Goal: Task Accomplishment & Management: Use online tool/utility

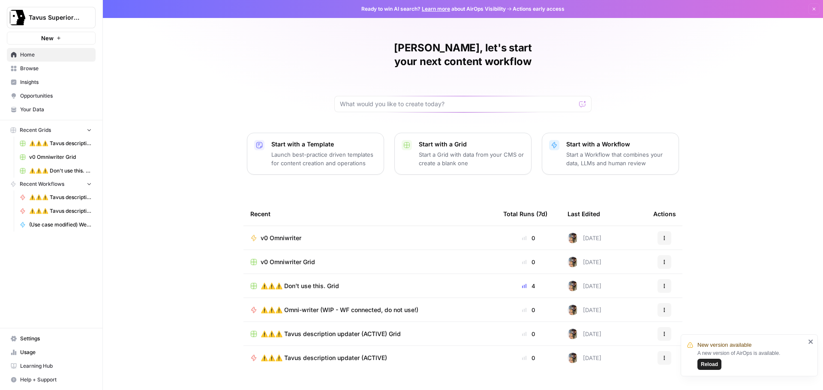
click at [282, 234] on span "v0 Omniwriter" at bounding box center [281, 238] width 41 height 9
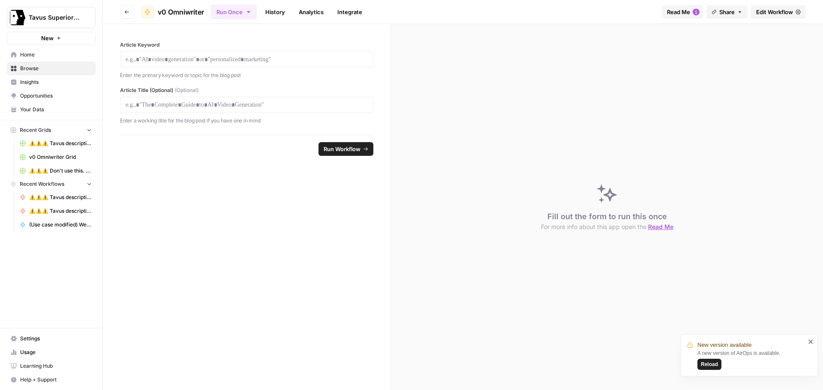
click at [786, 14] on span "Edit Workflow" at bounding box center [774, 12] width 37 height 9
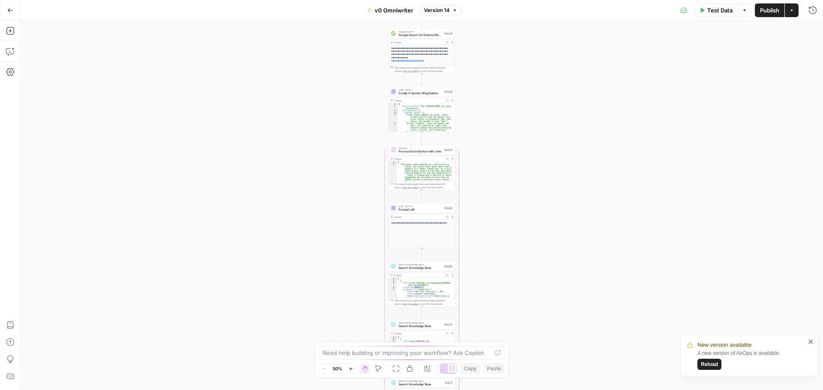
click at [769, 12] on span "Publish" at bounding box center [769, 10] width 19 height 9
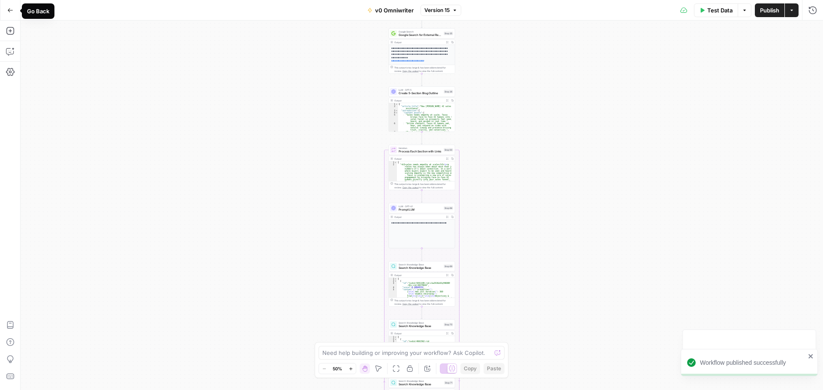
click at [6, 12] on button "Go Back" at bounding box center [10, 10] width 15 height 15
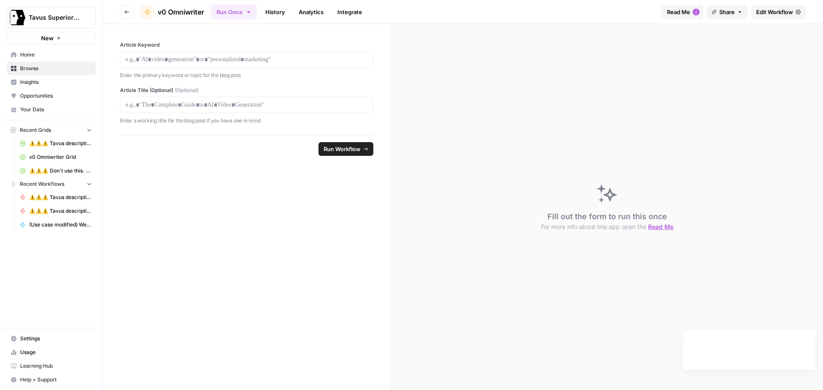
click at [39, 107] on span "Your Data" at bounding box center [56, 110] width 72 height 8
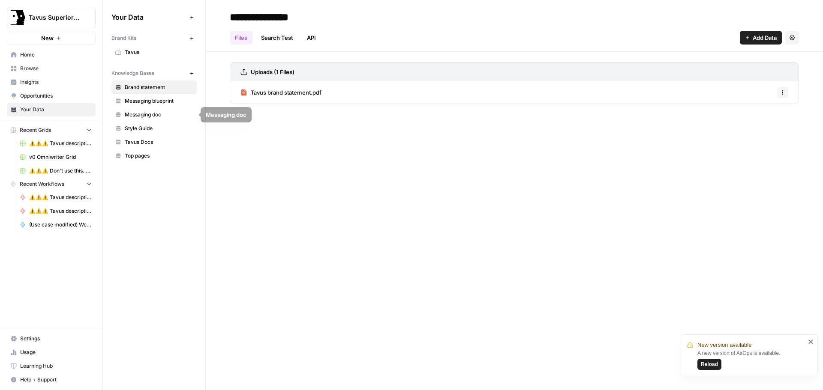
click at [167, 103] on span "Messaging blueprint" at bounding box center [159, 101] width 68 height 8
click at [763, 36] on span "Add Data" at bounding box center [765, 37] width 24 height 9
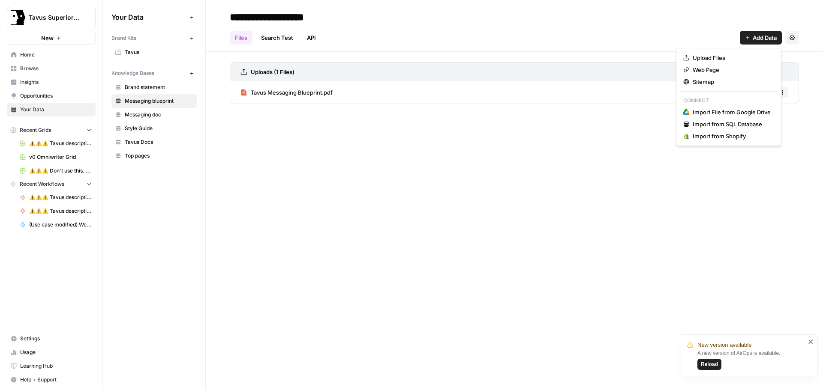
click at [423, 221] on div "**********" at bounding box center [514, 195] width 617 height 390
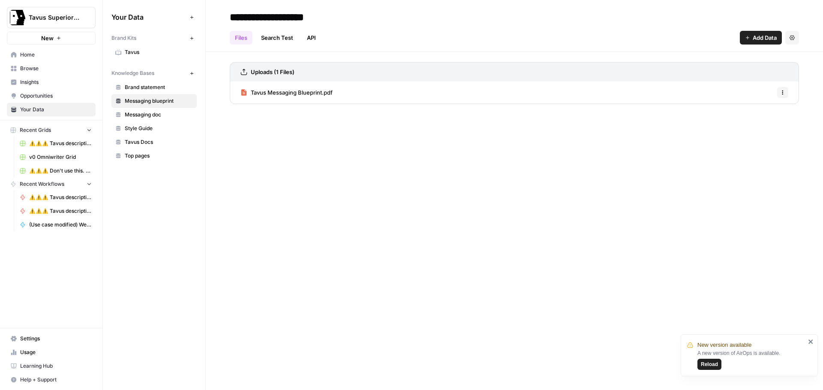
click at [193, 76] on button "New" at bounding box center [191, 73] width 10 height 10
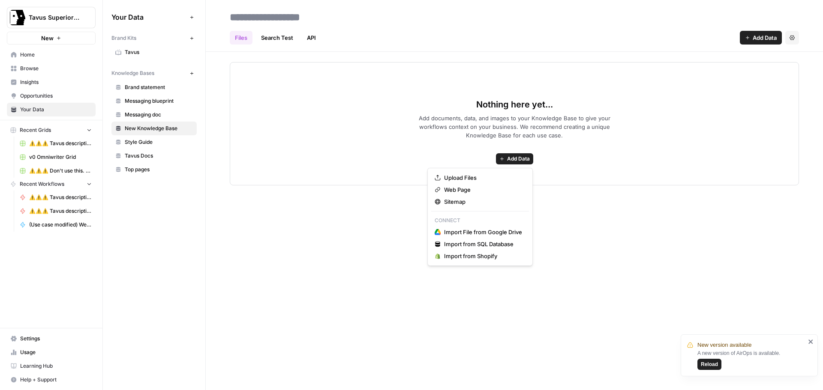
click at [504, 159] on button "Add Data" at bounding box center [514, 158] width 37 height 11
click at [468, 232] on span "Import File from Google Drive" at bounding box center [483, 232] width 78 height 9
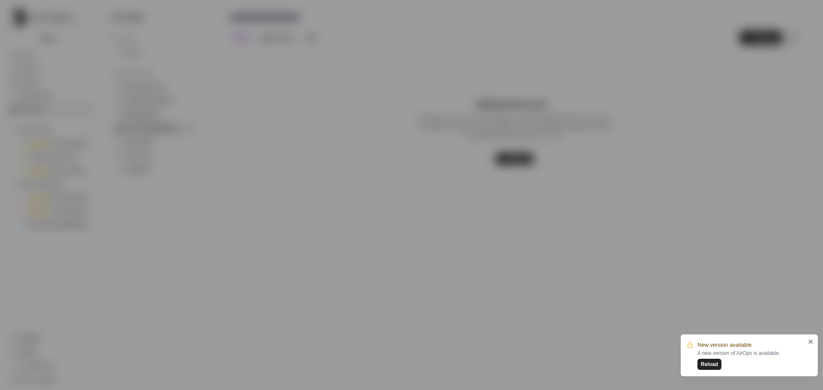
type input "[EMAIL_ADDRESS][DOMAIN_NAME]"
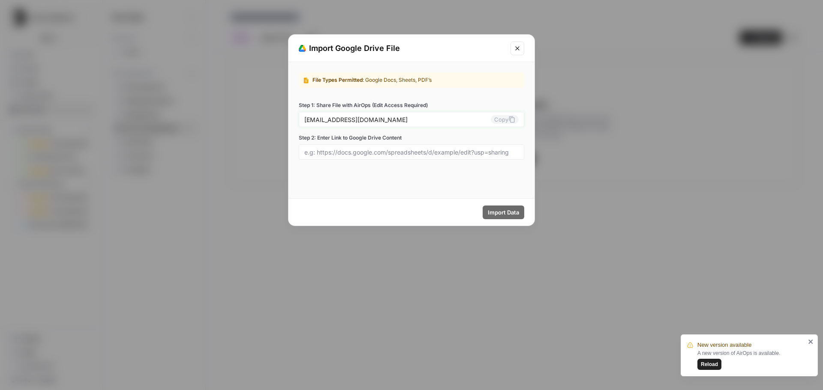
click at [498, 122] on button "Copy" at bounding box center [505, 119] width 28 height 9
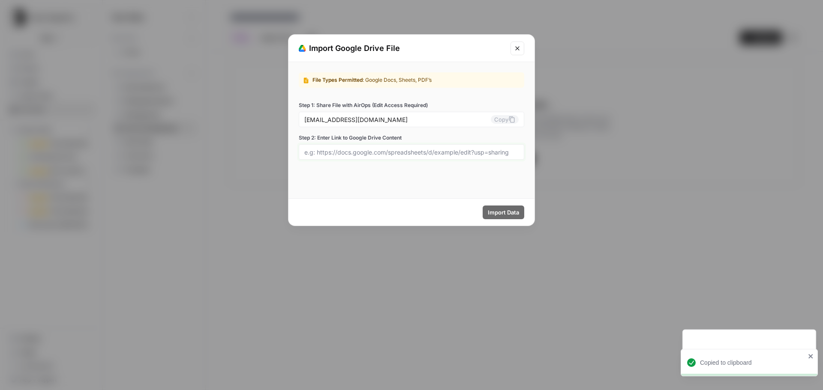
click at [330, 152] on input "Step 2: Enter Link to Google Drive Content" at bounding box center [411, 152] width 214 height 8
paste input "[URL][DOMAIN_NAME]"
type input "[URL][DOMAIN_NAME]"
click at [496, 213] on span "Import Data" at bounding box center [503, 212] width 31 height 9
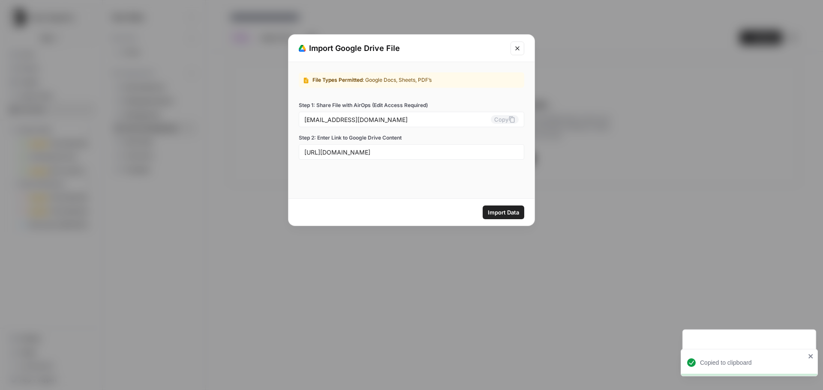
scroll to position [0, 0]
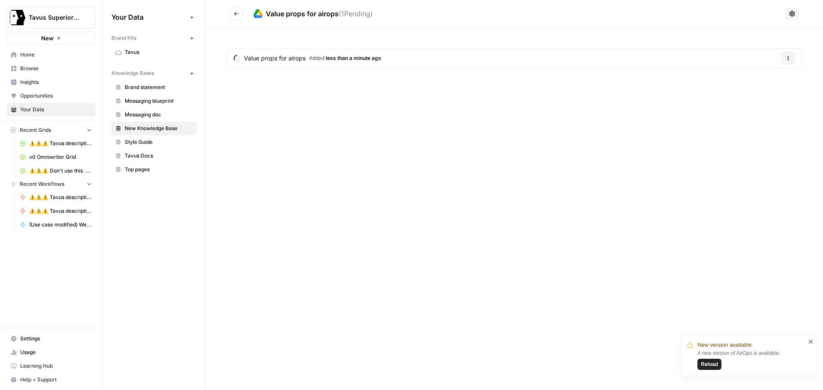
click at [161, 126] on span "New Knowledge Base" at bounding box center [159, 129] width 68 height 8
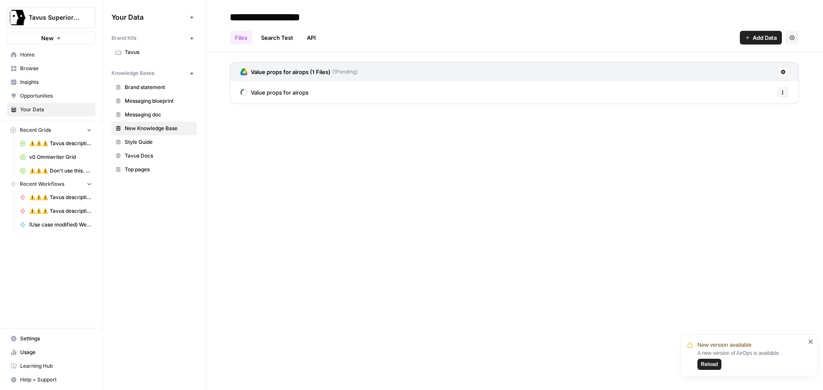
click at [328, 12] on input "**********" at bounding box center [294, 17] width 137 height 17
click at [331, 13] on input "**********" at bounding box center [294, 17] width 137 height 17
type input "**********"
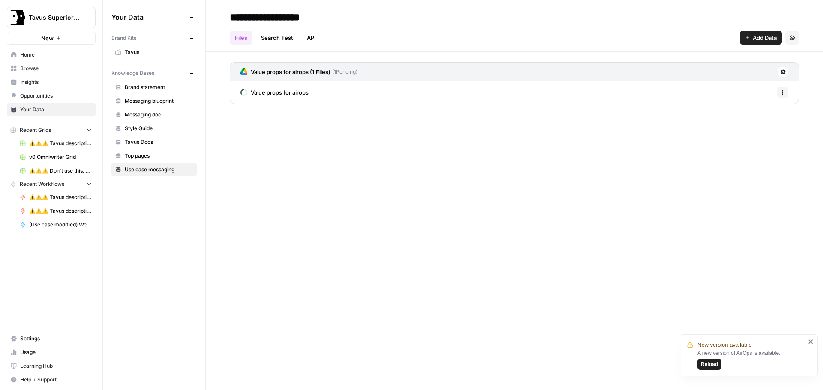
click at [407, 149] on div "**********" at bounding box center [514, 195] width 617 height 390
click at [152, 118] on span "Messaging doc" at bounding box center [159, 115] width 68 height 8
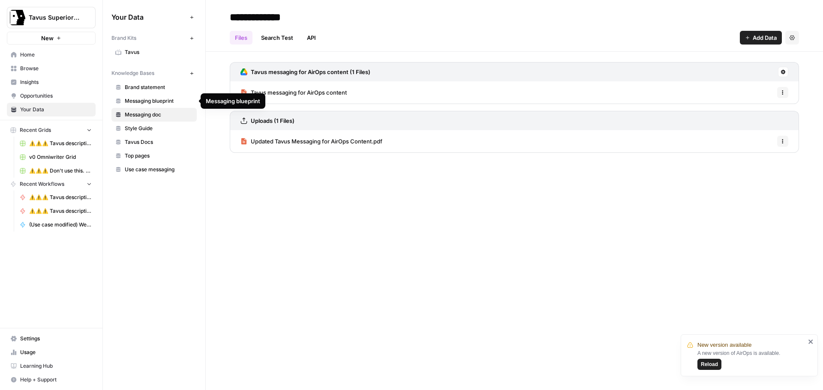
click at [151, 103] on span "Messaging blueprint" at bounding box center [159, 101] width 68 height 8
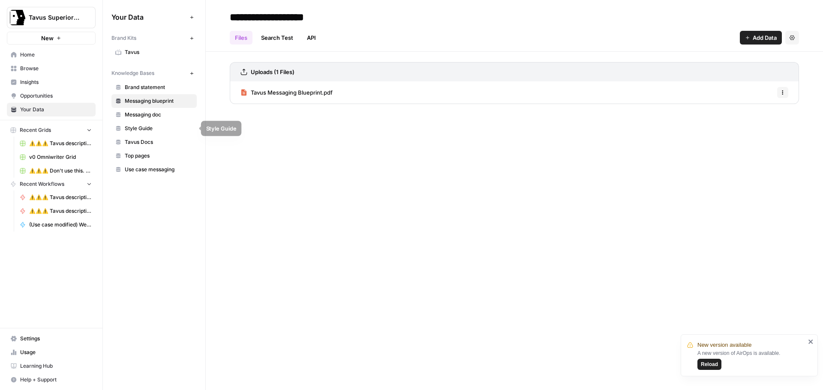
click at [151, 130] on span "Style Guide" at bounding box center [159, 129] width 68 height 8
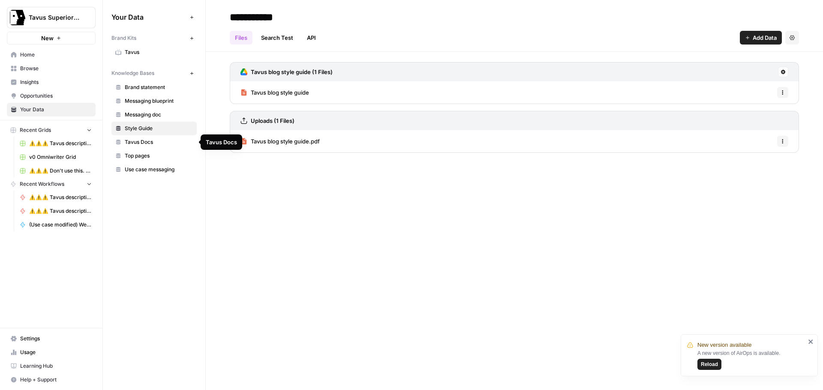
click at [152, 143] on span "Tavus Docs" at bounding box center [159, 142] width 68 height 8
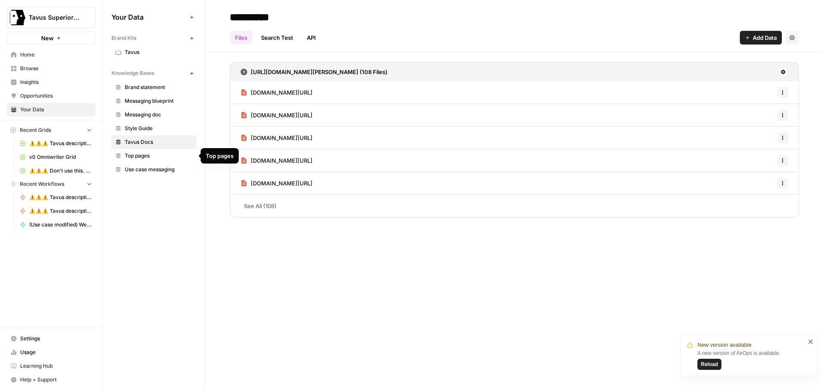
click at [150, 156] on span "Top pages" at bounding box center [159, 156] width 68 height 8
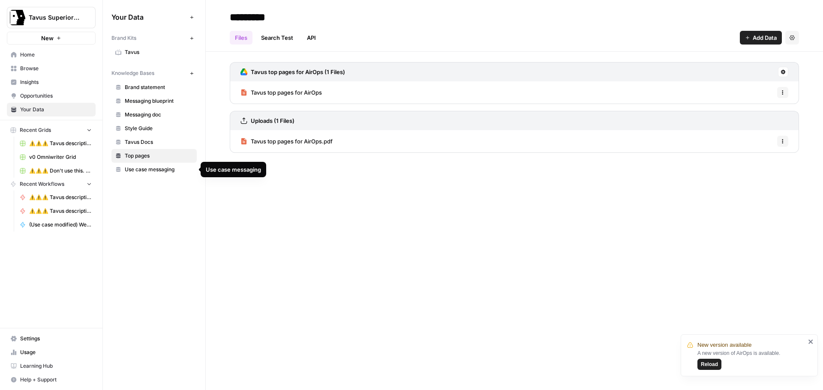
click at [152, 169] on span "Use case messaging" at bounding box center [159, 170] width 68 height 8
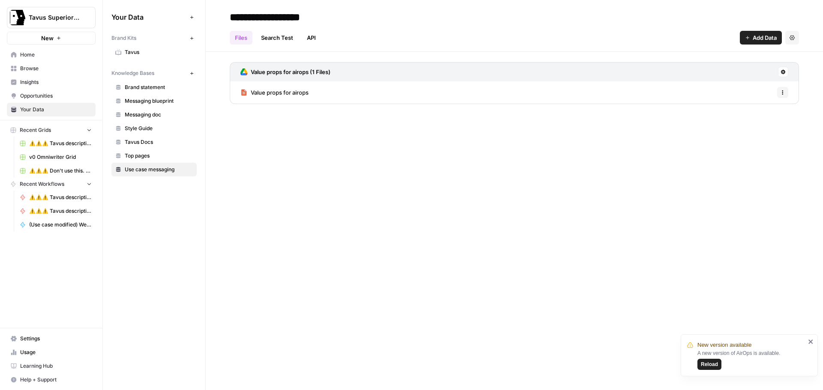
click at [149, 157] on span "Top pages" at bounding box center [159, 156] width 68 height 8
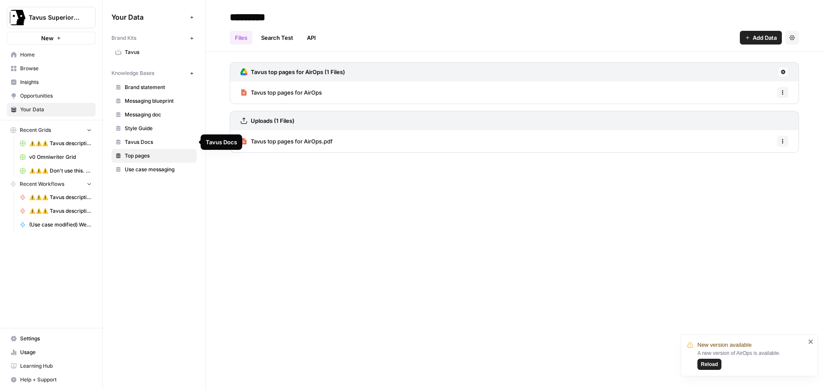
click at [149, 142] on span "Tavus Docs" at bounding box center [159, 142] width 68 height 8
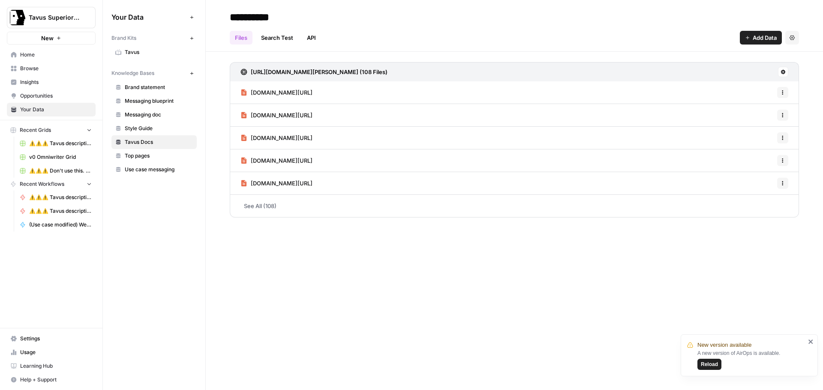
click at [142, 114] on span "Messaging doc" at bounding box center [159, 115] width 68 height 8
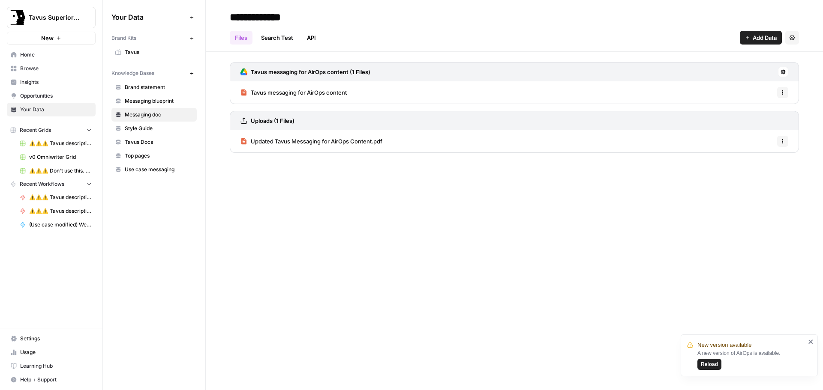
click at [317, 142] on span "Updated Tavus Messaging for AirOps Content.pdf" at bounding box center [317, 141] width 132 height 9
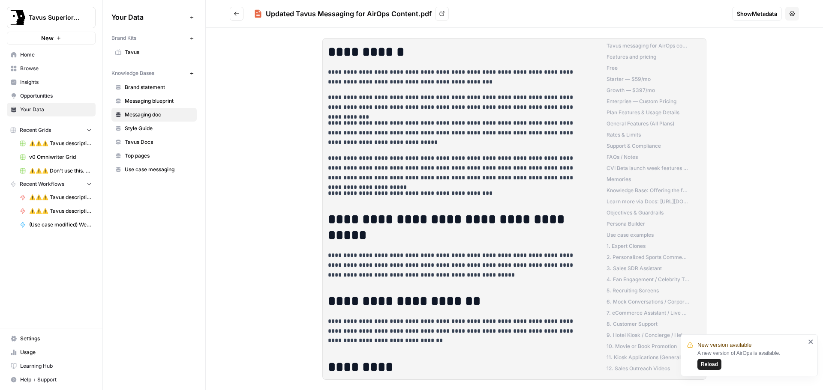
scroll to position [5914, 0]
click at [234, 14] on icon "Go back" at bounding box center [237, 14] width 6 height 6
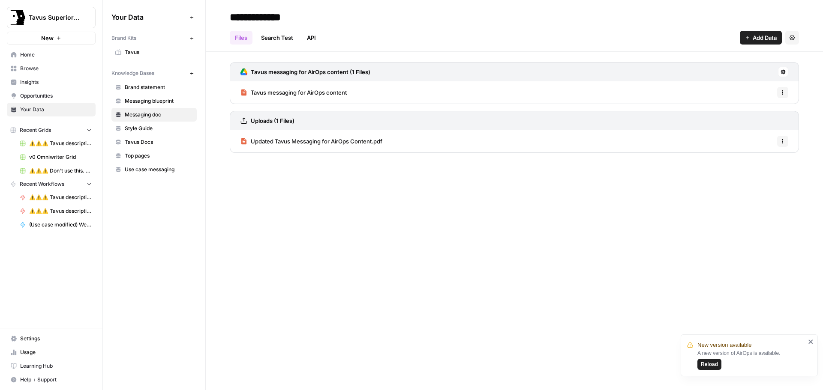
click at [133, 107] on link "Messaging blueprint" at bounding box center [153, 101] width 85 height 14
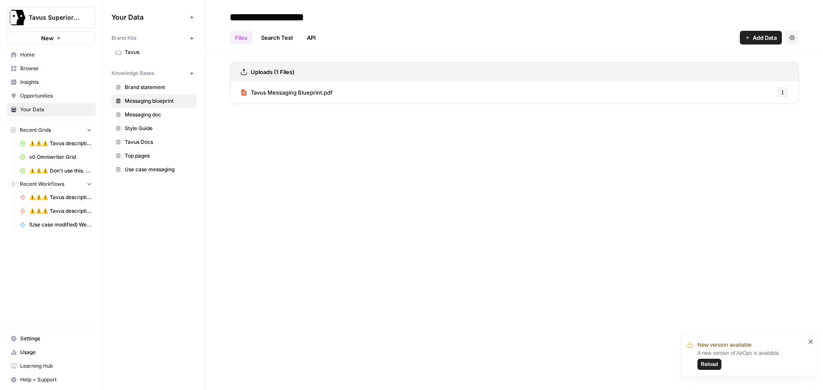
click at [143, 112] on span "Messaging doc" at bounding box center [159, 115] width 68 height 8
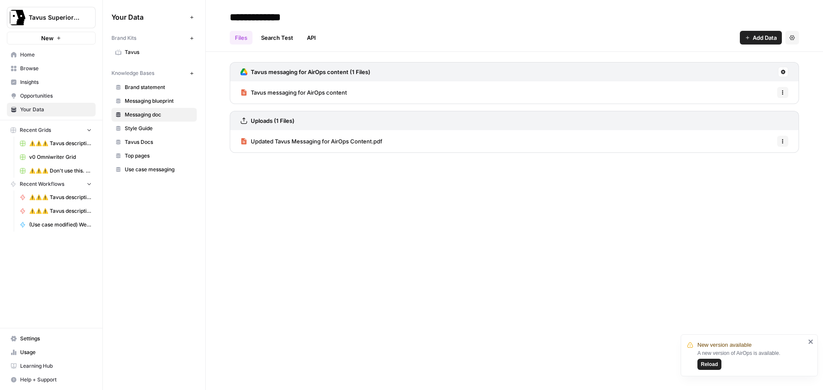
click at [306, 92] on span "Tavus messaging for AirOps content" at bounding box center [299, 92] width 96 height 9
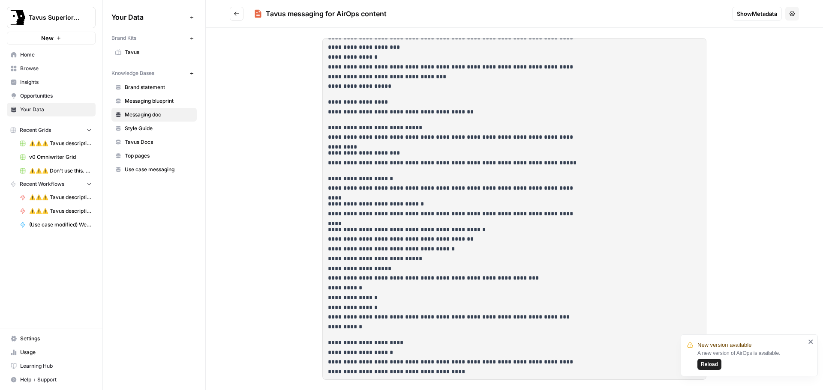
scroll to position [14071, 0]
click at [809, 342] on icon "close" at bounding box center [811, 342] width 6 height 7
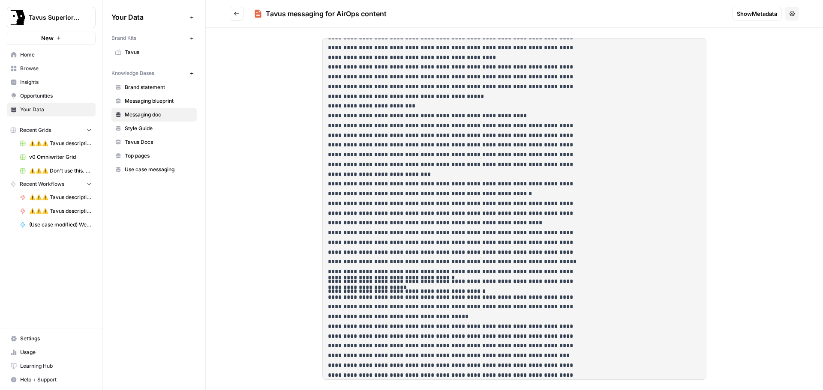
scroll to position [11457, 0]
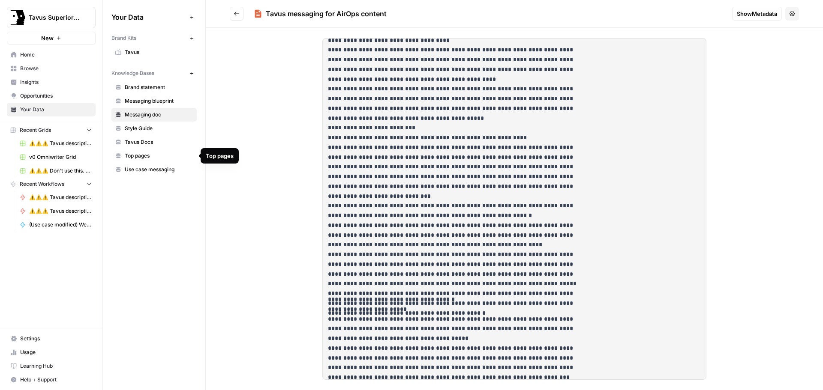
click at [144, 158] on span "Top pages" at bounding box center [159, 156] width 68 height 8
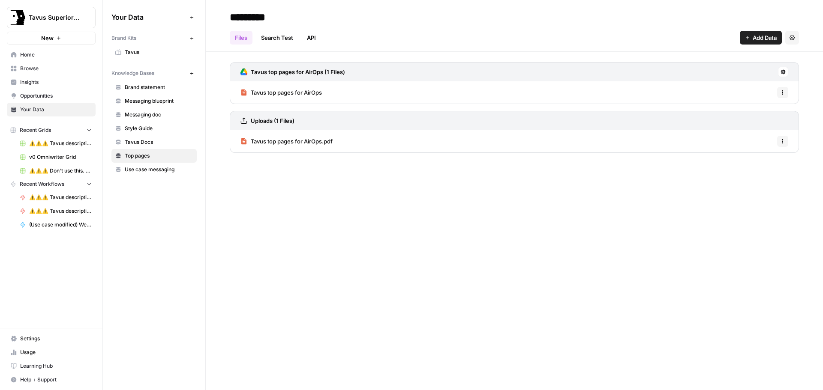
click at [141, 168] on span "Use case messaging" at bounding box center [159, 170] width 68 height 8
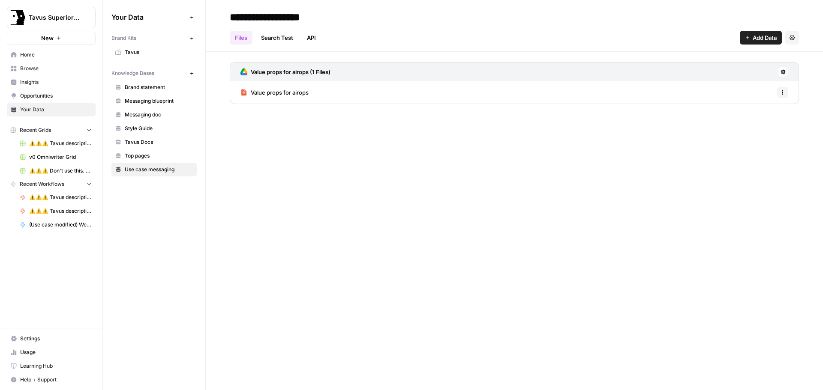
click at [145, 118] on span "Messaging doc" at bounding box center [159, 115] width 68 height 8
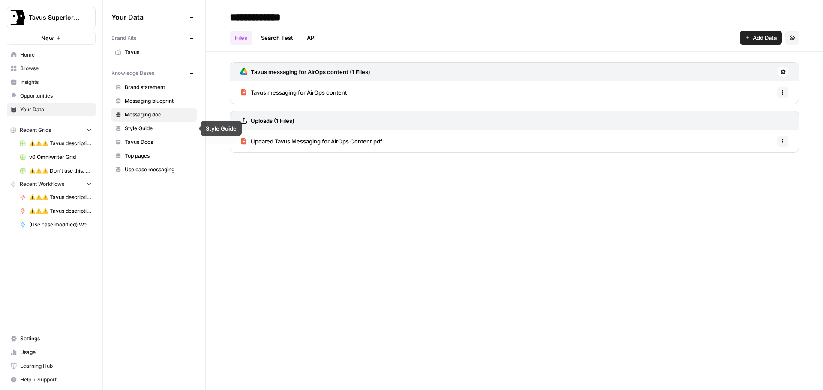
click at [289, 93] on span "Tavus messaging for AirOps content" at bounding box center [299, 92] width 96 height 9
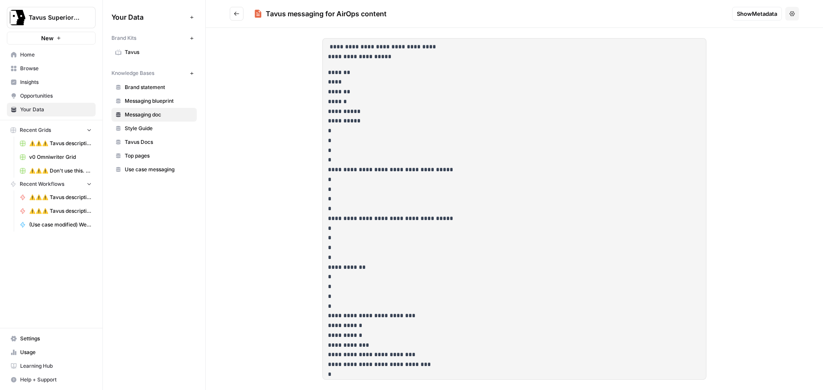
click at [230, 13] on button "Go back" at bounding box center [237, 14] width 14 height 14
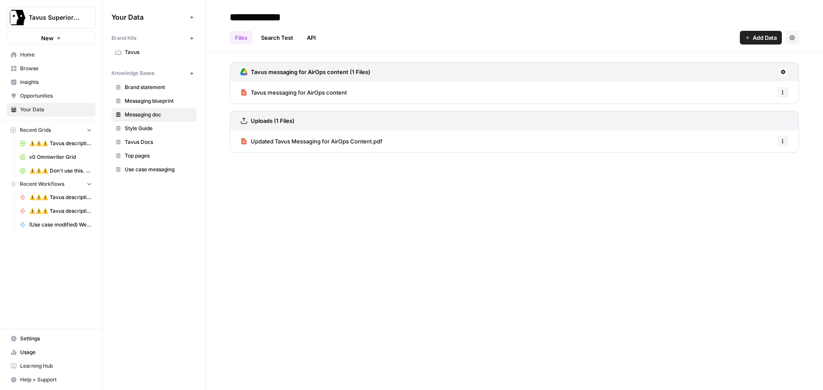
click at [274, 72] on h3 "Tavus messaging for AirOps content (1 Files)" at bounding box center [311, 72] width 120 height 9
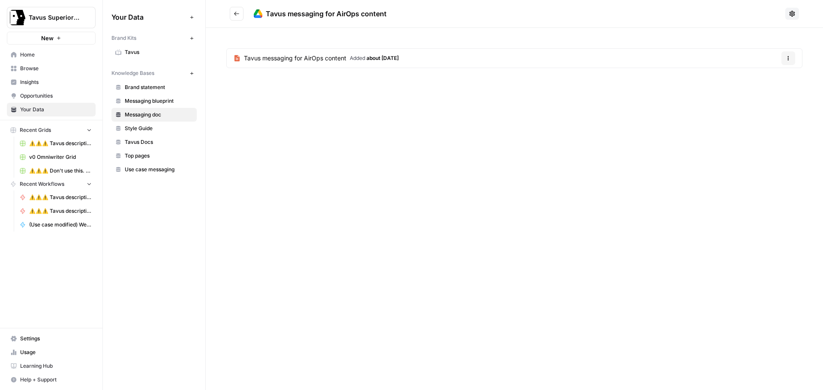
click at [236, 15] on icon "Go back" at bounding box center [237, 14] width 6 height 6
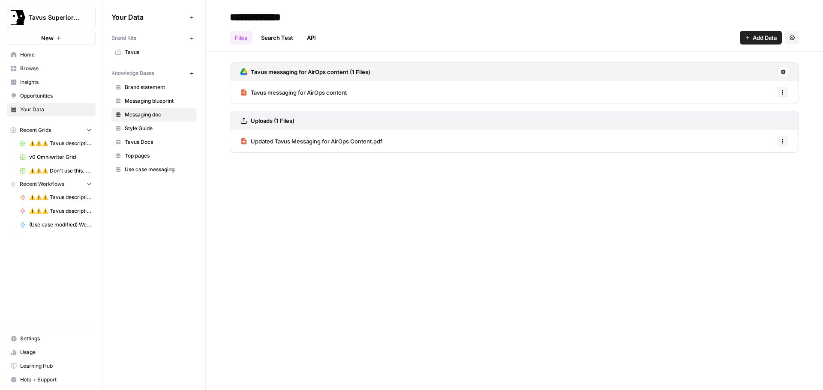
click at [160, 143] on span "Tavus Docs" at bounding box center [159, 142] width 68 height 8
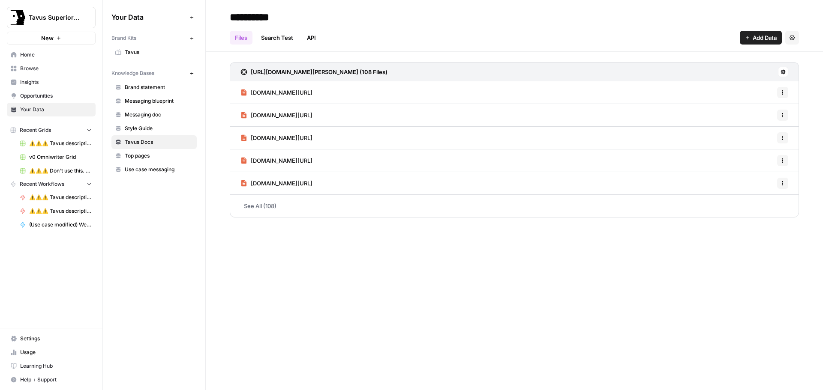
click at [311, 69] on h3 "[URL][DOMAIN_NAME][PERSON_NAME] (108 Files)" at bounding box center [319, 72] width 137 height 9
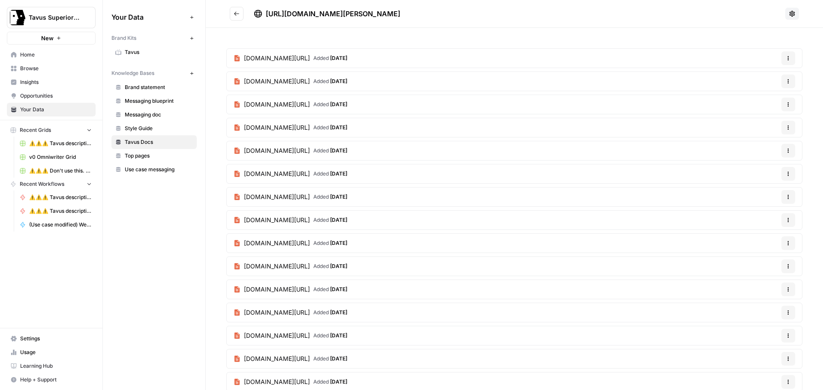
click at [237, 16] on icon "Go back" at bounding box center [237, 14] width 6 height 6
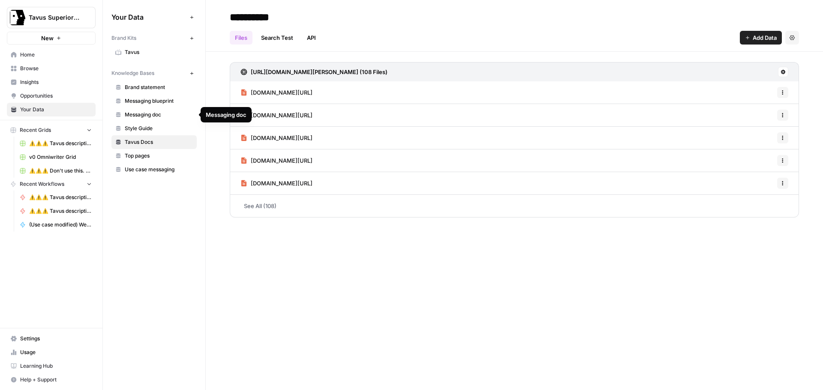
click at [140, 116] on span "Messaging doc" at bounding box center [159, 115] width 68 height 8
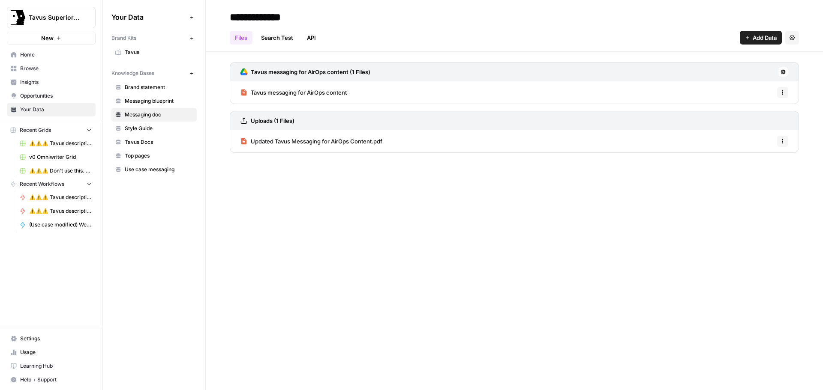
click at [285, 143] on span "Updated Tavus Messaging for AirOps Content.pdf" at bounding box center [317, 141] width 132 height 9
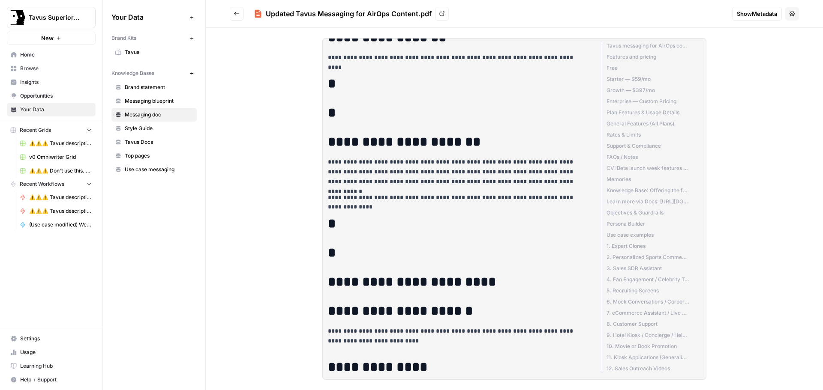
scroll to position [9985, 0]
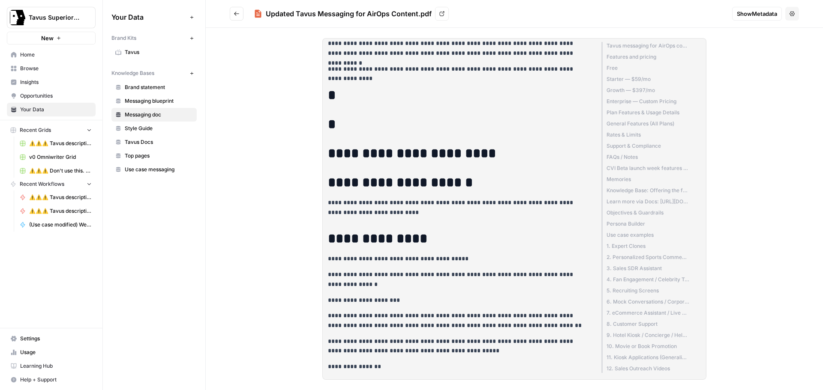
click at [237, 13] on icon "Go back" at bounding box center [237, 14] width 6 height 6
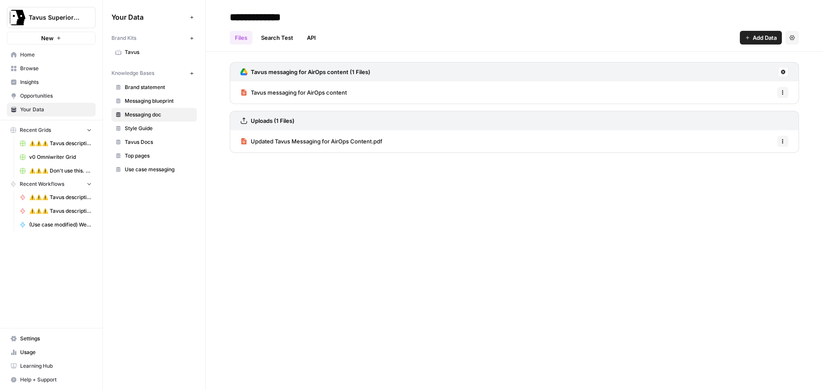
click at [156, 100] on span "Messaging blueprint" at bounding box center [159, 101] width 68 height 8
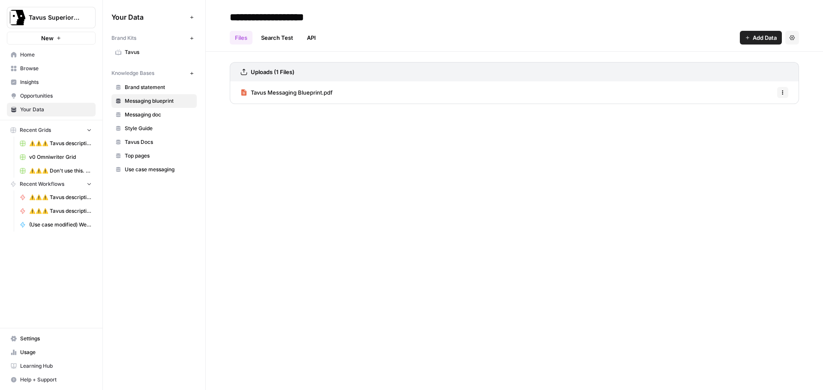
click at [291, 92] on span "Tavus Messaging Blueprint.pdf" at bounding box center [292, 92] width 82 height 9
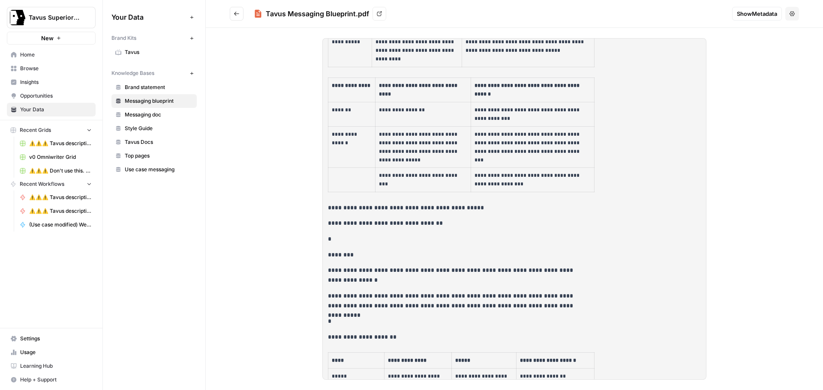
scroll to position [1628, 0]
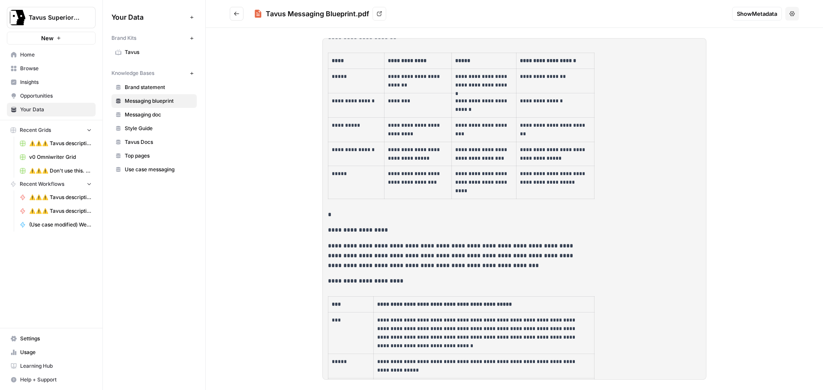
click at [237, 15] on icon "Go back" at bounding box center [237, 14] width 6 height 6
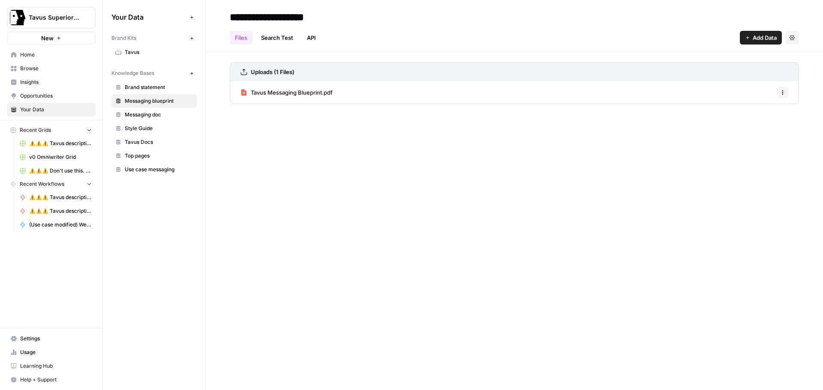
click at [139, 157] on span "Top pages" at bounding box center [159, 156] width 68 height 8
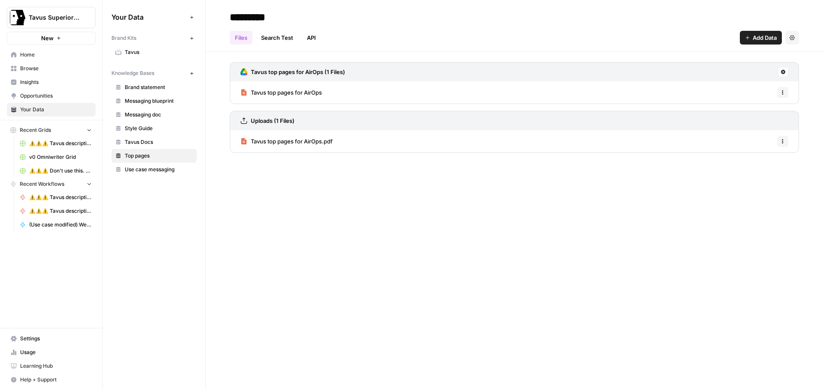
click at [139, 142] on span "Tavus Docs" at bounding box center [159, 142] width 68 height 8
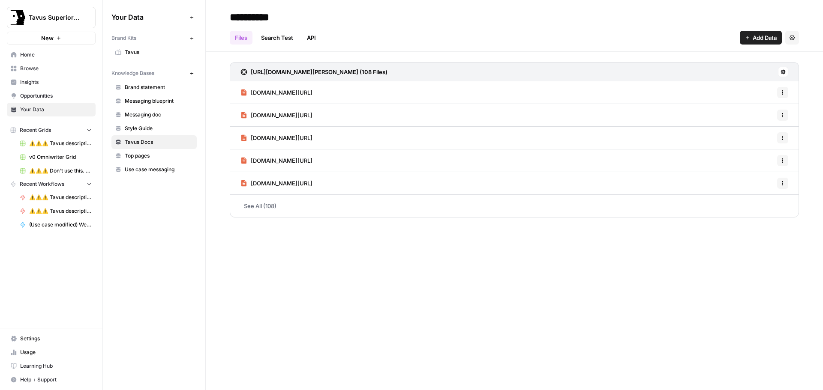
click at [783, 74] on icon at bounding box center [783, 72] width 5 height 5
click at [603, 297] on div "**********" at bounding box center [514, 195] width 617 height 390
click at [780, 71] on icon at bounding box center [782, 71] width 5 height 5
click at [751, 89] on span "Sync Data" at bounding box center [750, 90] width 53 height 9
click at [357, 70] on h3 "[URL][DOMAIN_NAME][PERSON_NAME] (101 Files)" at bounding box center [319, 72] width 136 height 9
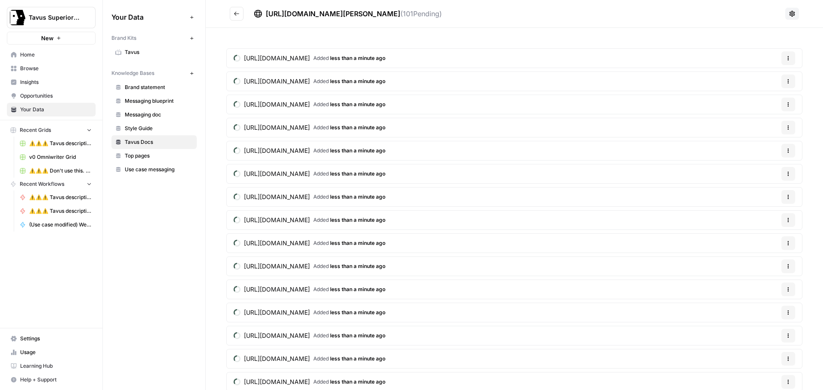
click at [400, 10] on span "[URL][DOMAIN_NAME][PERSON_NAME]" at bounding box center [333, 13] width 135 height 9
click at [400, 14] on span "[URL][DOMAIN_NAME][PERSON_NAME]" at bounding box center [333, 13] width 135 height 9
drag, startPoint x: 624, startPoint y: 15, endPoint x: 265, endPoint y: 10, distance: 358.3
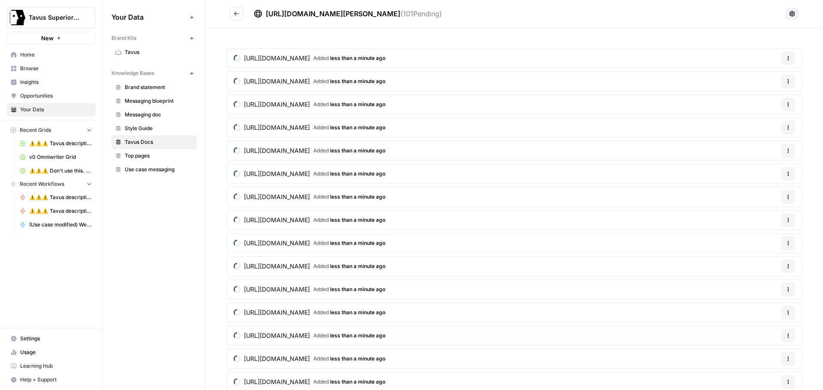
click at [265, 10] on div "[URL][DOMAIN_NAME][PERSON_NAME] ( 101 Pending)" at bounding box center [518, 14] width 528 height 10
copy span "[URL][DOMAIN_NAME][PERSON_NAME]"
click at [232, 16] on button "Go back" at bounding box center [237, 14] width 14 height 14
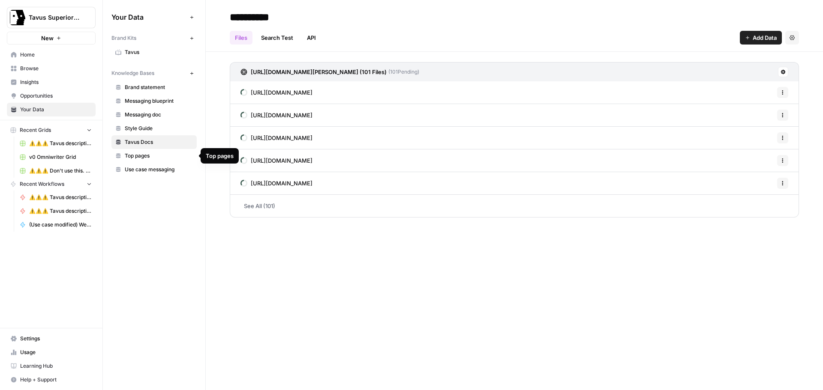
click at [156, 126] on span "Style Guide" at bounding box center [159, 129] width 68 height 8
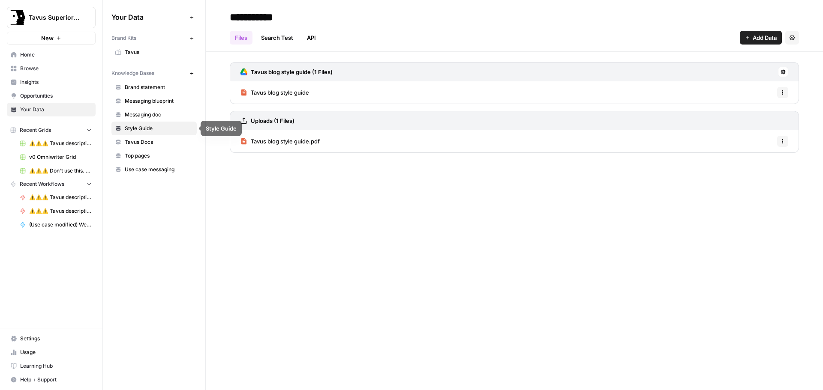
click at [167, 115] on span "Messaging doc" at bounding box center [159, 115] width 68 height 8
click at [284, 95] on span "Tavus messaging for AirOps content" at bounding box center [299, 92] width 96 height 9
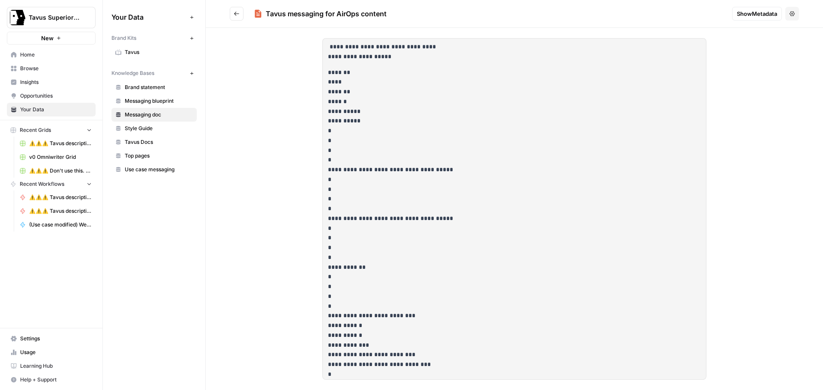
click at [233, 14] on button "Go back" at bounding box center [237, 14] width 14 height 14
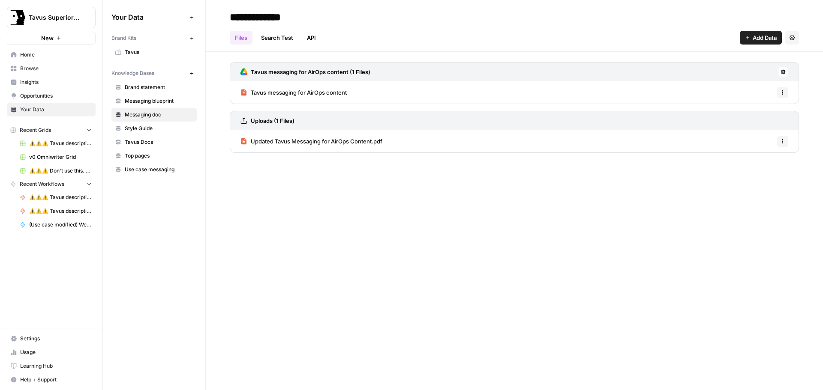
click at [306, 93] on span "Tavus messaging for AirOps content" at bounding box center [299, 92] width 96 height 9
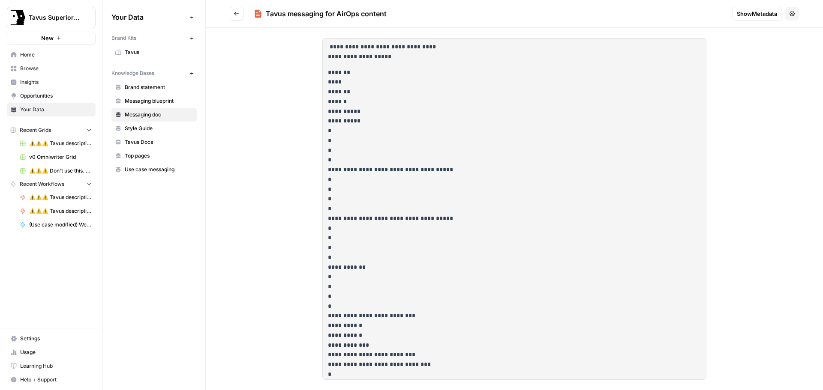
click at [233, 15] on button "Go back" at bounding box center [237, 14] width 14 height 14
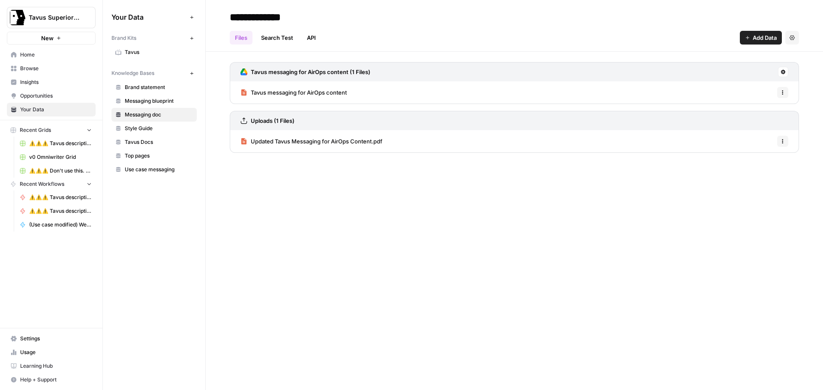
click at [145, 129] on span "Style Guide" at bounding box center [159, 129] width 68 height 8
click at [150, 114] on span "Messaging doc" at bounding box center [159, 115] width 68 height 8
click at [291, 136] on link "Updated Tavus Messaging for AirOps Content.pdf" at bounding box center [311, 141] width 142 height 22
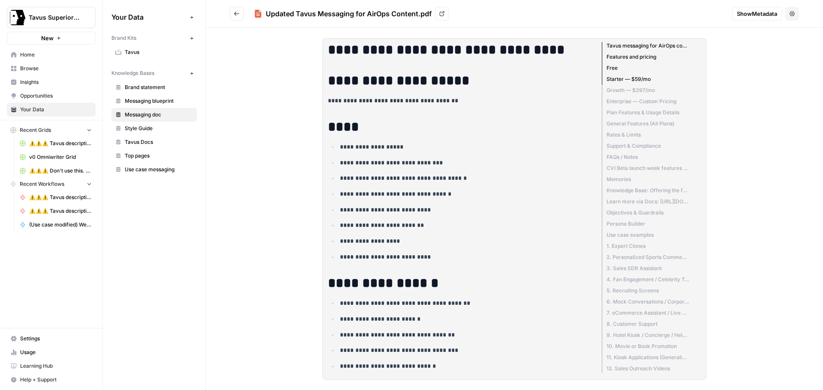
click at [234, 14] on icon "Go back" at bounding box center [236, 14] width 5 height 4
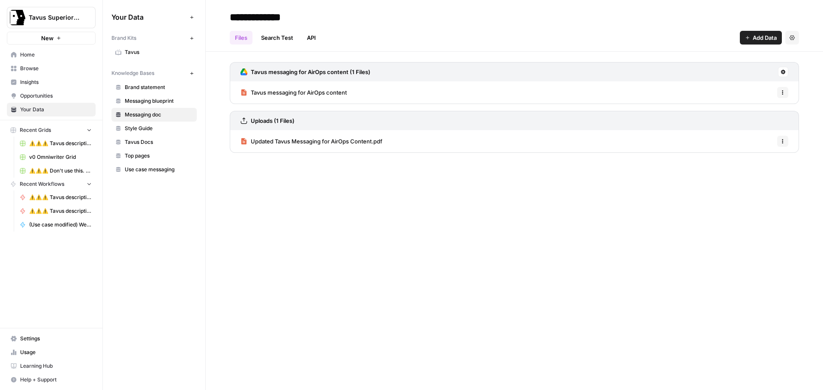
click at [780, 94] on icon "button" at bounding box center [782, 92] width 5 height 5
click at [766, 114] on span "Delete File" at bounding box center [764, 111] width 28 height 9
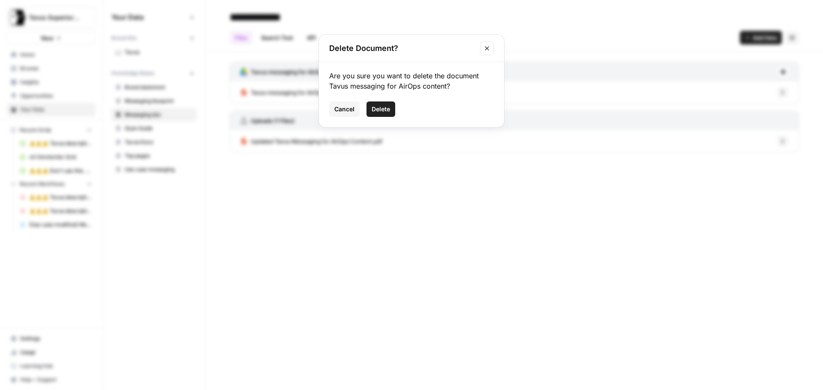
click at [387, 109] on span "Delete" at bounding box center [381, 109] width 18 height 9
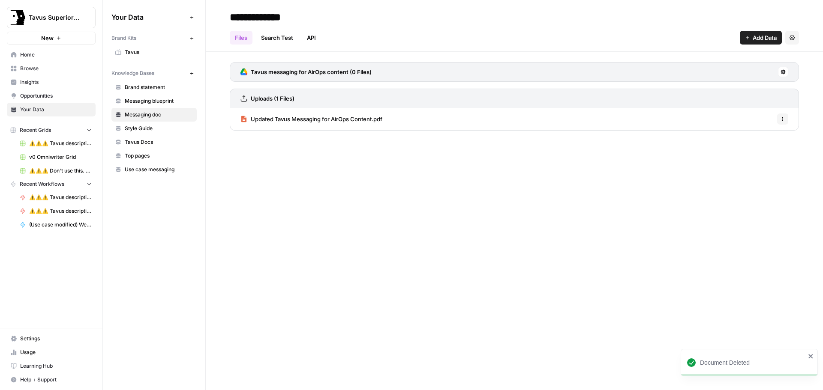
click at [147, 126] on span "Style Guide" at bounding box center [159, 129] width 68 height 8
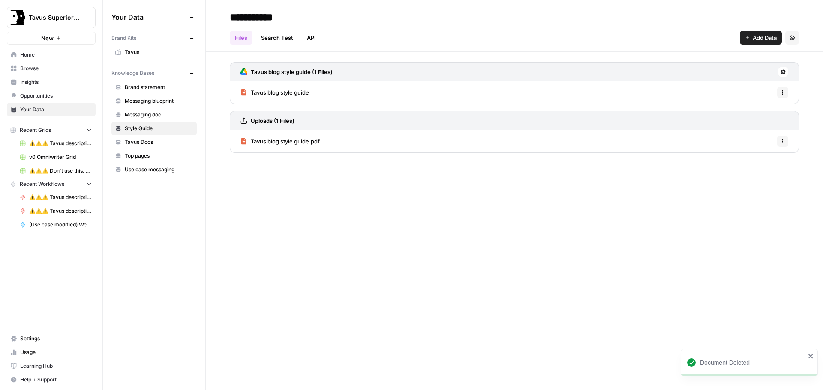
click at [151, 141] on span "Tavus Docs" at bounding box center [159, 142] width 68 height 8
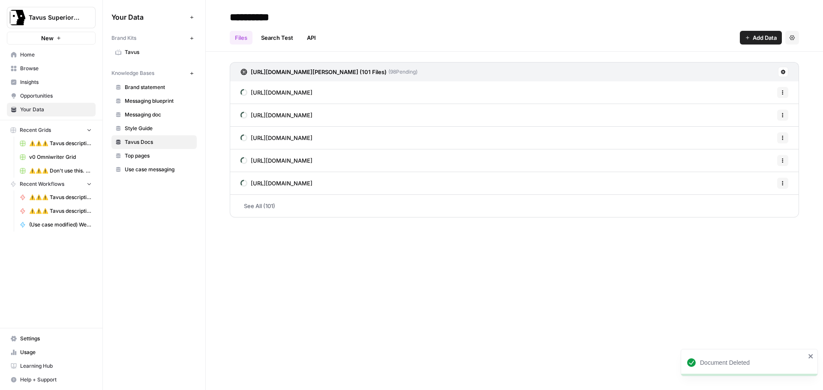
click at [150, 158] on span "Top pages" at bounding box center [159, 156] width 68 height 8
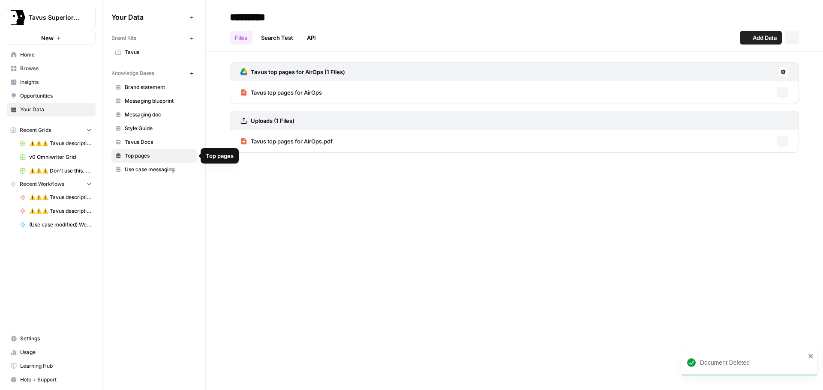
click at [151, 168] on span "Use case messaging" at bounding box center [159, 170] width 68 height 8
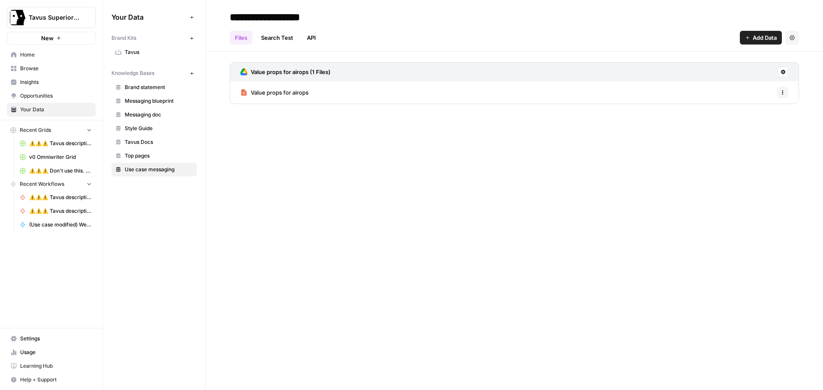
click at [166, 141] on span "Tavus Docs" at bounding box center [159, 142] width 68 height 8
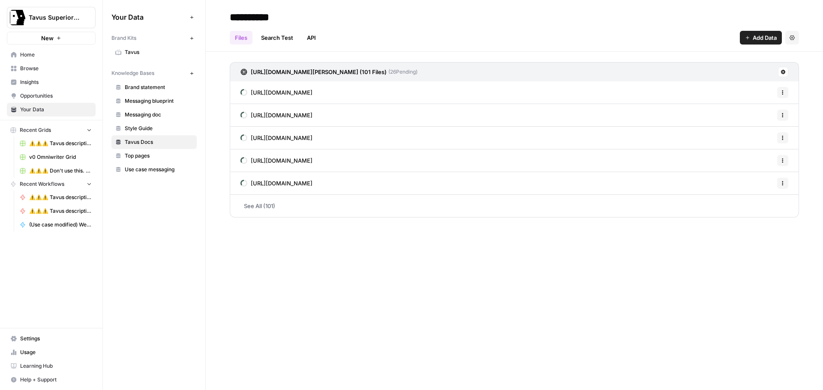
click at [192, 75] on icon "button" at bounding box center [191, 73] width 5 height 5
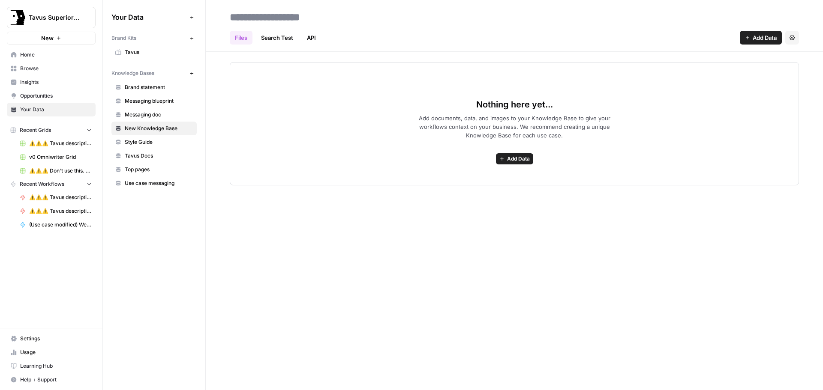
click at [269, 15] on input at bounding box center [294, 17] width 137 height 17
type input "*********"
click at [397, 28] on div "Files Search Test API Add Data Settings" at bounding box center [514, 34] width 569 height 21
click at [755, 38] on span "Add Data" at bounding box center [765, 37] width 24 height 9
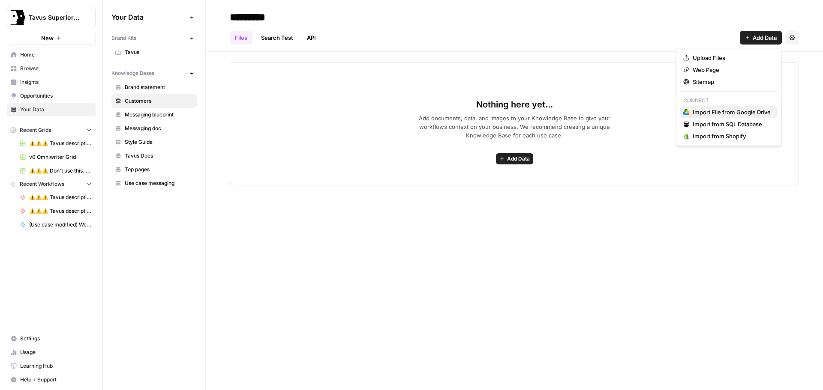
click at [720, 111] on span "Import File from Google Drive" at bounding box center [732, 112] width 78 height 9
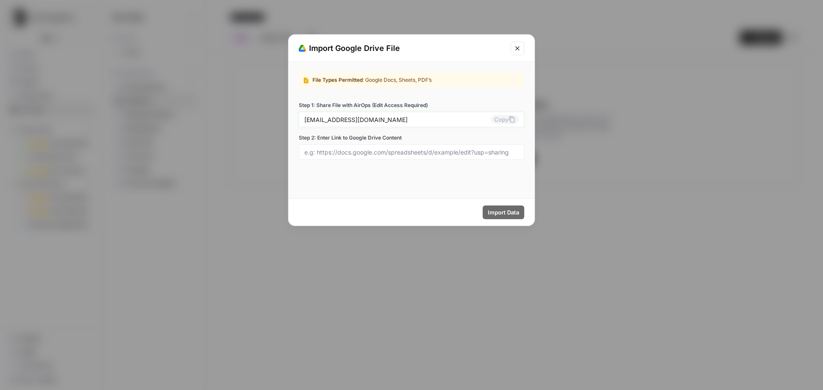
click at [510, 120] on icon at bounding box center [512, 120] width 6 height 6
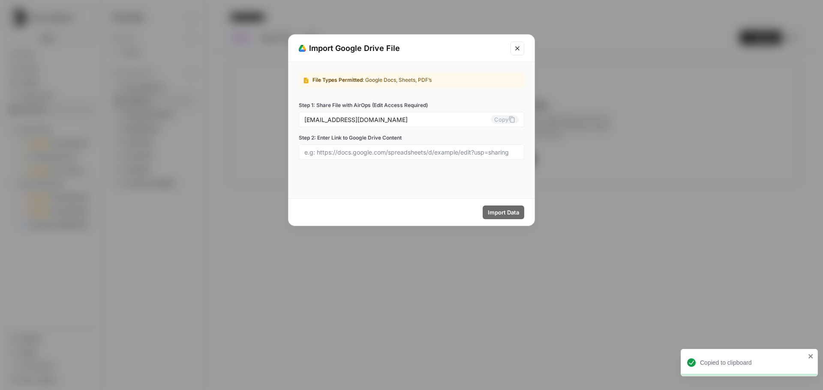
click at [379, 156] on div at bounding box center [411, 151] width 225 height 15
click at [379, 154] on input "Step 2: Enter Link to Google Drive Content" at bounding box center [411, 152] width 214 height 8
paste input "[URL][DOMAIN_NAME]"
type input "[URL][DOMAIN_NAME]"
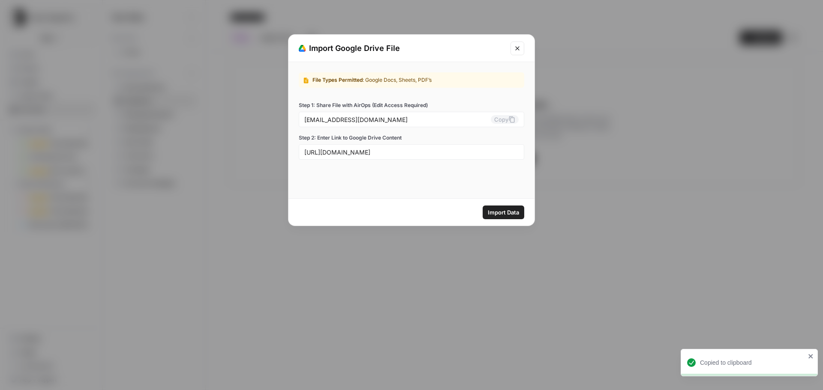
click at [507, 213] on span "Import Data" at bounding box center [503, 212] width 31 height 9
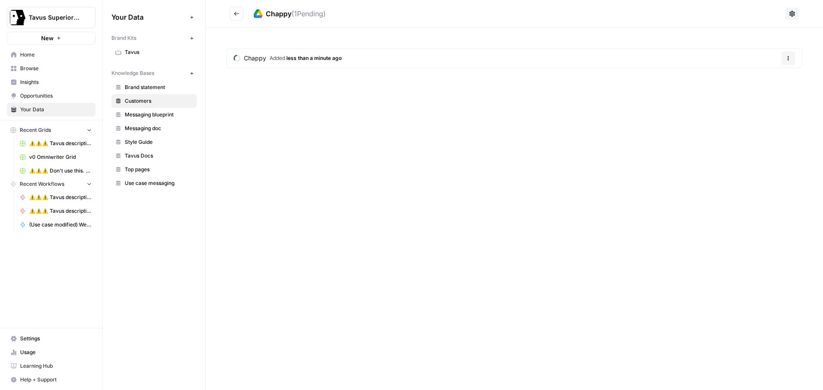
drag, startPoint x: 256, startPoint y: 38, endPoint x: 281, endPoint y: 33, distance: 25.5
click at [256, 38] on div "Chappy Added less than a minute ago Options" at bounding box center [514, 60] width 617 height 64
click at [239, 15] on icon "Go back" at bounding box center [237, 14] width 6 height 6
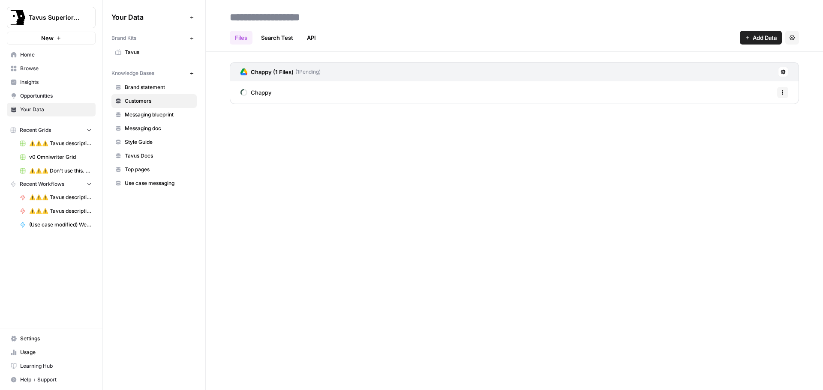
click at [753, 36] on span "Add Data" at bounding box center [765, 37] width 24 height 9
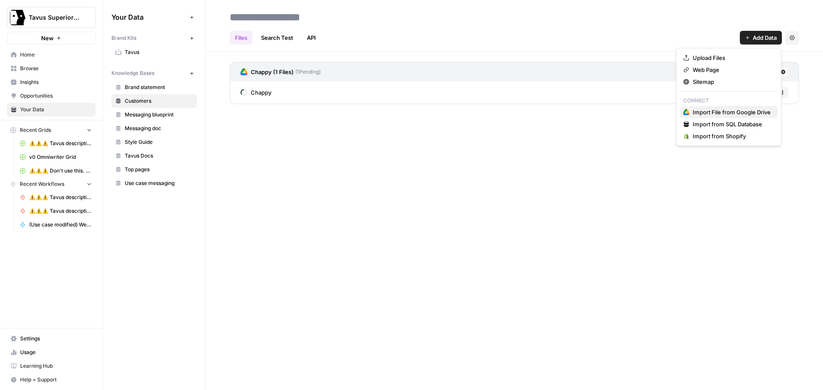
click at [719, 112] on span "Import File from Google Drive" at bounding box center [732, 112] width 78 height 9
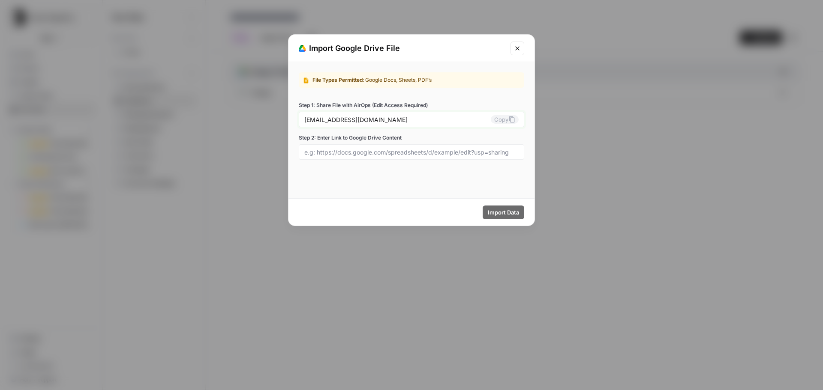
click at [506, 120] on button "Copy" at bounding box center [505, 119] width 28 height 9
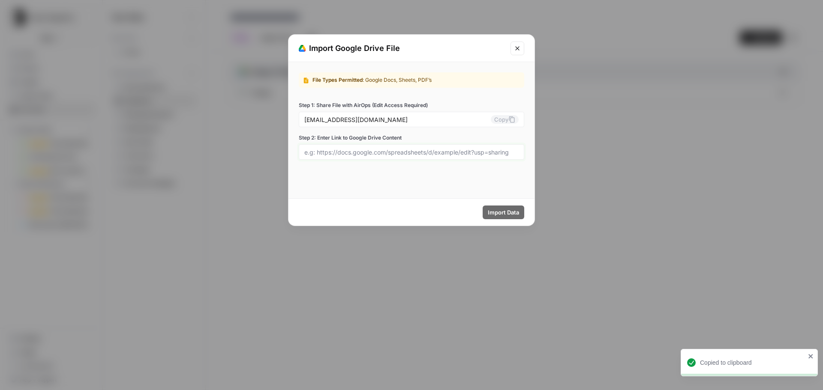
click at [467, 152] on input "Step 2: Enter Link to Google Drive Content" at bounding box center [411, 152] width 214 height 8
paste input "[URL][DOMAIN_NAME]"
type input "[URL][DOMAIN_NAME]"
click at [504, 209] on span "Import Data" at bounding box center [503, 212] width 31 height 9
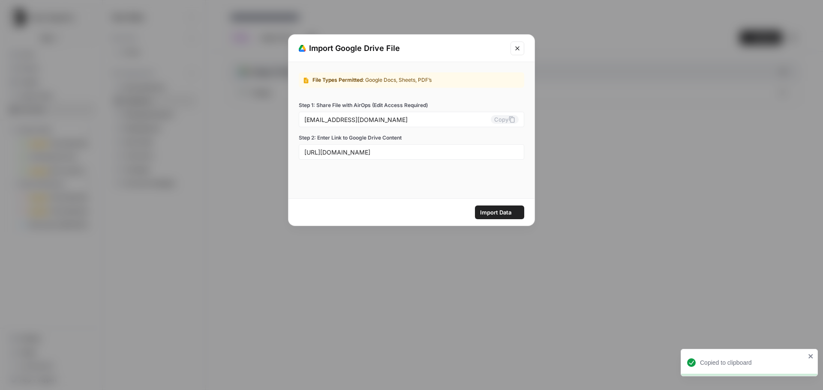
scroll to position [0, 0]
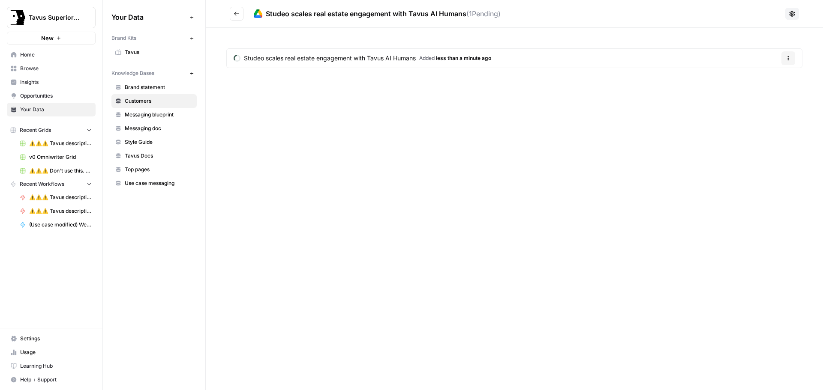
click at [281, 107] on div "Studeo scales real estate engagement with Tavus AI Humans ( 1 Pending) Studeo s…" at bounding box center [514, 195] width 617 height 390
click at [234, 15] on icon "Go back" at bounding box center [237, 14] width 6 height 6
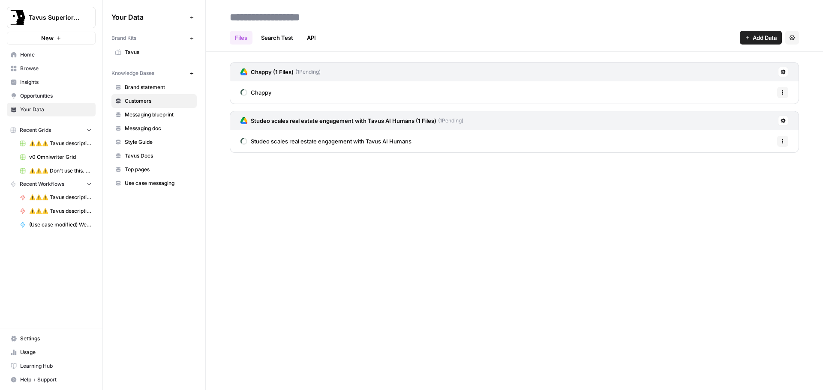
click at [779, 92] on button "Options" at bounding box center [782, 92] width 11 height 11
click at [522, 215] on div "Files Search Test API Add Data Settings Chappy (1 Files) ( 1 Pending) Chappy Op…" at bounding box center [514, 195] width 617 height 390
click at [757, 39] on span "Add Data" at bounding box center [765, 37] width 24 height 9
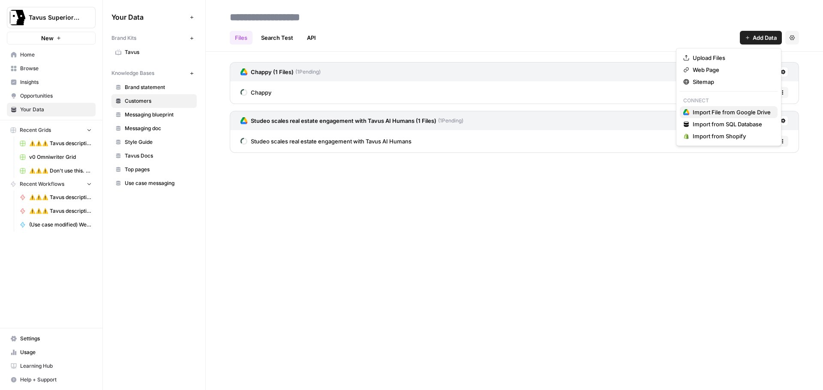
click at [704, 110] on span "Import File from Google Drive" at bounding box center [732, 112] width 78 height 9
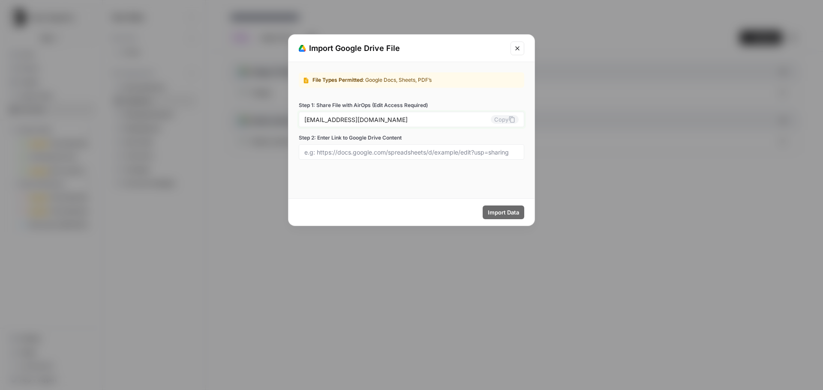
click at [499, 118] on button "Copy" at bounding box center [505, 119] width 28 height 9
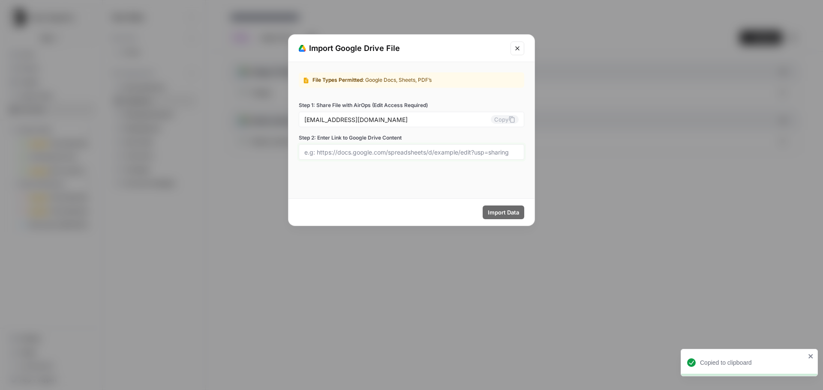
click at [435, 153] on input "Step 2: Enter Link to Google Drive Content" at bounding box center [411, 152] width 214 height 8
paste input "[URL][DOMAIN_NAME]"
type input "[URL][DOMAIN_NAME]"
click at [507, 211] on span "Import Data" at bounding box center [503, 212] width 31 height 9
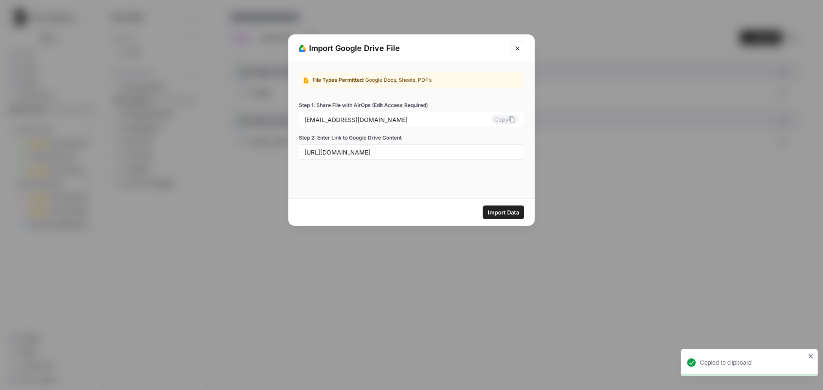
scroll to position [0, 0]
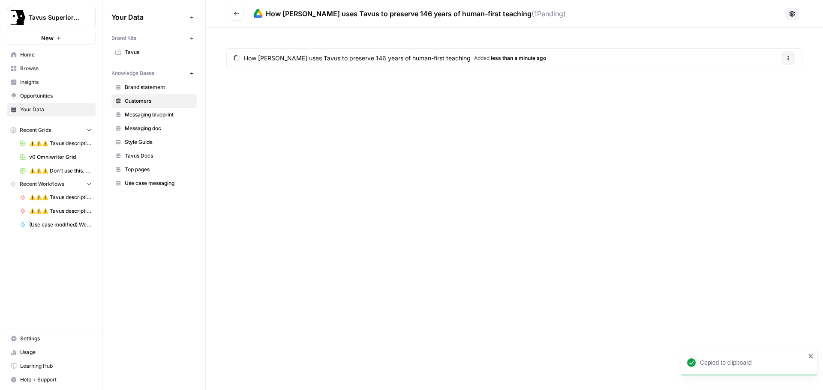
click at [235, 10] on button "Go back" at bounding box center [237, 14] width 14 height 14
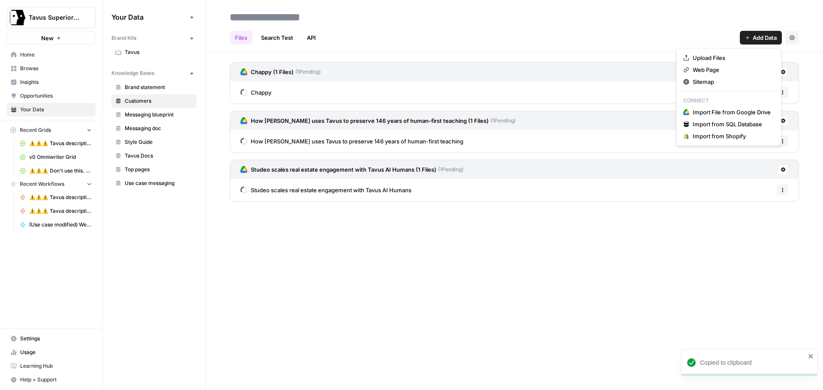
click at [749, 37] on icon "button" at bounding box center [747, 37] width 5 height 5
click at [705, 114] on span "Import File from Google Drive" at bounding box center [732, 112] width 78 height 9
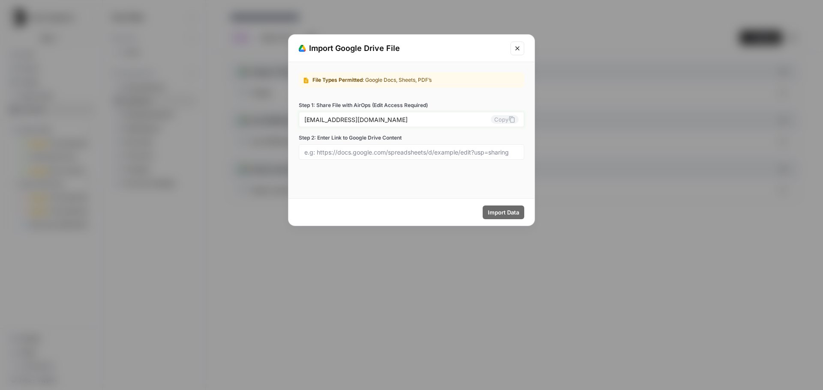
click at [510, 119] on icon at bounding box center [511, 119] width 7 height 7
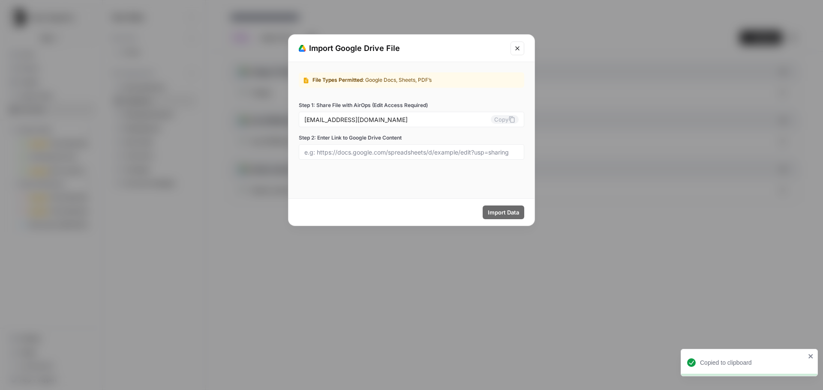
click at [400, 159] on div at bounding box center [411, 151] width 225 height 15
click at [402, 151] on input "Step 2: Enter Link to Google Drive Content" at bounding box center [411, 152] width 214 height 8
paste input "[URL][DOMAIN_NAME]"
type input "[URL][DOMAIN_NAME]"
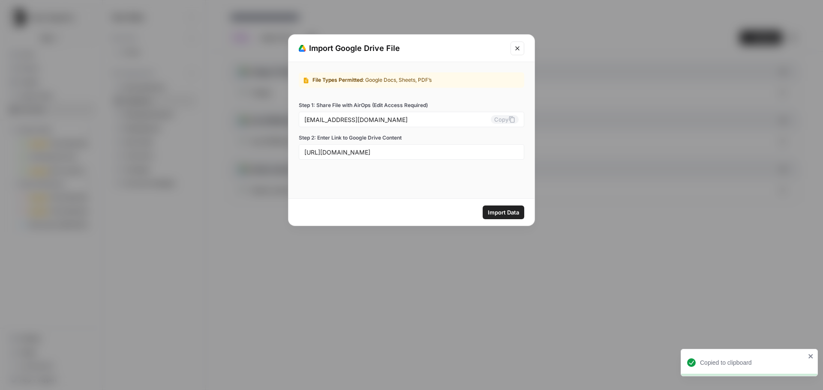
click at [501, 212] on span "Import Data" at bounding box center [503, 212] width 31 height 9
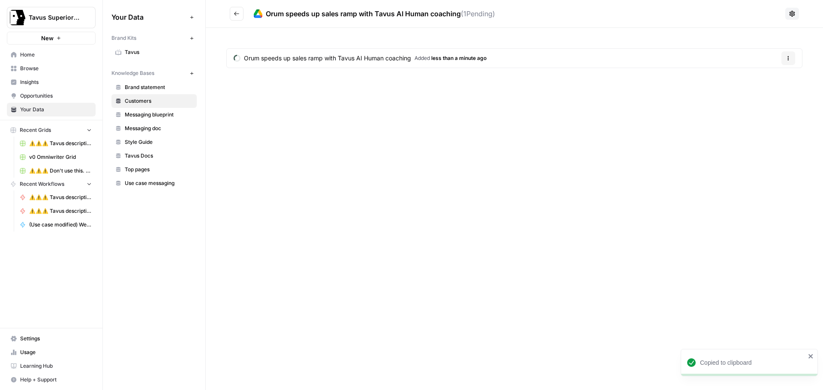
click at [238, 15] on icon "Go back" at bounding box center [237, 14] width 6 height 6
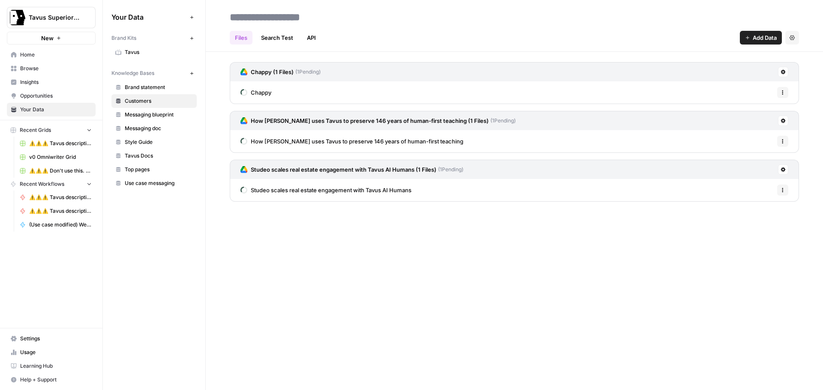
click at [760, 38] on span "Add Data" at bounding box center [765, 37] width 24 height 9
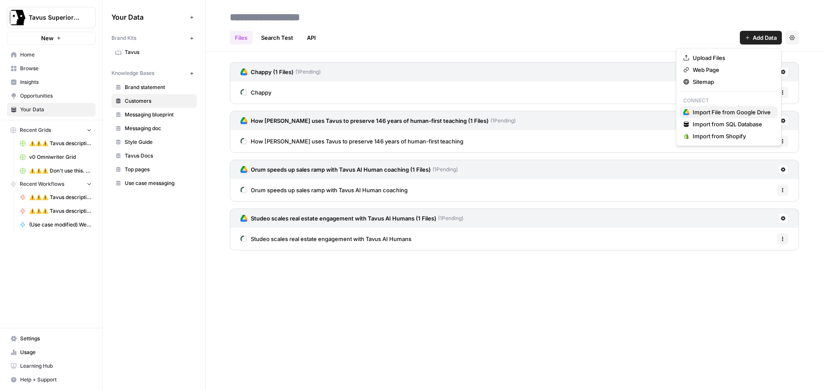
click at [719, 109] on span "Import File from Google Drive" at bounding box center [732, 112] width 78 height 9
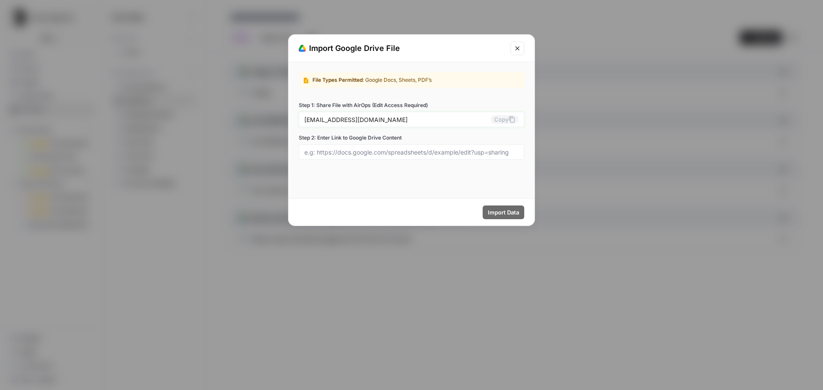
click at [503, 117] on button "Copy" at bounding box center [505, 119] width 28 height 9
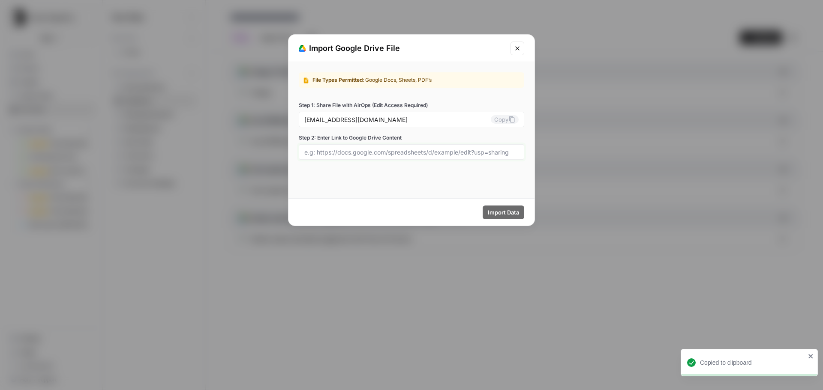
click at [459, 149] on input "Step 2: Enter Link to Google Drive Content" at bounding box center [411, 152] width 214 height 8
paste input "[URL][DOMAIN_NAME]"
type input "[URL][DOMAIN_NAME]"
click at [511, 213] on span "Import Data" at bounding box center [503, 212] width 31 height 9
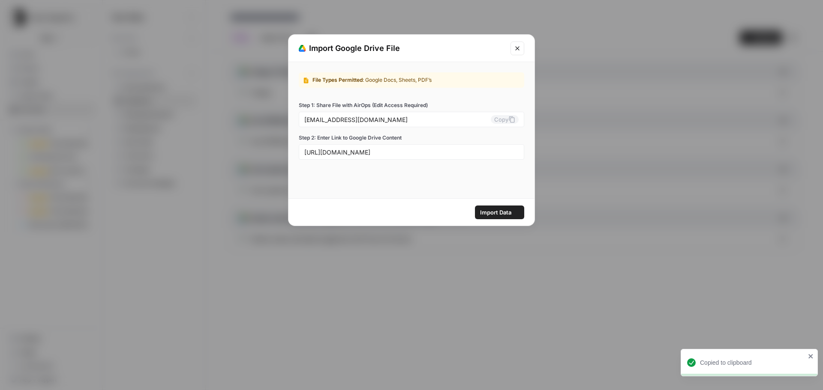
scroll to position [0, 0]
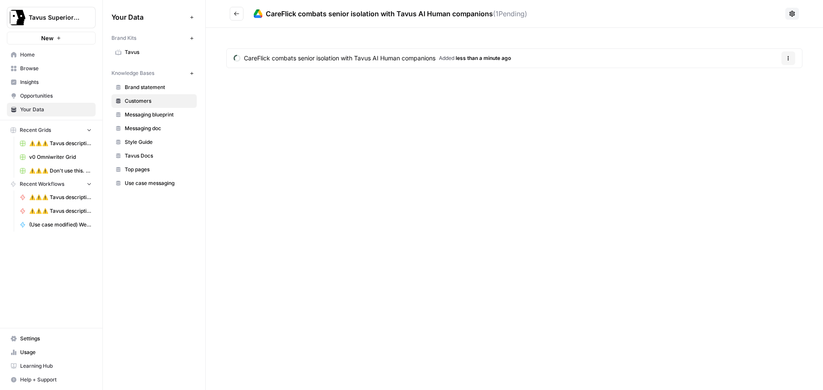
click at [233, 11] on button "Go back" at bounding box center [237, 14] width 14 height 14
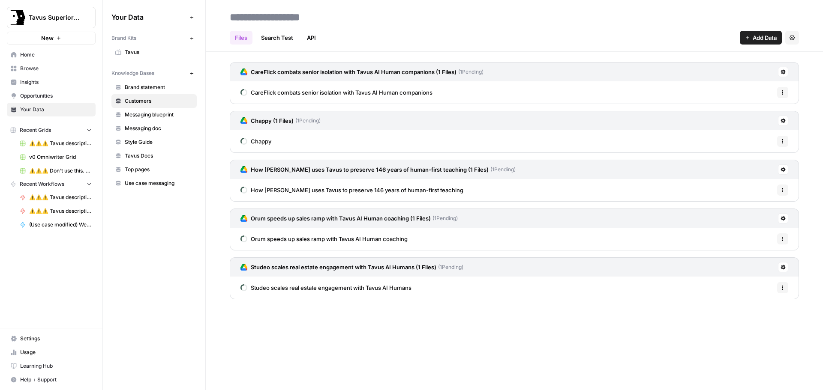
click at [754, 37] on span "Add Data" at bounding box center [765, 37] width 24 height 9
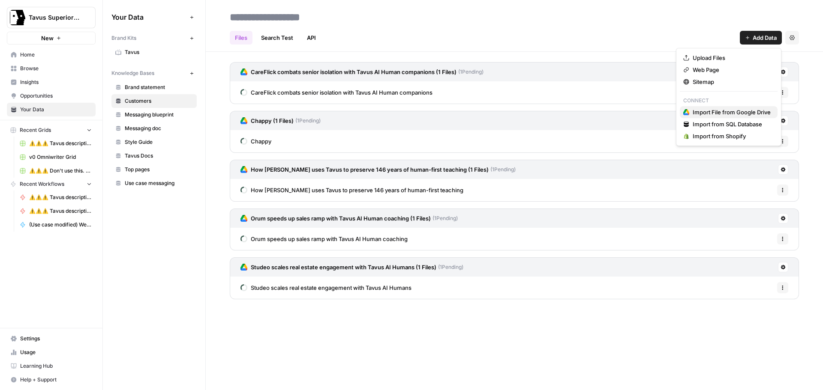
click at [712, 110] on span "Import File from Google Drive" at bounding box center [732, 112] width 78 height 9
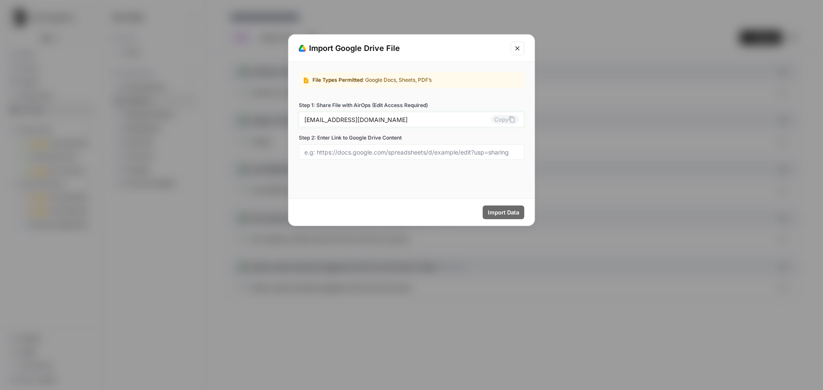
click at [507, 120] on button "Copy" at bounding box center [505, 119] width 28 height 9
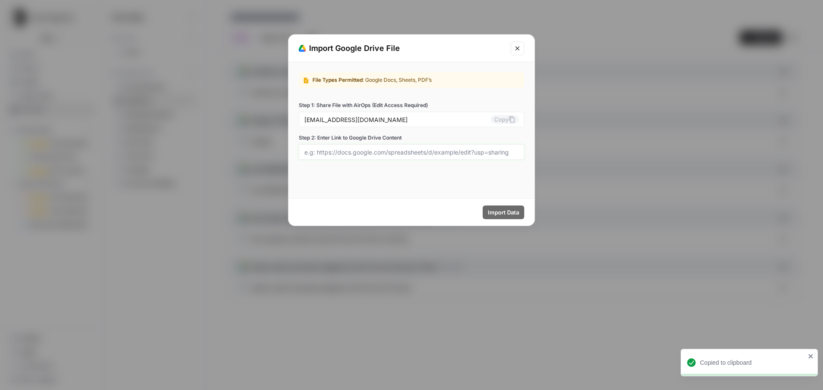
click at [427, 148] on input "Step 2: Enter Link to Google Drive Content" at bounding box center [411, 152] width 214 height 8
paste input "[URL][DOMAIN_NAME]"
type input "[URL][DOMAIN_NAME]"
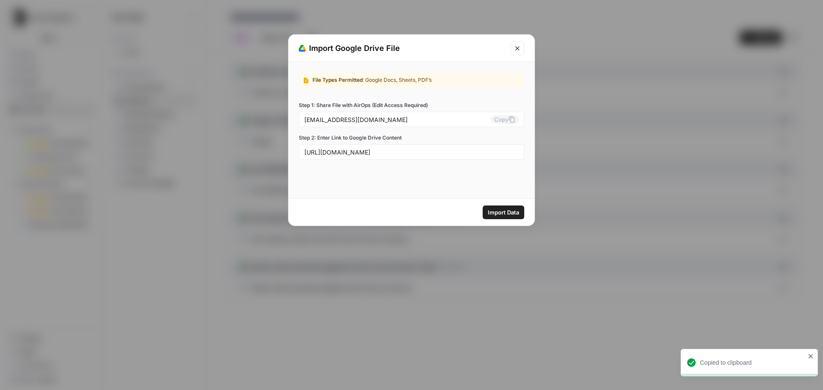
click at [501, 217] on button "Import Data" at bounding box center [504, 213] width 42 height 14
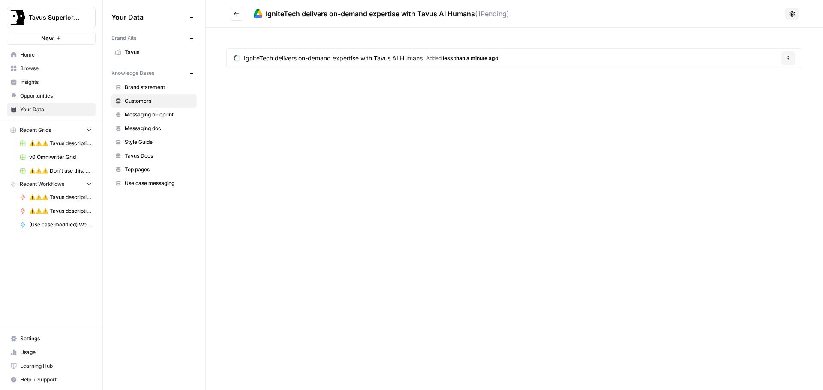
click at [236, 13] on icon "Go back" at bounding box center [237, 14] width 6 height 6
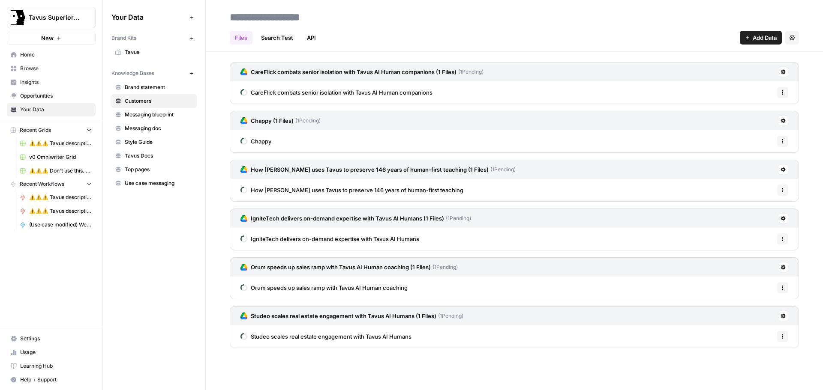
click at [761, 35] on span "Add Data" at bounding box center [765, 37] width 24 height 9
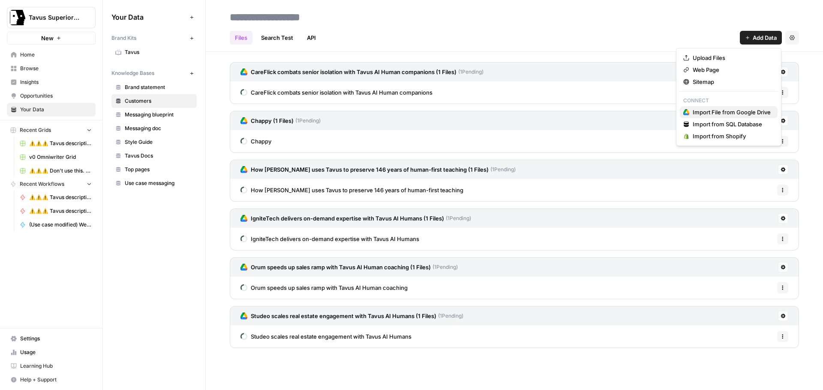
click at [707, 114] on span "Import File from Google Drive" at bounding box center [732, 112] width 78 height 9
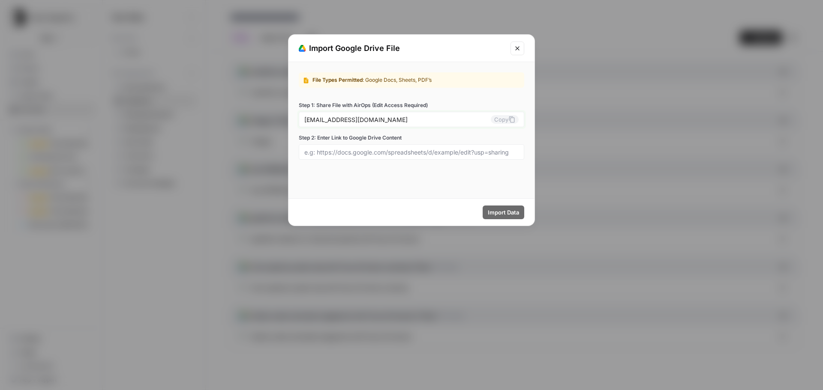
click at [503, 120] on button "Copy" at bounding box center [505, 119] width 28 height 9
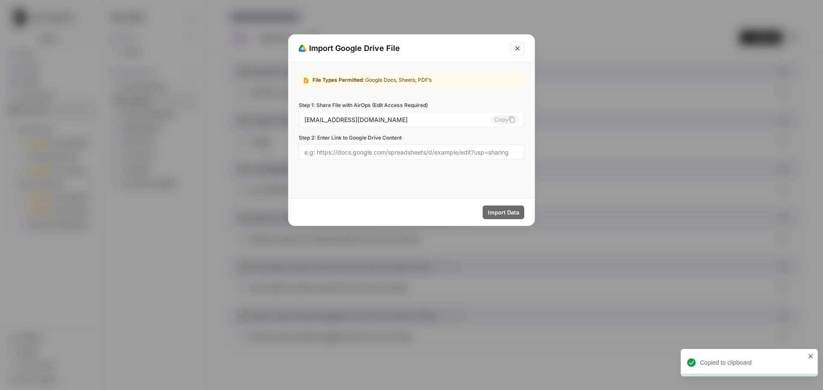
click at [354, 153] on input "Step 2: Enter Link to Google Drive Content" at bounding box center [411, 152] width 214 height 8
paste input "[URL][DOMAIN_NAME]"
type input "[URL][DOMAIN_NAME]"
click at [495, 212] on span "Import Data" at bounding box center [503, 212] width 31 height 9
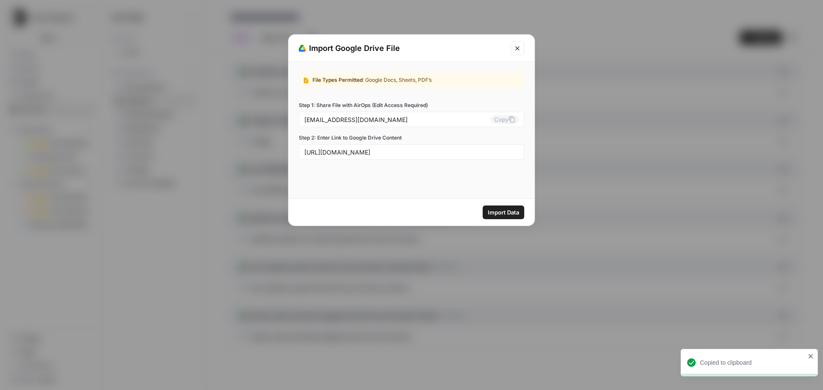
scroll to position [0, 0]
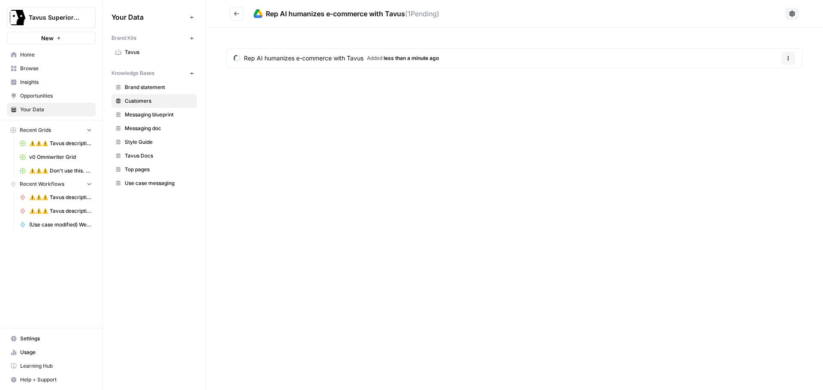
click at [237, 11] on icon "Go back" at bounding box center [237, 14] width 6 height 6
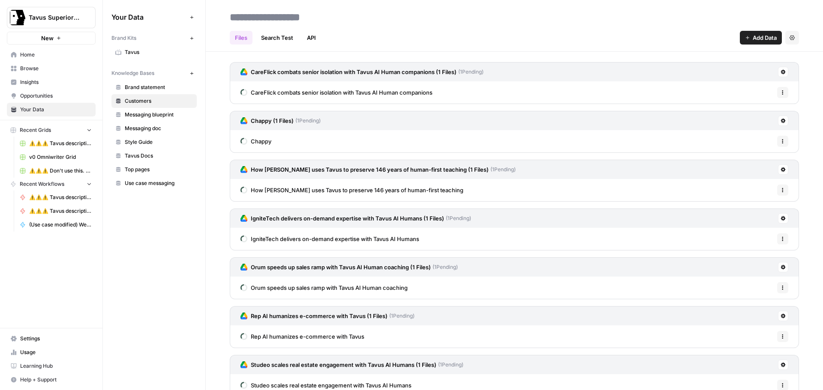
click at [744, 39] on button "Add Data" at bounding box center [761, 38] width 42 height 14
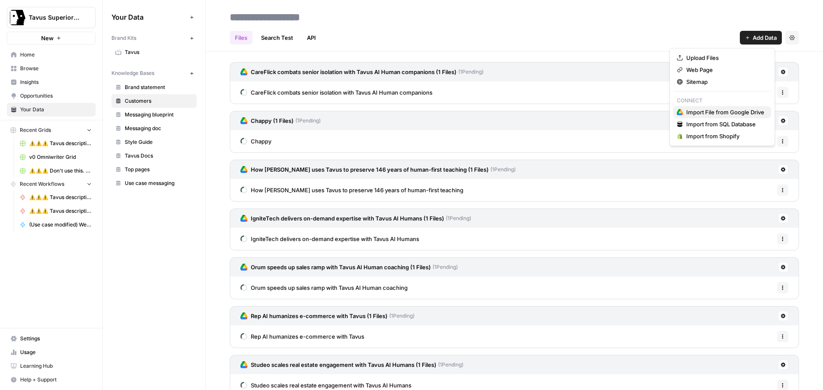
click at [709, 111] on span "Import File from Google Drive" at bounding box center [725, 112] width 78 height 9
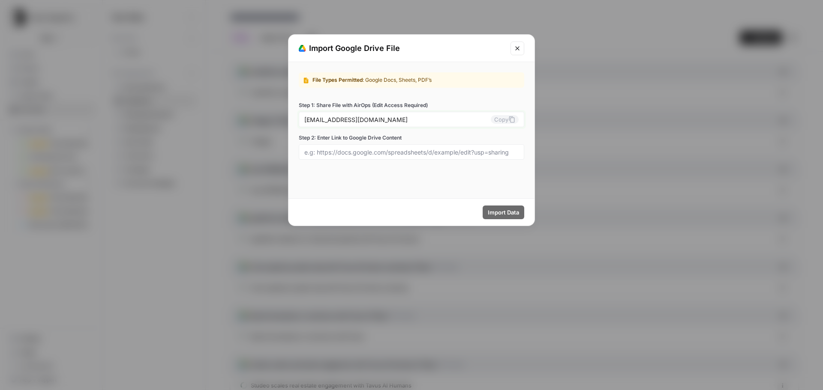
click at [505, 120] on button "Copy" at bounding box center [505, 119] width 28 height 9
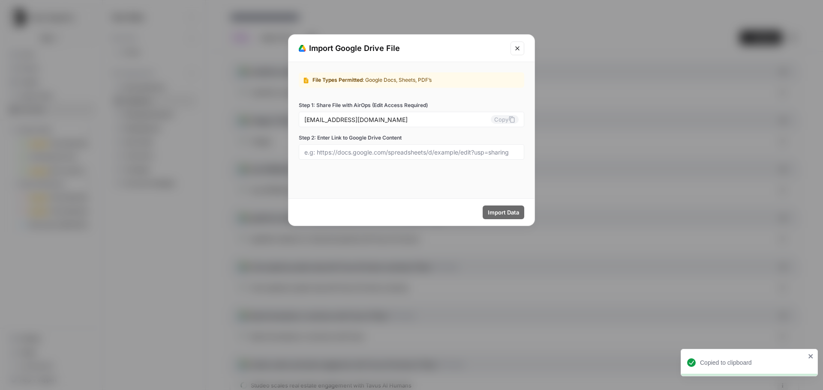
click at [399, 157] on div at bounding box center [411, 151] width 225 height 15
click at [396, 153] on input "Step 2: Enter Link to Google Drive Content" at bounding box center [411, 152] width 214 height 8
paste input "[URL][DOMAIN_NAME]"
type input "[URL][DOMAIN_NAME]"
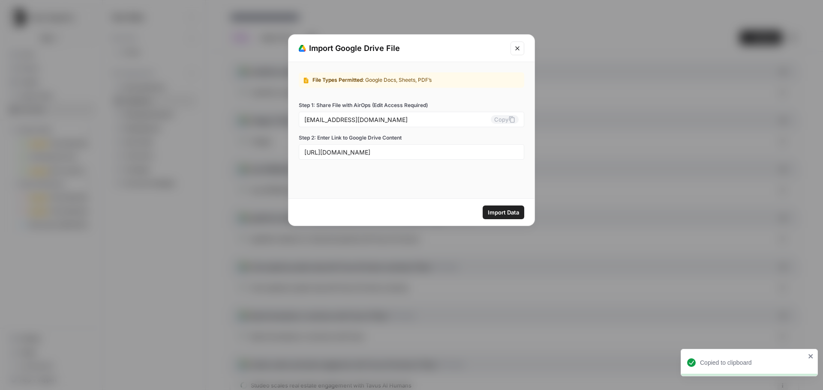
click at [508, 214] on span "Import Data" at bounding box center [503, 212] width 31 height 9
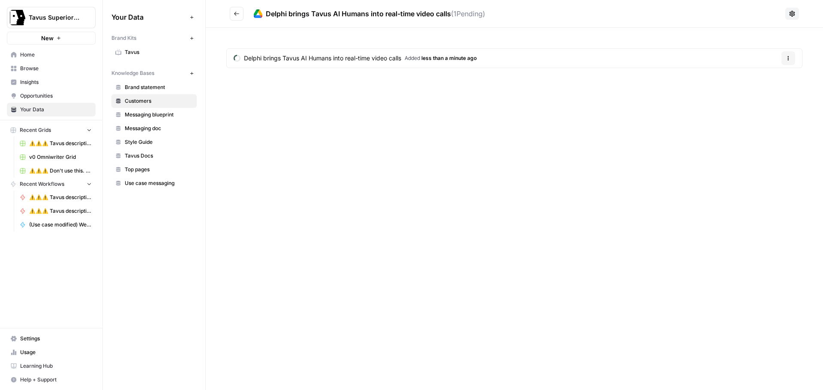
click at [234, 15] on icon "Go back" at bounding box center [237, 14] width 6 height 6
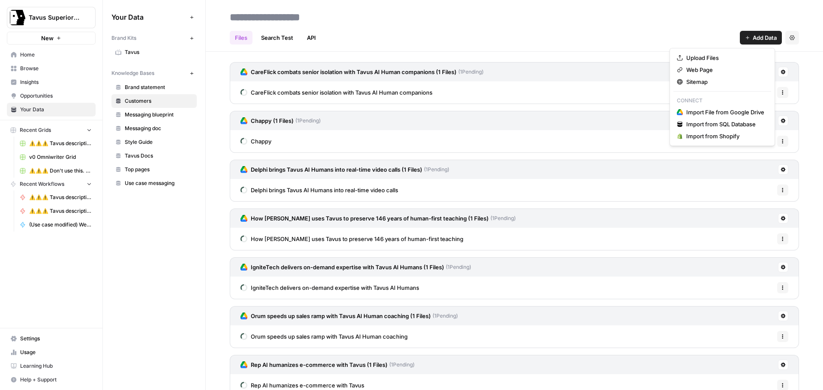
click at [743, 39] on button "Add Data" at bounding box center [761, 38] width 42 height 14
click at [720, 111] on span "Import File from Google Drive" at bounding box center [725, 112] width 78 height 9
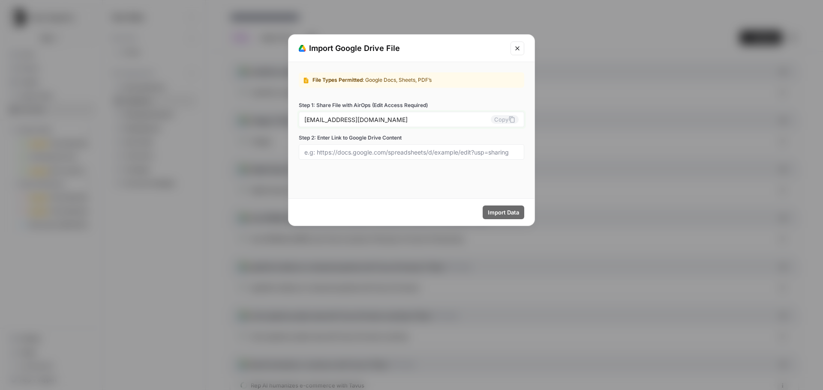
click at [501, 117] on button "Copy" at bounding box center [505, 119] width 28 height 9
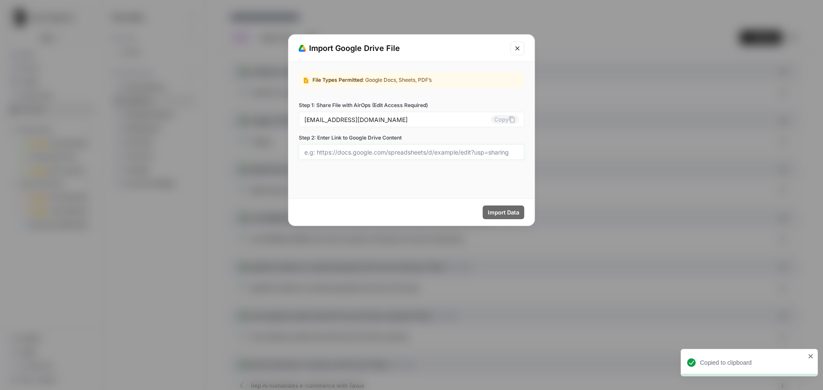
click at [389, 154] on input "Step 2: Enter Link to Google Drive Content" at bounding box center [411, 152] width 214 height 8
paste input "[URL][DOMAIN_NAME]"
type input "[URL][DOMAIN_NAME]"
click at [511, 213] on span "Import Data" at bounding box center [503, 212] width 31 height 9
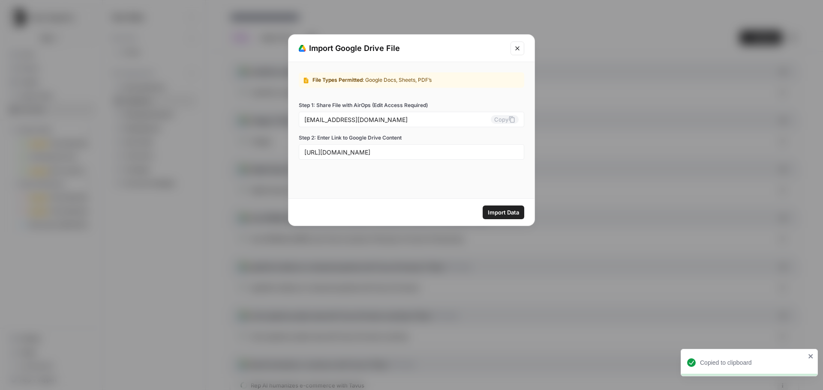
scroll to position [0, 0]
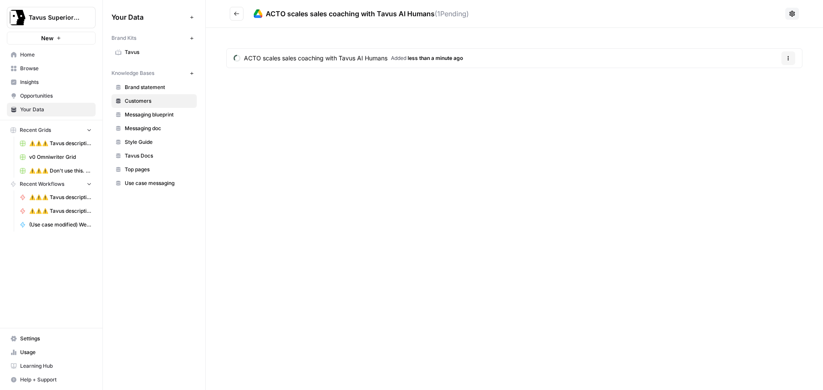
click at [234, 12] on icon "Go back" at bounding box center [237, 14] width 6 height 6
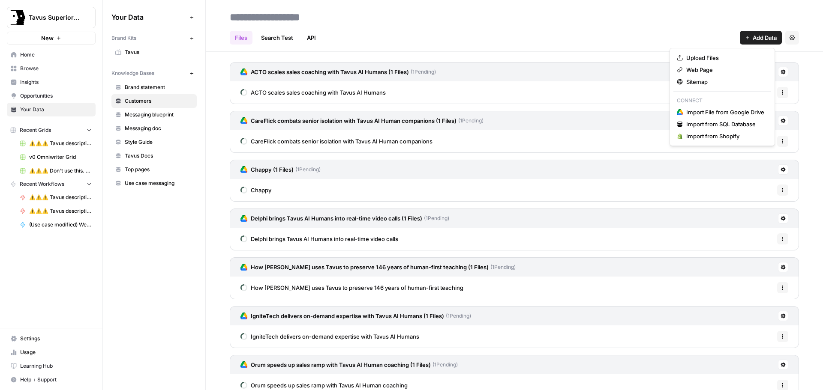
click at [745, 36] on icon "button" at bounding box center [747, 37] width 5 height 5
click at [704, 111] on span "Import File from Google Drive" at bounding box center [725, 112] width 78 height 9
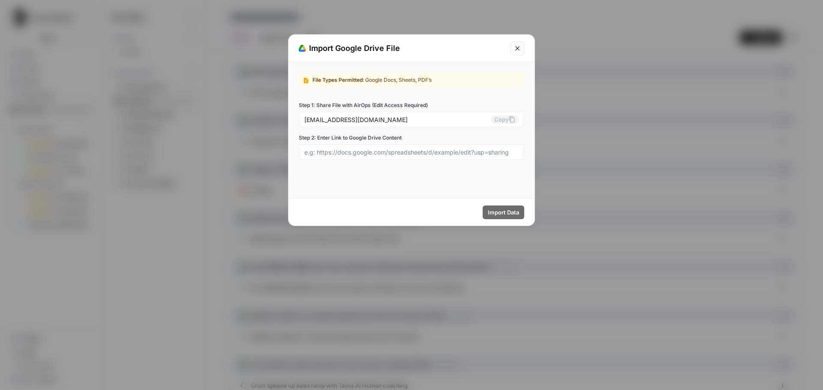
click at [505, 114] on div "[EMAIL_ADDRESS][DOMAIN_NAME] Copy" at bounding box center [411, 119] width 225 height 15
click at [505, 121] on button "Copy" at bounding box center [505, 119] width 28 height 9
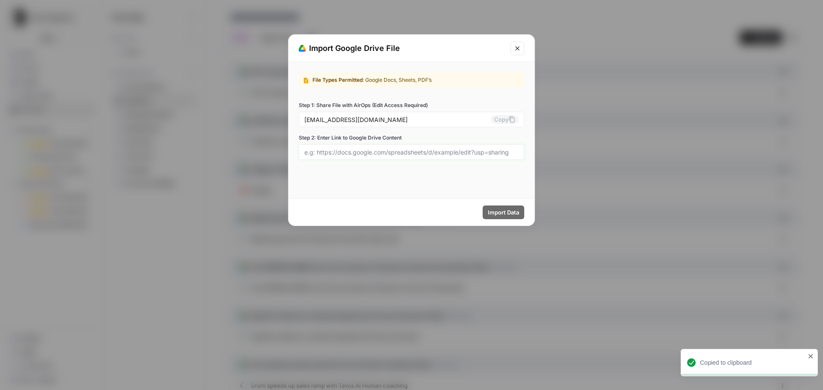
click at [353, 154] on input "Step 2: Enter Link to Google Drive Content" at bounding box center [411, 152] width 214 height 8
paste input "[URL][DOMAIN_NAME]"
type input "[URL][DOMAIN_NAME]"
click at [495, 209] on span "Import Data" at bounding box center [503, 212] width 31 height 9
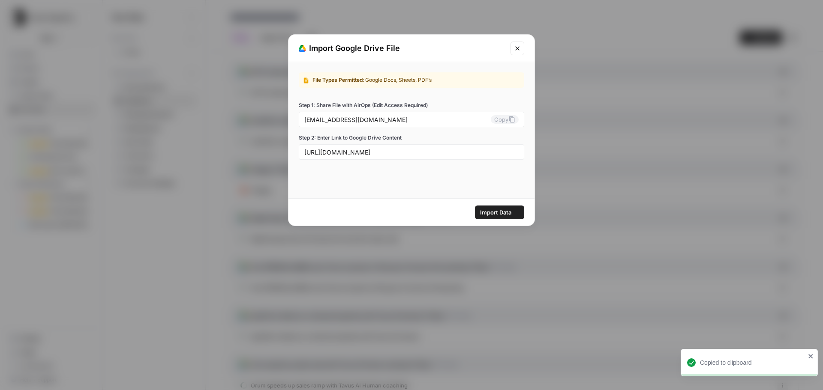
scroll to position [0, 0]
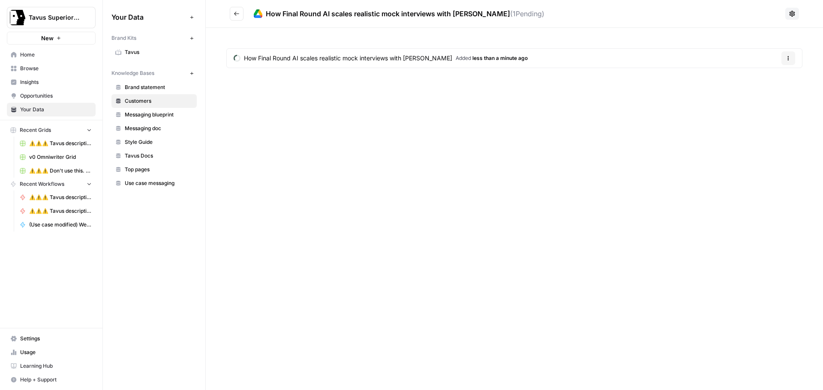
click at [234, 15] on icon "Go back" at bounding box center [237, 14] width 6 height 6
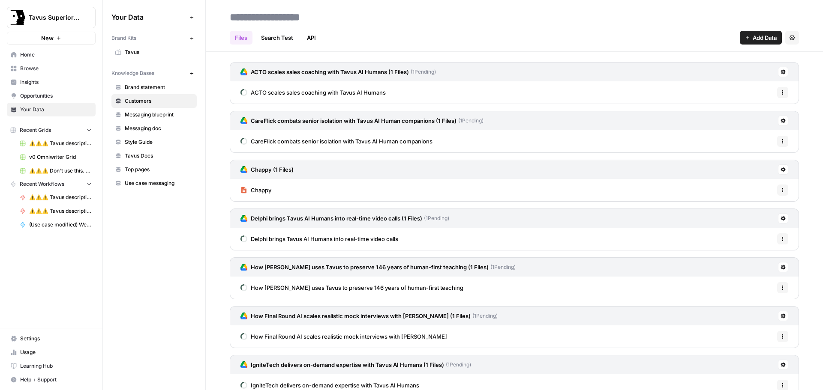
click at [753, 40] on span "Add Data" at bounding box center [765, 37] width 24 height 9
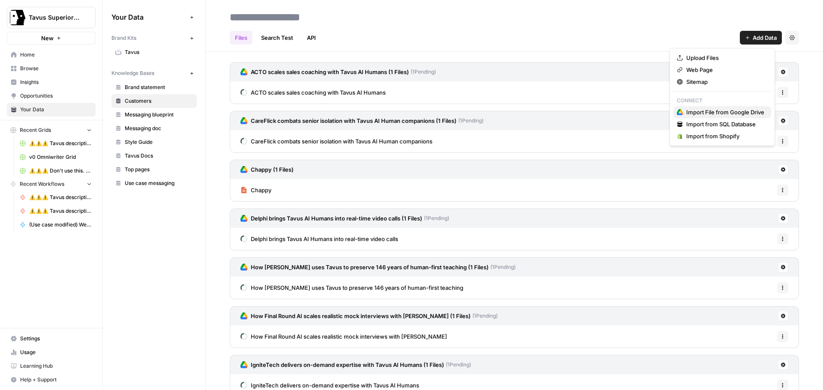
click at [704, 110] on span "Import File from Google Drive" at bounding box center [725, 112] width 78 height 9
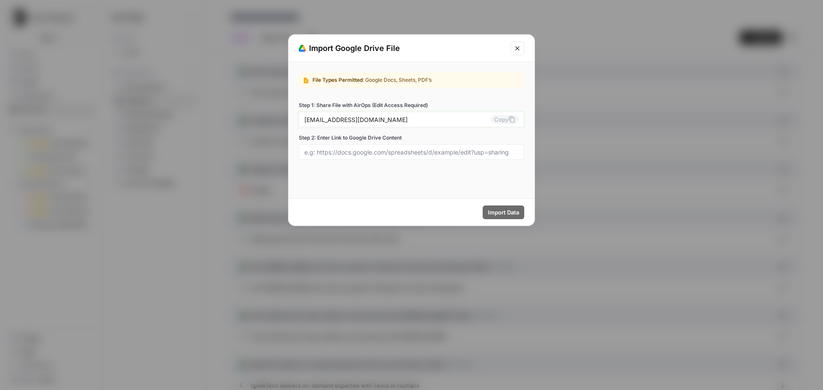
click at [497, 117] on button "Copy" at bounding box center [505, 119] width 28 height 9
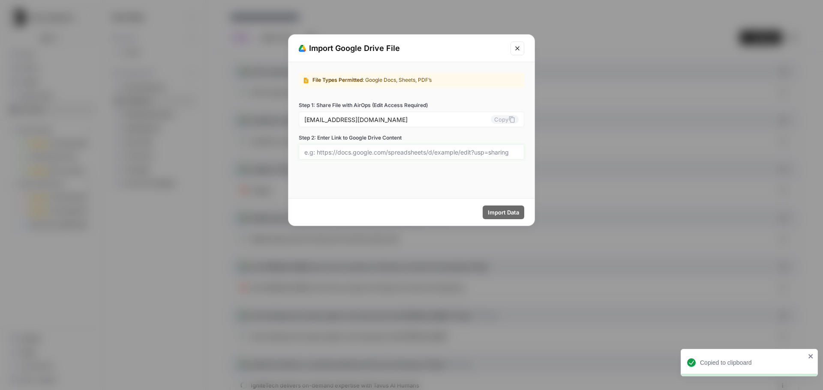
click at [453, 151] on input "Step 2: Enter Link to Google Drive Content" at bounding box center [411, 152] width 214 height 8
paste input "[URL][DOMAIN_NAME]"
type input "[URL][DOMAIN_NAME]"
click at [495, 212] on span "Import Data" at bounding box center [503, 212] width 31 height 9
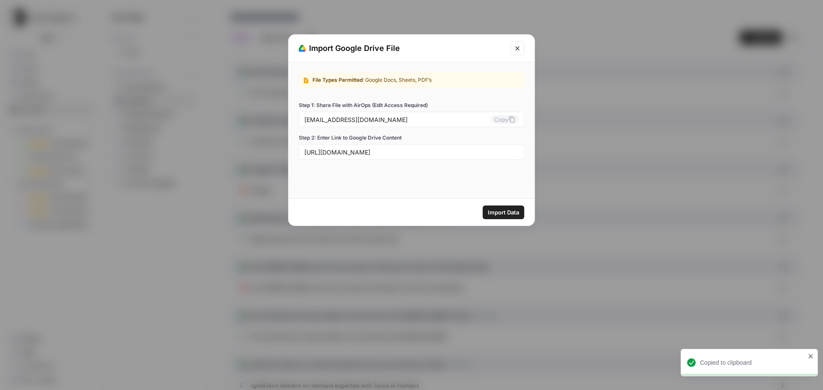
scroll to position [0, 0]
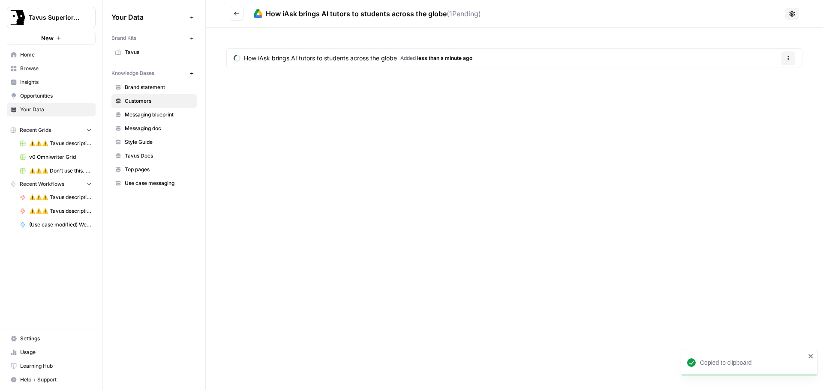
click at [234, 15] on icon "Go back" at bounding box center [237, 14] width 6 height 6
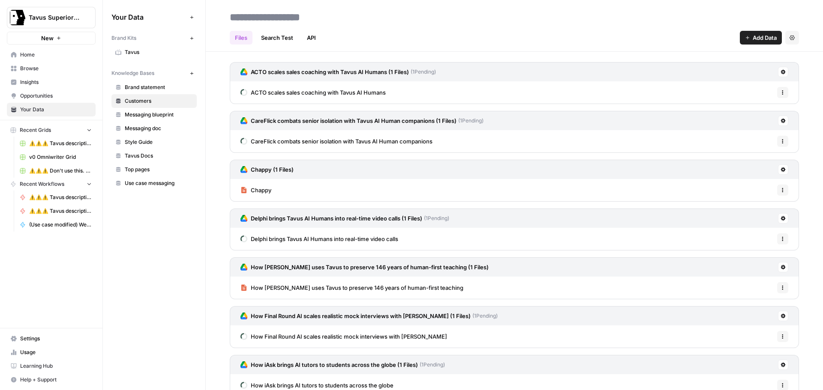
click at [258, 192] on span "Chappy" at bounding box center [261, 190] width 21 height 9
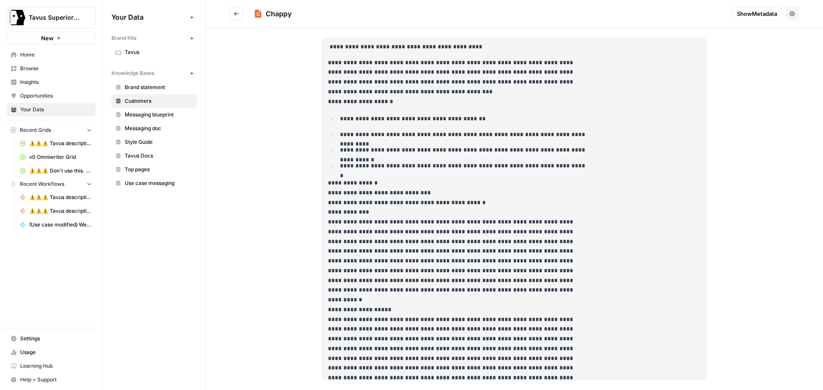
click at [230, 16] on button "Go back" at bounding box center [237, 14] width 14 height 14
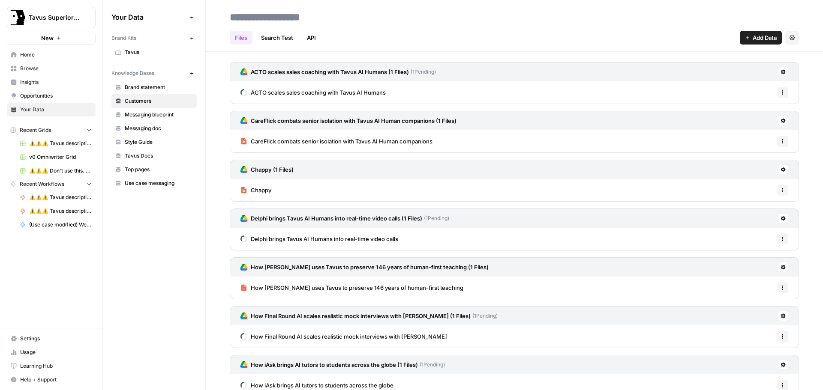
click at [150, 107] on link "Customers" at bounding box center [153, 101] width 85 height 14
click at [148, 117] on span "Messaging blueprint" at bounding box center [159, 115] width 68 height 8
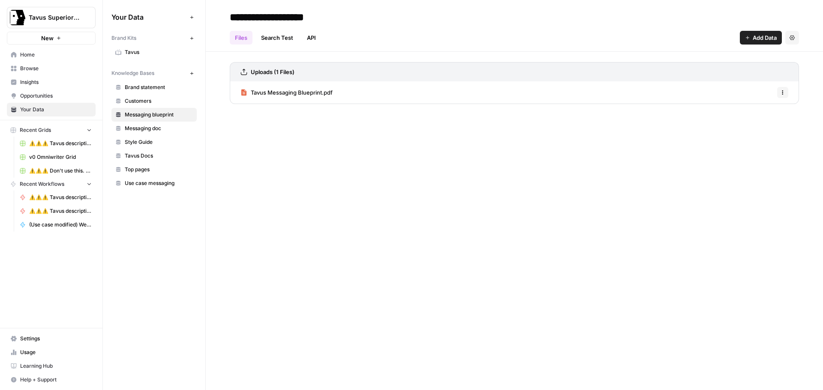
click at [146, 97] on span "Customers" at bounding box center [159, 101] width 68 height 8
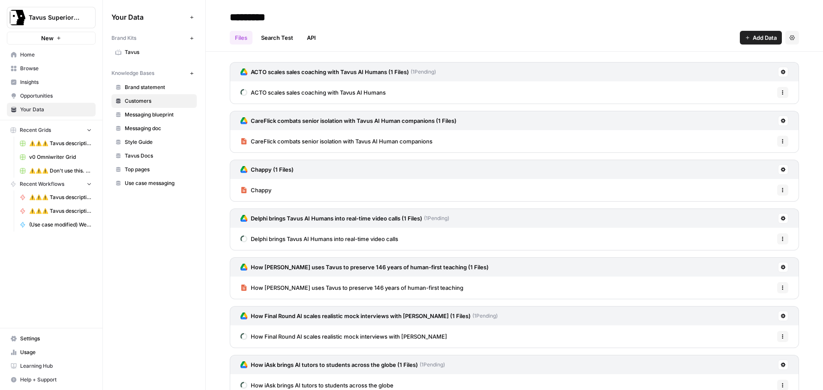
click at [143, 132] on span "Messaging doc" at bounding box center [159, 129] width 68 height 8
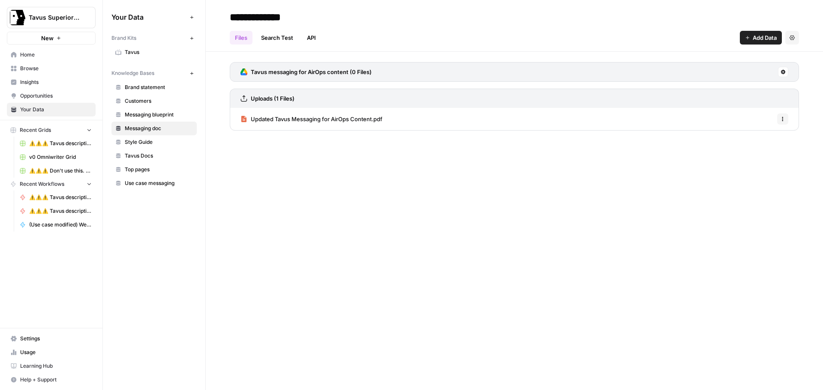
click at [143, 156] on span "Tavus Docs" at bounding box center [159, 156] width 68 height 8
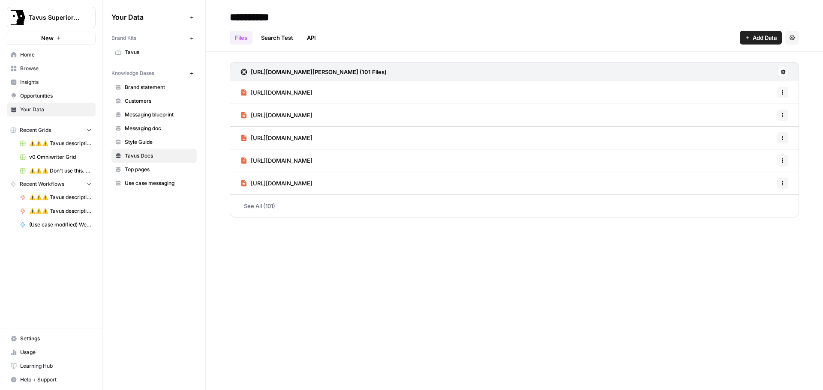
click at [138, 126] on span "Messaging doc" at bounding box center [159, 129] width 68 height 8
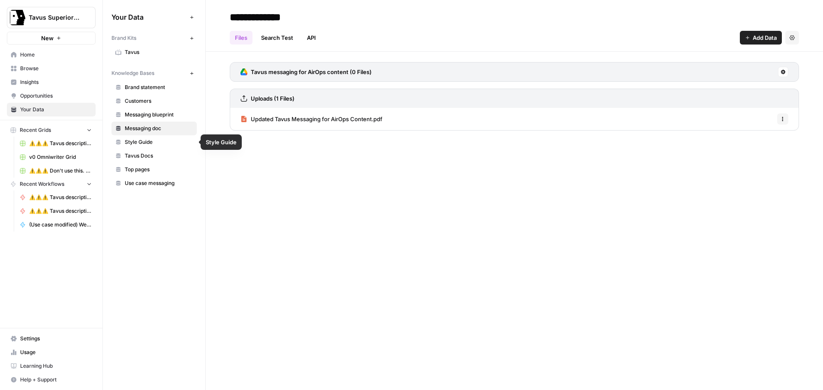
click at [141, 143] on span "Style Guide" at bounding box center [159, 142] width 68 height 8
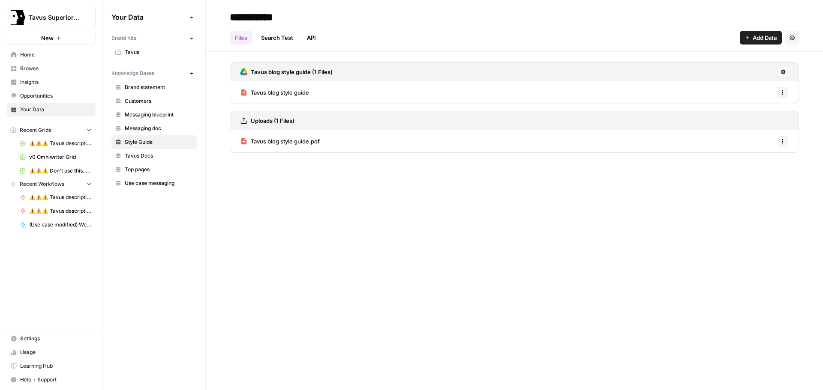
click at [144, 103] on span "Customers" at bounding box center [159, 101] width 68 height 8
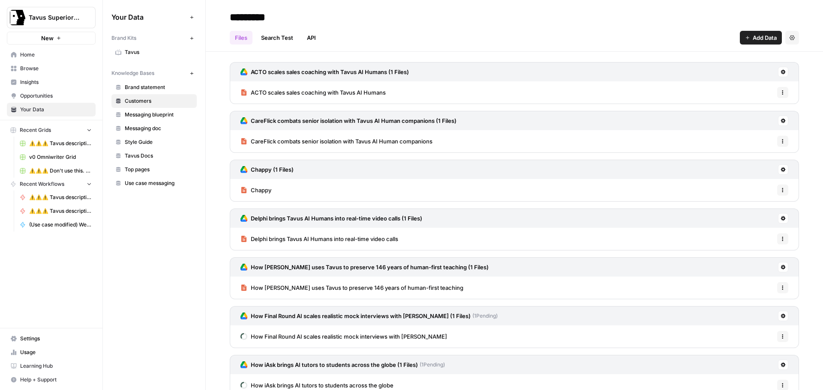
click at [612, 24] on div "Files Search Test API Add Data Settings" at bounding box center [514, 34] width 569 height 21
click at [294, 193] on div "Chappy Options" at bounding box center [514, 190] width 569 height 22
click at [267, 192] on span "Chappy" at bounding box center [261, 190] width 21 height 9
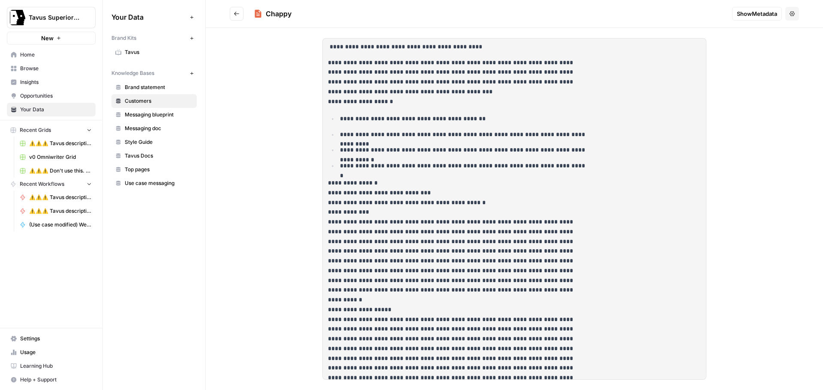
click at [233, 18] on button "Go back" at bounding box center [237, 14] width 14 height 14
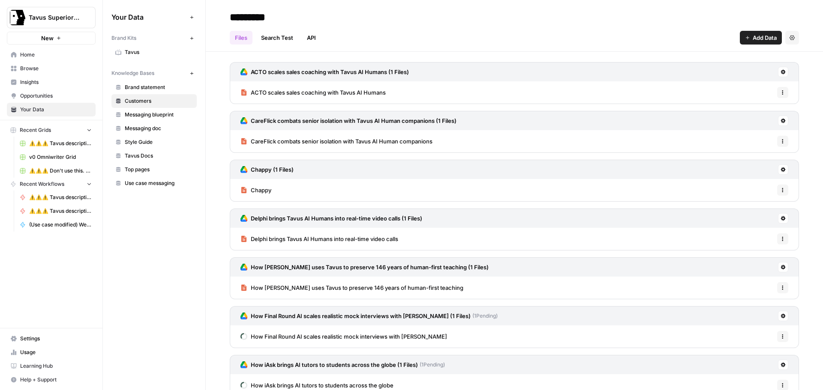
click at [772, 173] on div "Options" at bounding box center [776, 173] width 20 height 8
click at [781, 171] on icon at bounding box center [783, 170] width 5 height 5
click at [741, 187] on span "Sync Data" at bounding box center [743, 188] width 53 height 9
click at [33, 55] on span "Home" at bounding box center [56, 55] width 72 height 8
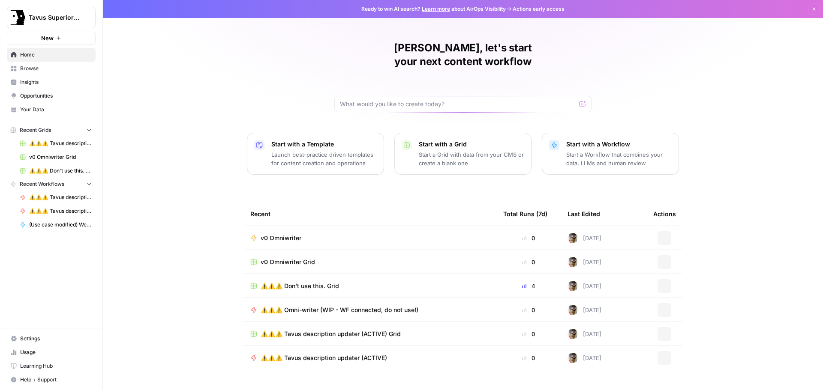
click at [281, 234] on span "v0 Omniwriter" at bounding box center [281, 238] width 41 height 9
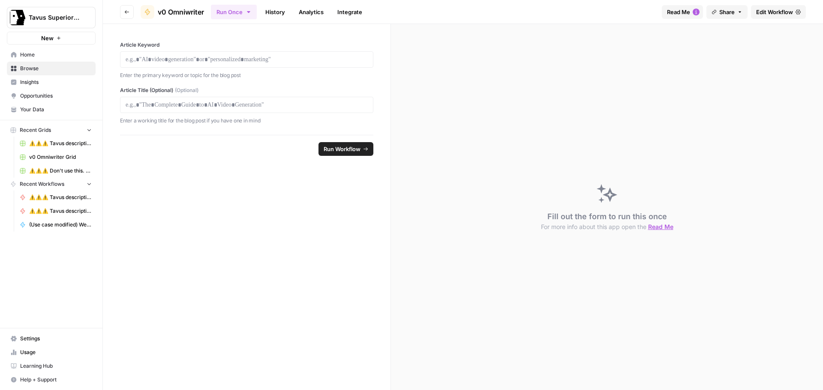
click at [763, 12] on span "Edit Workflow" at bounding box center [774, 12] width 37 height 9
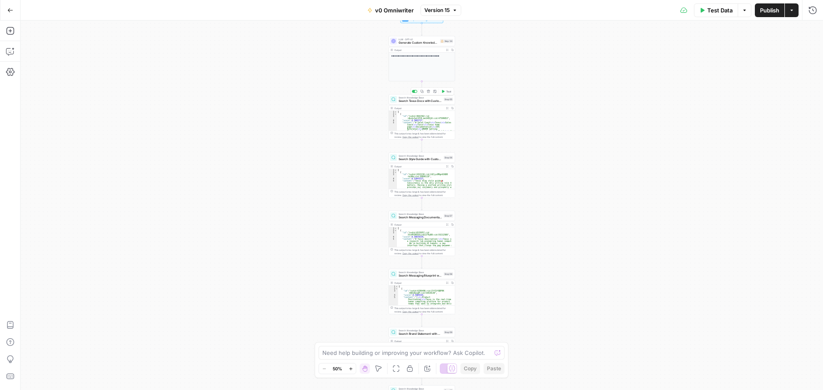
click at [425, 102] on span "Search Tavus Docs with Custom Query" at bounding box center [420, 101] width 43 height 4
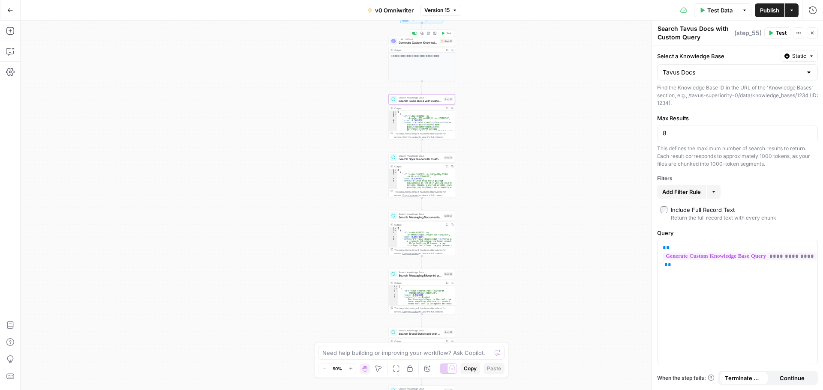
click at [415, 42] on span "Generate Custom Knowledge Base Query" at bounding box center [419, 43] width 40 height 4
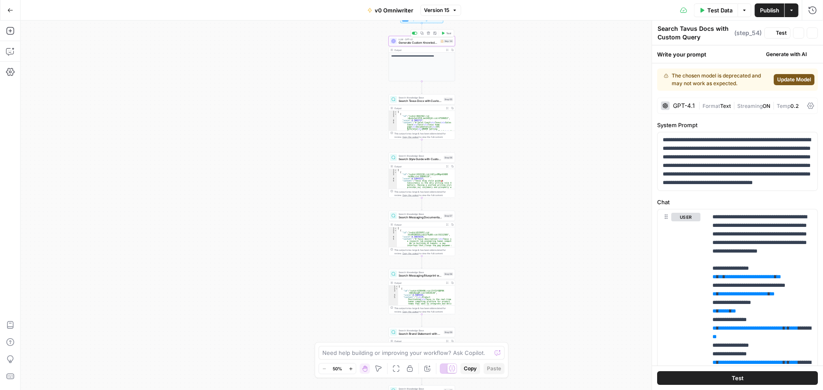
type textarea "Generate Custom Knowledge Base Query"
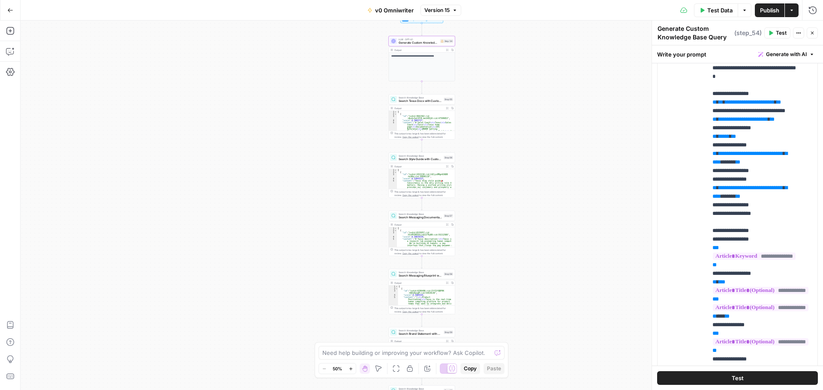
scroll to position [226, 0]
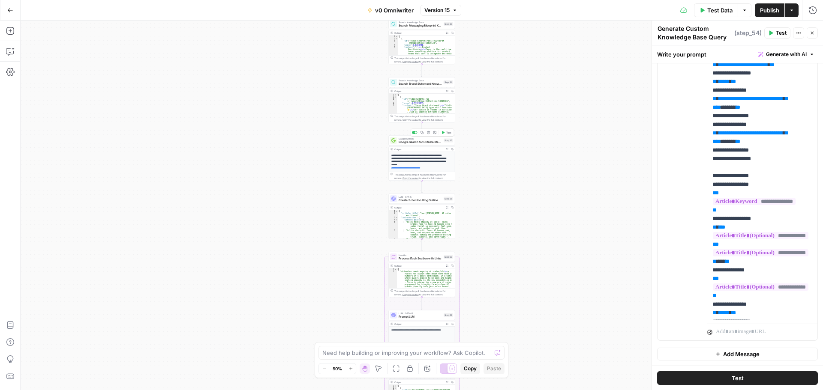
click at [429, 144] on span "Google Search for External Research" at bounding box center [420, 142] width 43 height 4
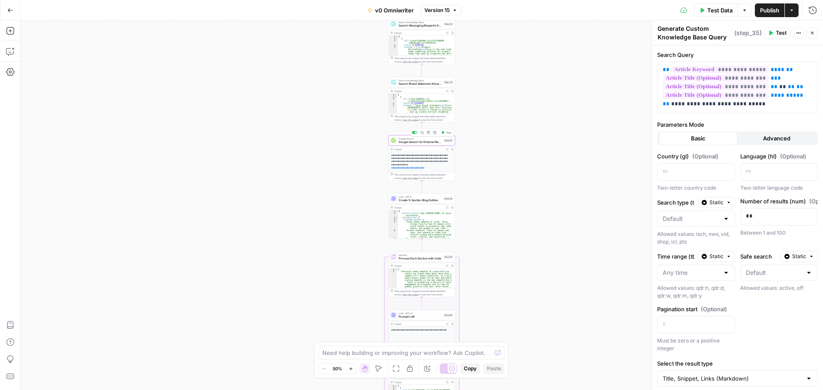
type textarea "Google Search for External Research"
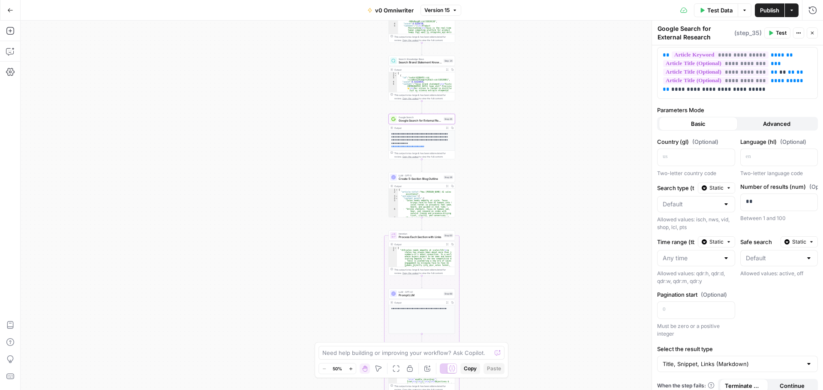
scroll to position [22, 0]
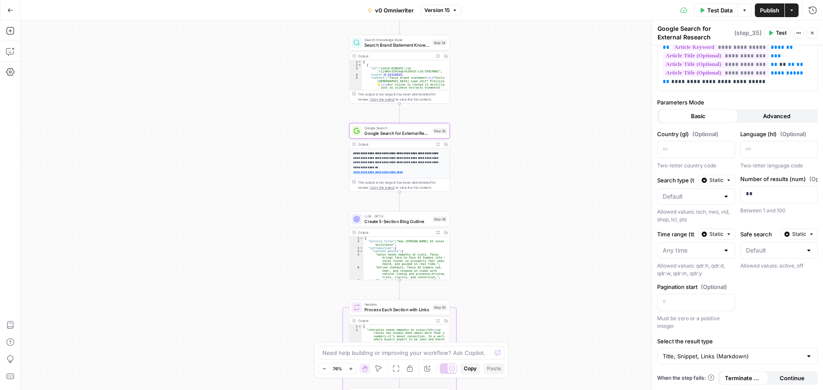
drag, startPoint x: 438, startPoint y: 143, endPoint x: 453, endPoint y: 145, distance: 15.2
click at [438, 143] on icon "button" at bounding box center [437, 144] width 3 height 3
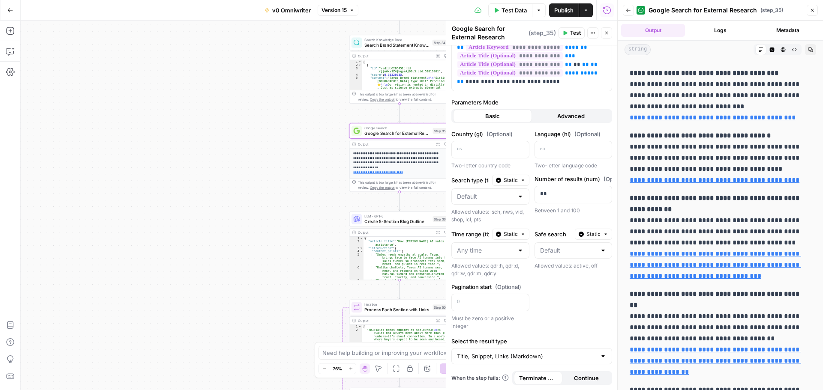
scroll to position [0, 0]
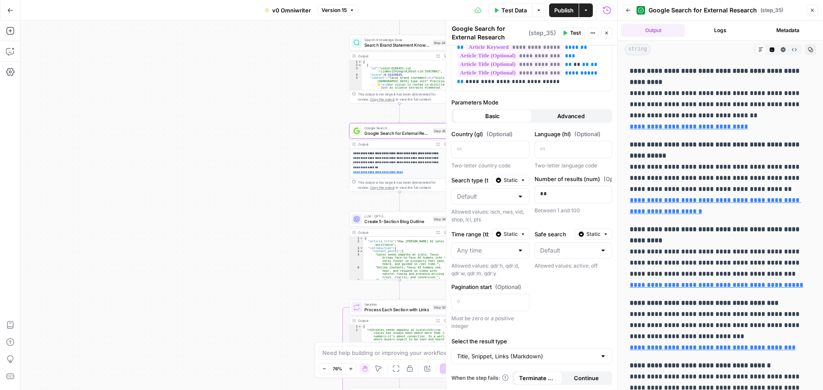
click at [811, 10] on icon "button" at bounding box center [812, 10] width 5 height 5
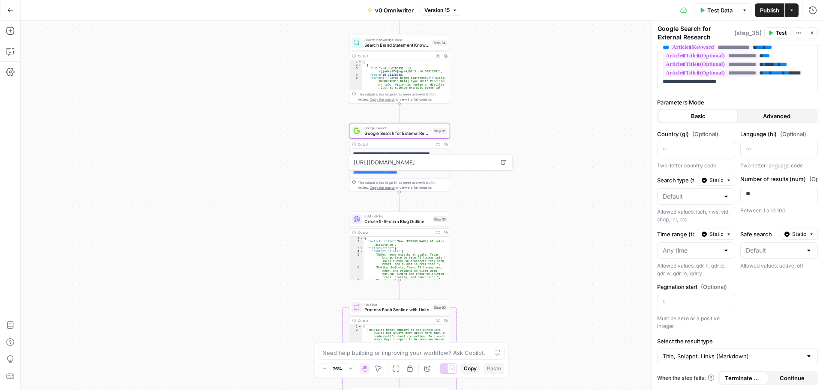
click at [278, 144] on div "**********" at bounding box center [422, 206] width 802 height 370
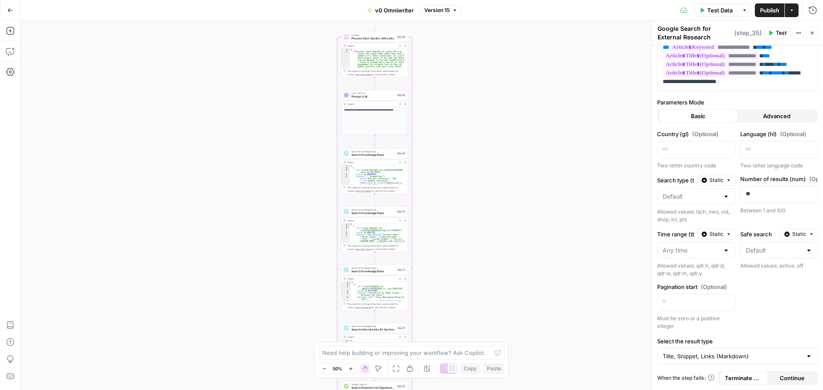
click at [364, 156] on span "Search Knowledge Base" at bounding box center [372, 155] width 43 height 4
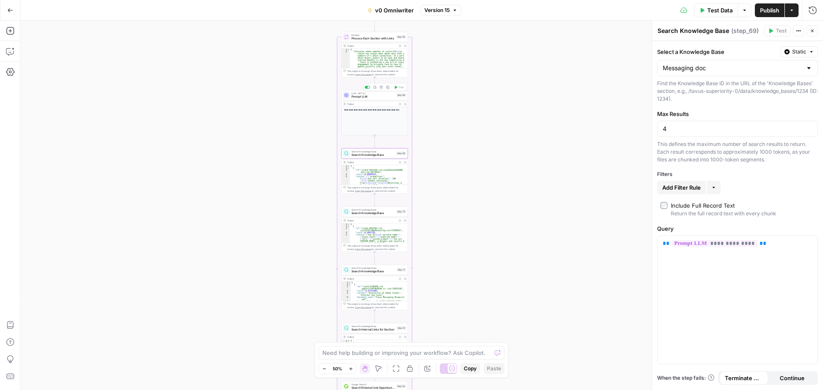
click at [367, 96] on span "Prompt LLM" at bounding box center [372, 97] width 43 height 4
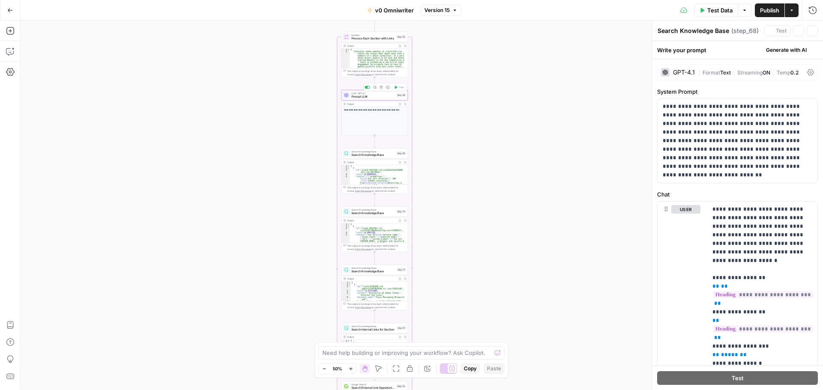
type textarea "Prompt LLM"
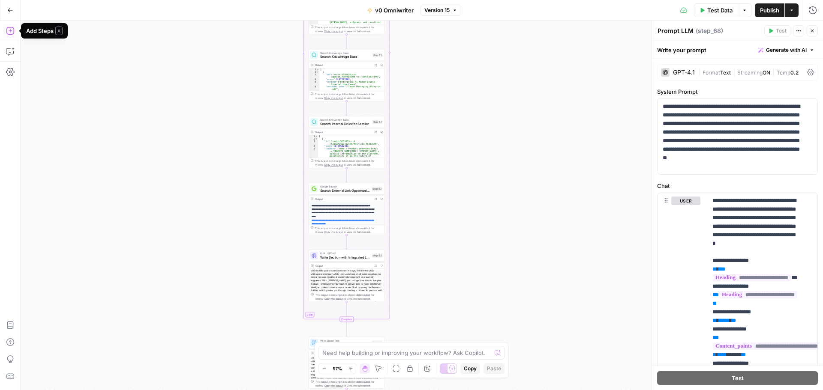
click at [9, 31] on icon "button" at bounding box center [10, 31] width 9 height 9
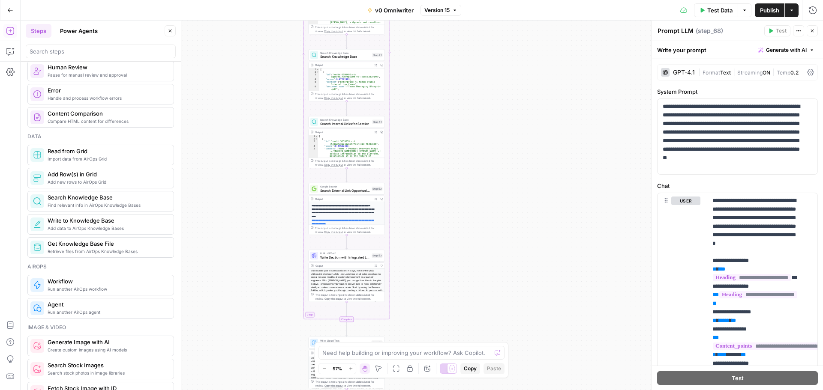
scroll to position [343, 0]
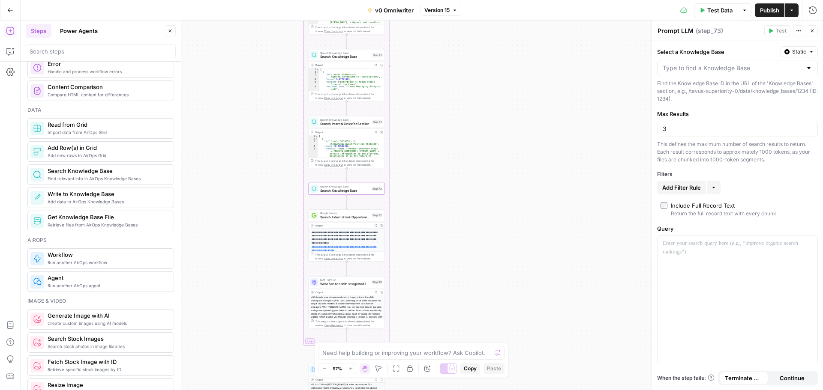
type textarea "Search Knowledge Base"
click at [731, 66] on input "Select a Knowledge Base" at bounding box center [732, 68] width 139 height 9
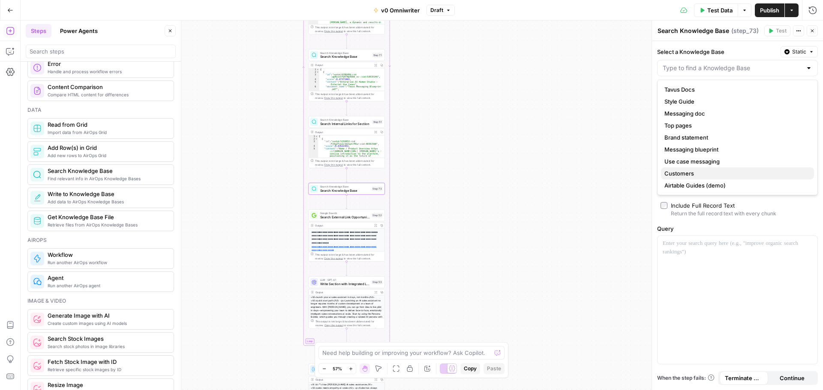
click at [685, 174] on span "Customers" at bounding box center [735, 173] width 143 height 9
type input "Customers"
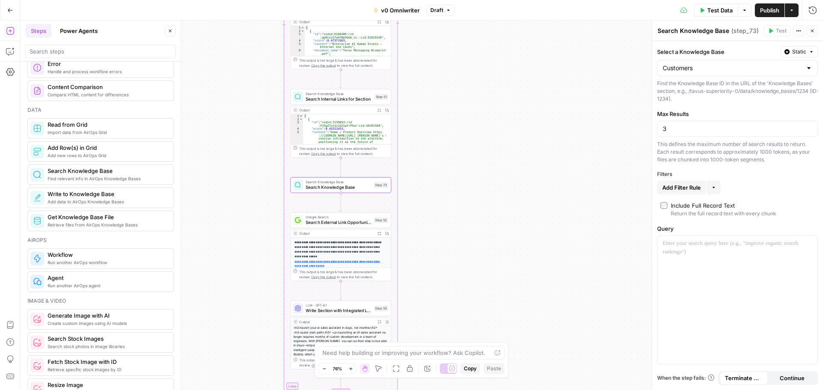
click at [168, 30] on icon "button" at bounding box center [170, 30] width 5 height 5
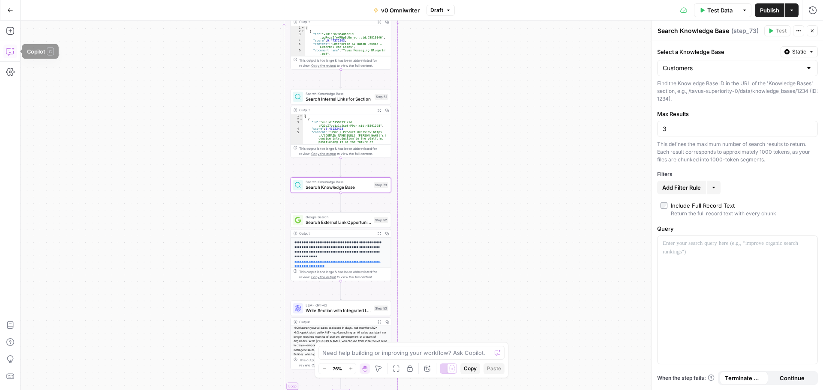
click at [17, 51] on button "Copilot" at bounding box center [10, 52] width 14 height 14
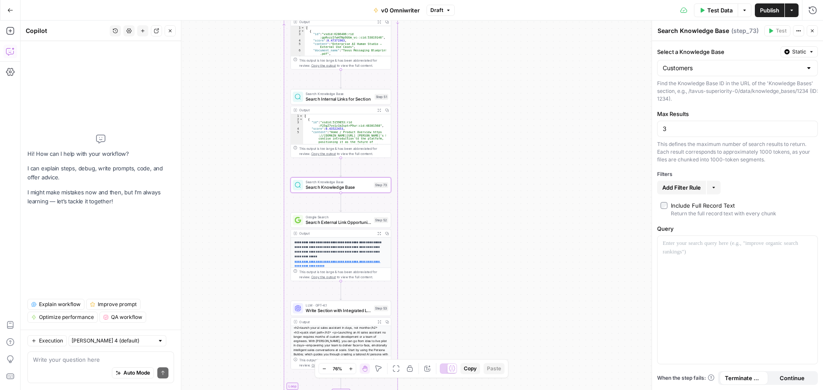
click at [93, 356] on textarea at bounding box center [100, 360] width 135 height 9
type textarea "help me set up step 73 like the rest of them"
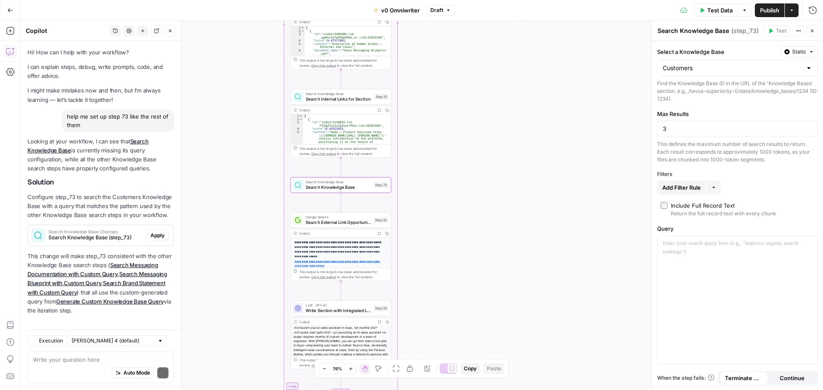
scroll to position [15, 0]
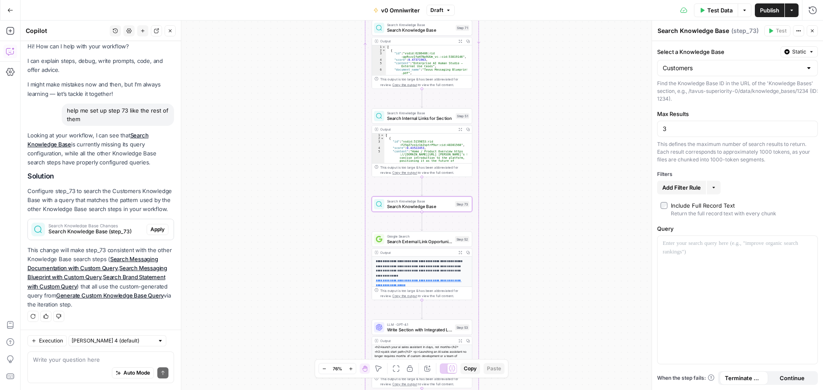
drag, startPoint x: 149, startPoint y: 229, endPoint x: 93, endPoint y: 130, distance: 113.4
click at [150, 229] on span "Apply" at bounding box center [157, 230] width 14 height 8
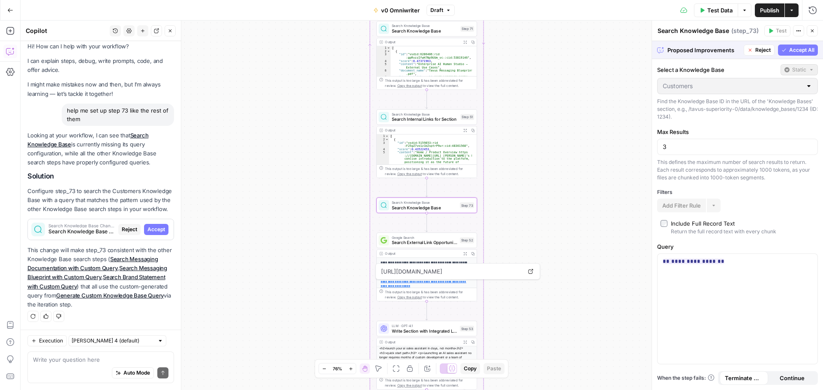
click at [149, 229] on span "Accept" at bounding box center [156, 230] width 18 height 8
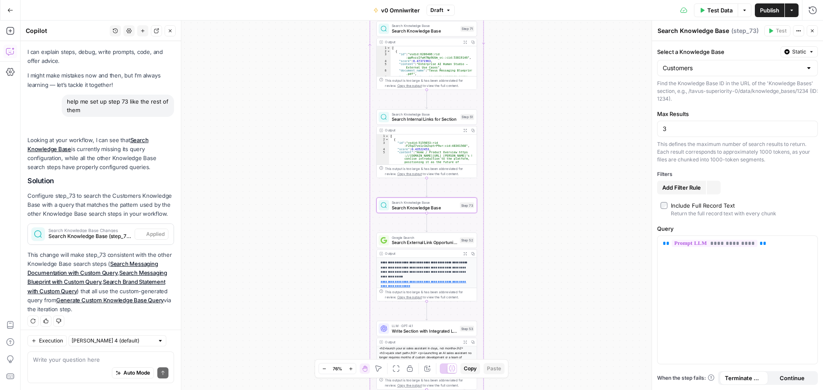
scroll to position [29, 0]
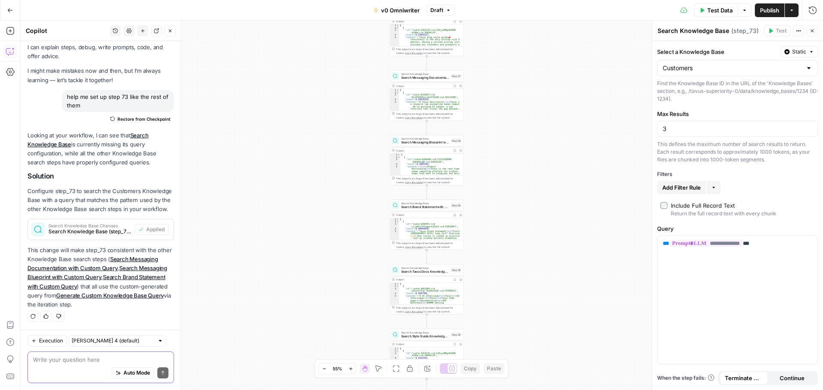
click at [88, 359] on textarea at bounding box center [100, 360] width 135 height 9
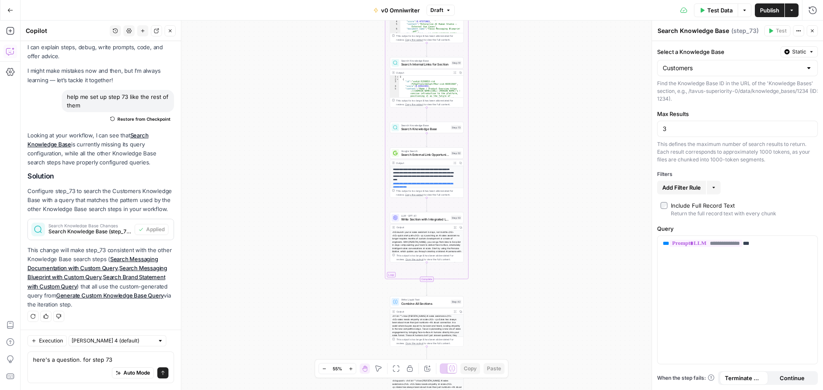
click at [123, 360] on div "Auto Mode will automatically modify and execute the workflow" at bounding box center [126, 352] width 121 height 16
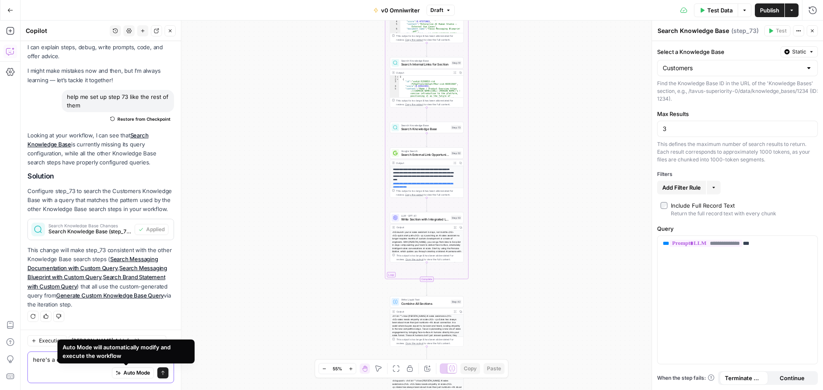
click at [36, 363] on textarea "here's a question. for step 73" at bounding box center [100, 360] width 135 height 9
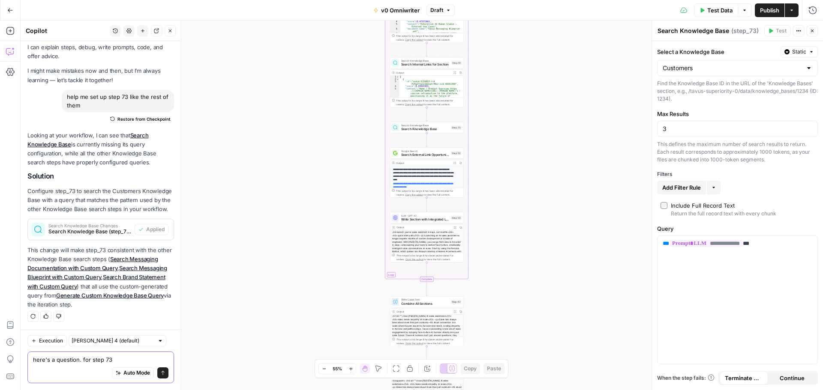
click at [135, 359] on textarea "here's a question. for step 73" at bounding box center [100, 360] width 135 height 9
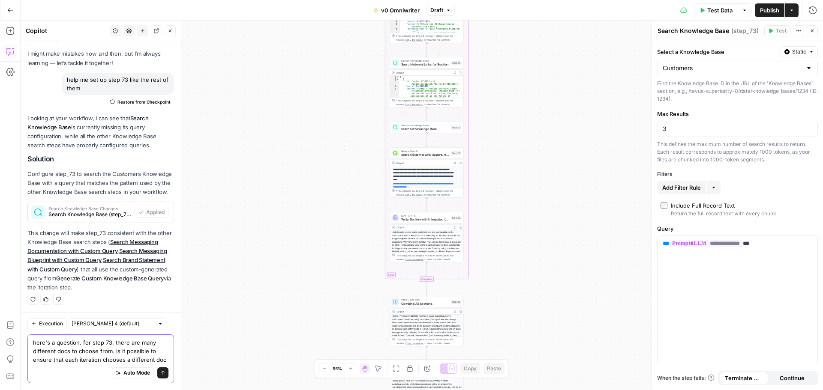
scroll to position [54, 0]
type textarea "here's a question. for step 73, there are many different docs to choose from. i…"
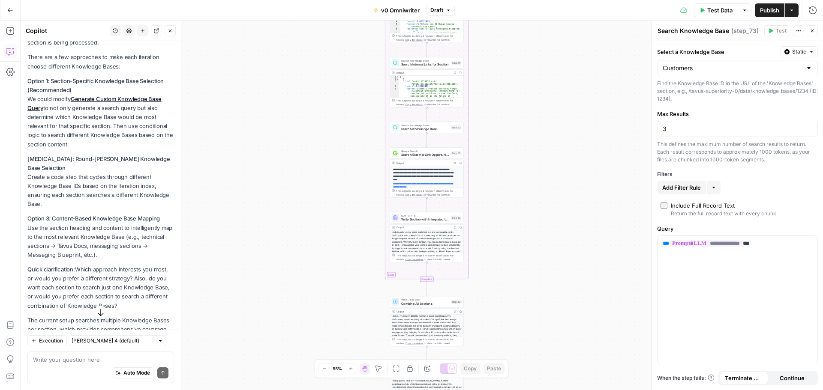
scroll to position [419, 0]
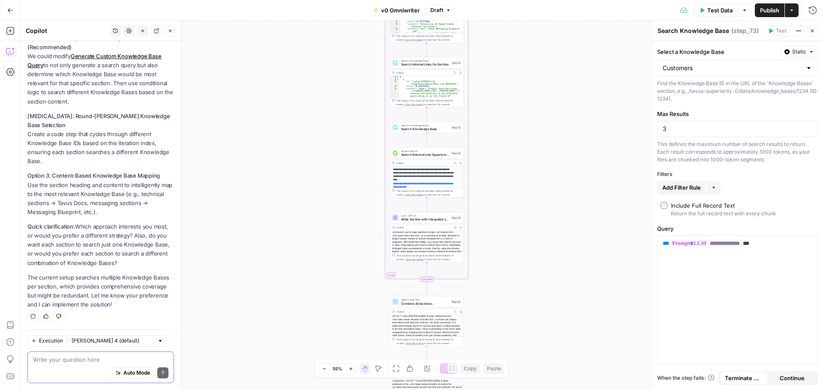
click at [79, 362] on textarea at bounding box center [100, 360] width 135 height 9
type textarea "approach 1 sounds good"
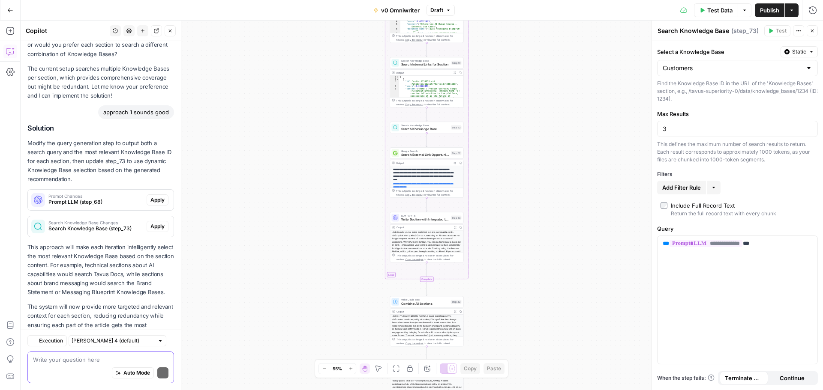
scroll to position [667, 0]
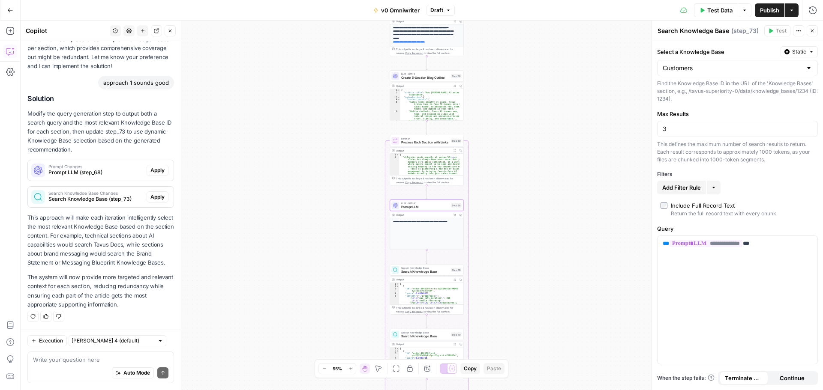
click at [156, 167] on span "Apply" at bounding box center [157, 171] width 14 height 8
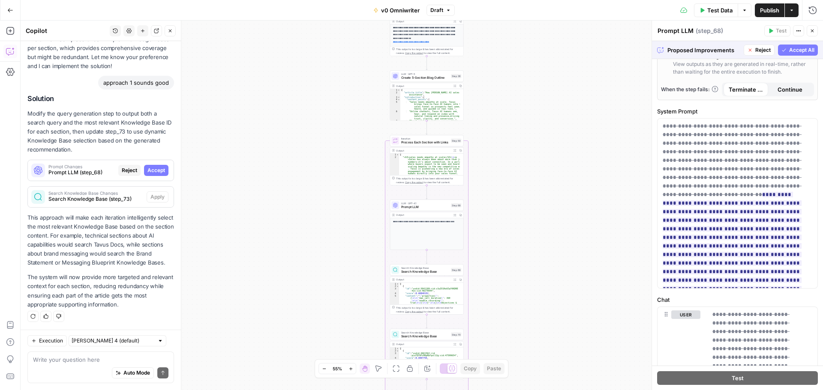
scroll to position [321, 0]
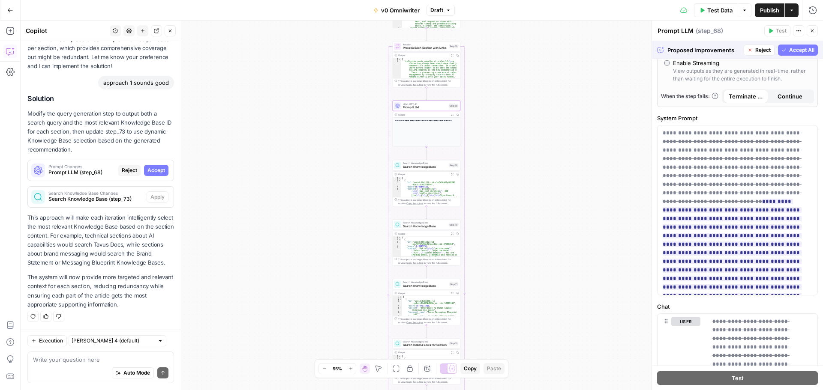
click at [150, 167] on span "Accept" at bounding box center [156, 171] width 18 height 8
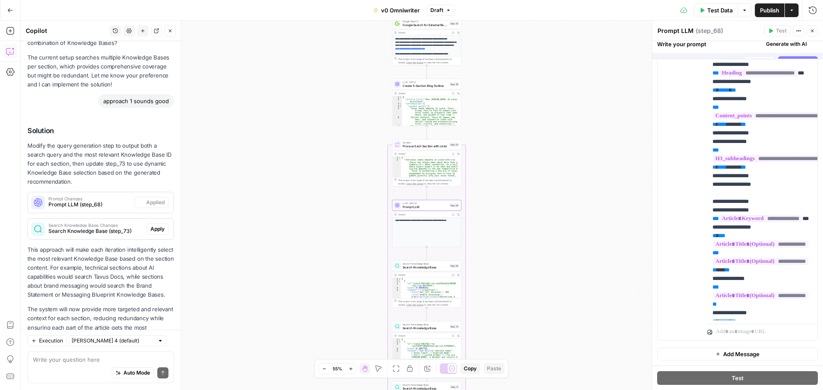
scroll to position [0, 0]
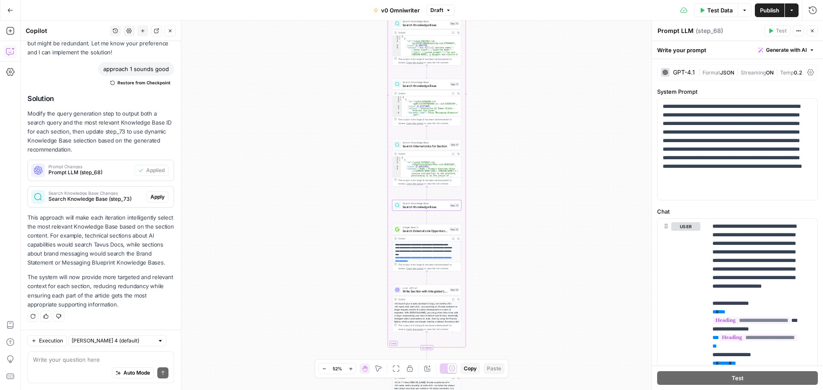
click at [150, 193] on span "Apply" at bounding box center [157, 197] width 14 height 8
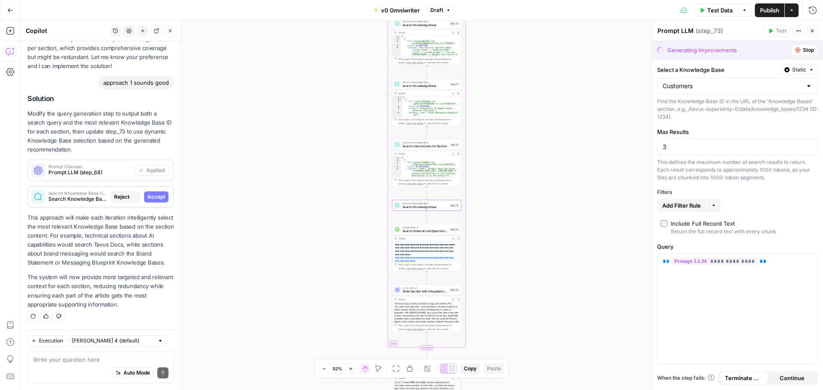
type textarea "Search Knowledge Base"
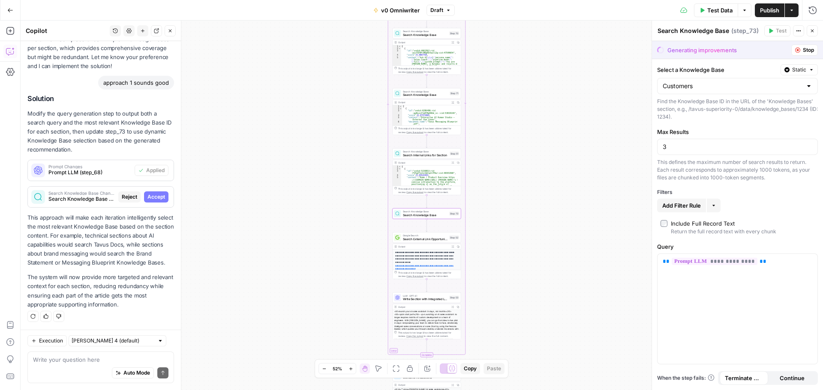
click at [153, 193] on span "Accept" at bounding box center [156, 197] width 18 height 8
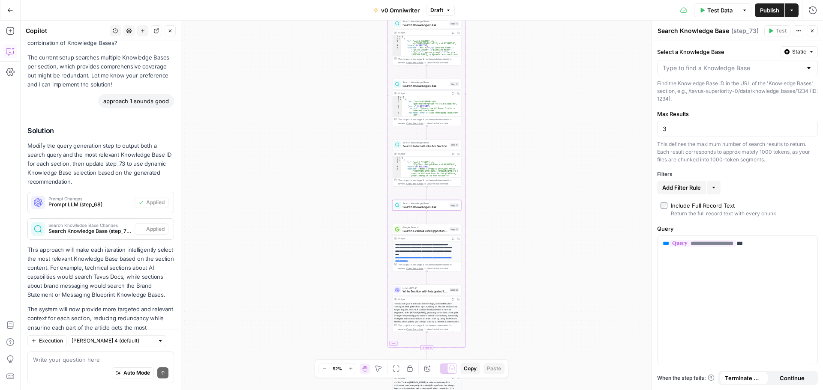
scroll to position [694, 0]
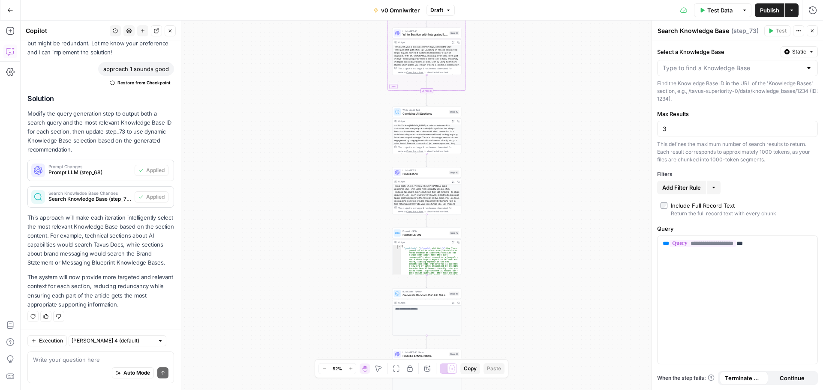
click at [761, 10] on span "Publish" at bounding box center [769, 10] width 19 height 9
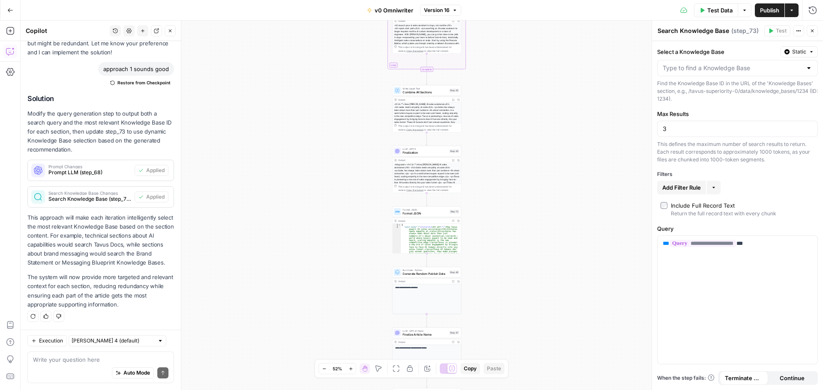
click at [112, 253] on p "This approach will make each iteration intelligently select the most relevant K…" at bounding box center [100, 240] width 147 height 54
click at [431, 154] on span "Finalization" at bounding box center [424, 152] width 45 height 4
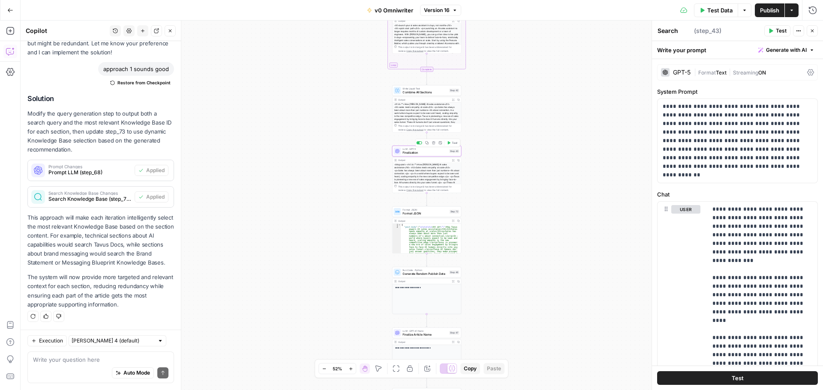
type textarea "Finalization"
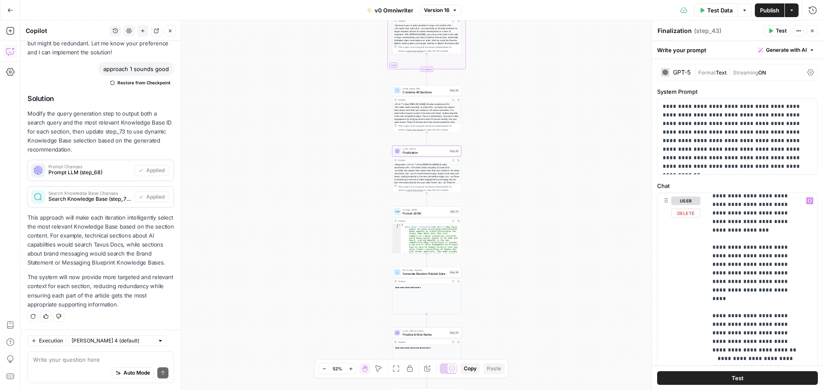
scroll to position [43, 0]
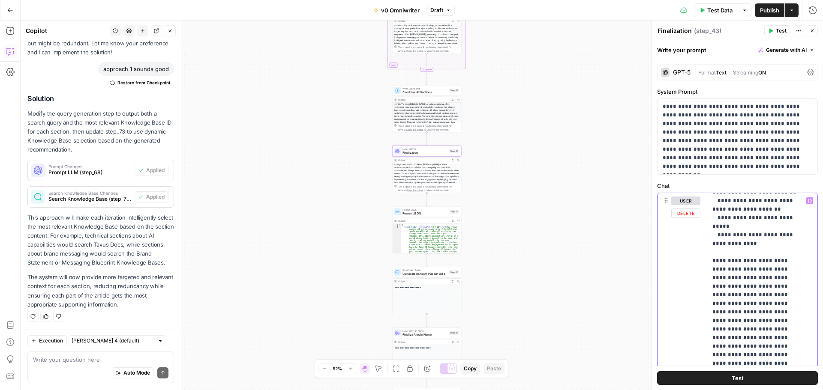
scroll to position [300, 0]
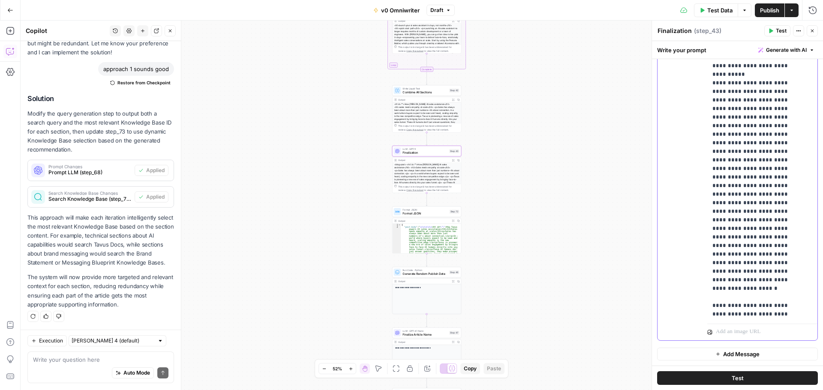
scroll to position [658, 0]
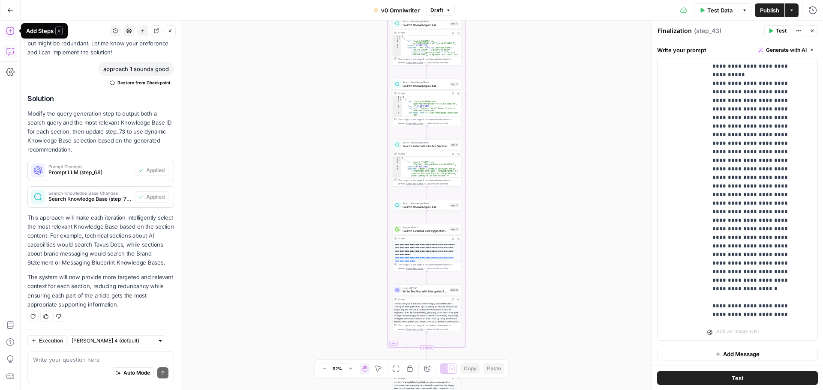
click at [8, 33] on icon "button" at bounding box center [10, 31] width 9 height 9
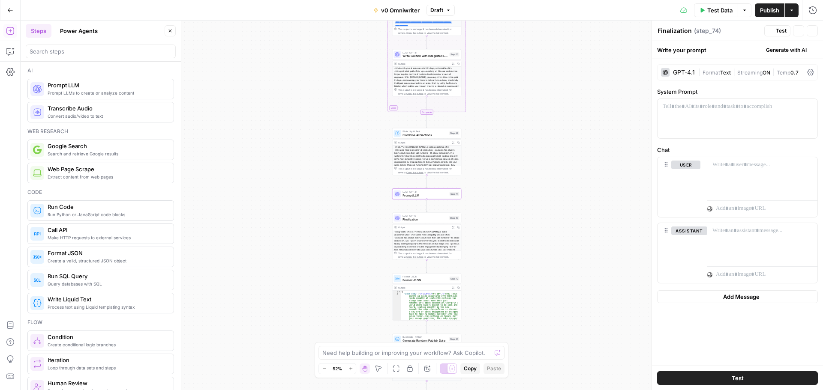
type textarea "Prompt LLM"
click at [7, 12] on icon "button" at bounding box center [10, 10] width 6 height 6
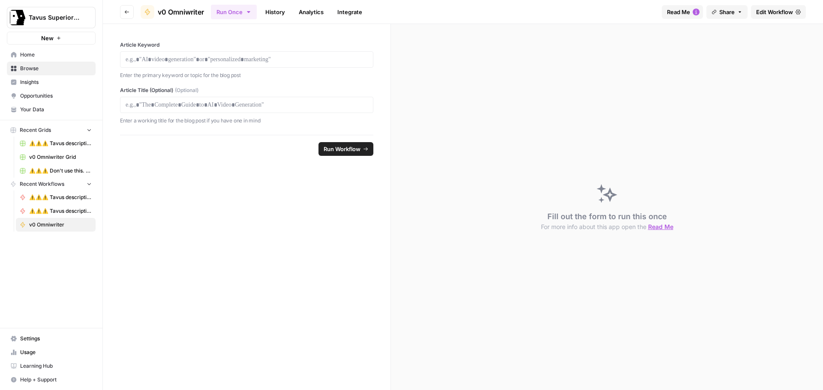
click at [762, 11] on span "Edit Workflow" at bounding box center [774, 12] width 37 height 9
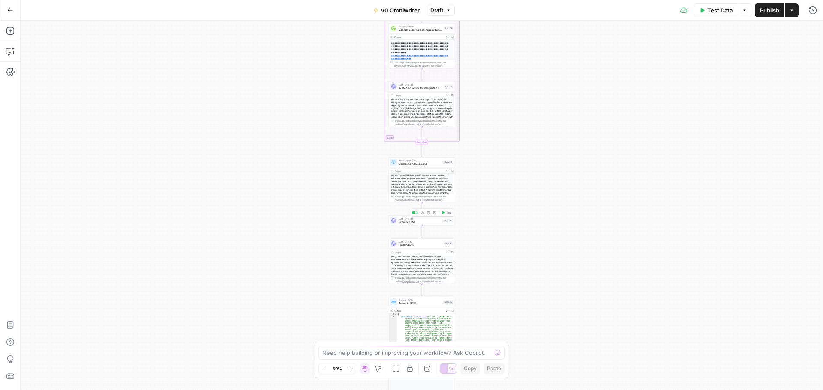
click at [413, 224] on span "Prompt LLM" at bounding box center [420, 222] width 43 height 4
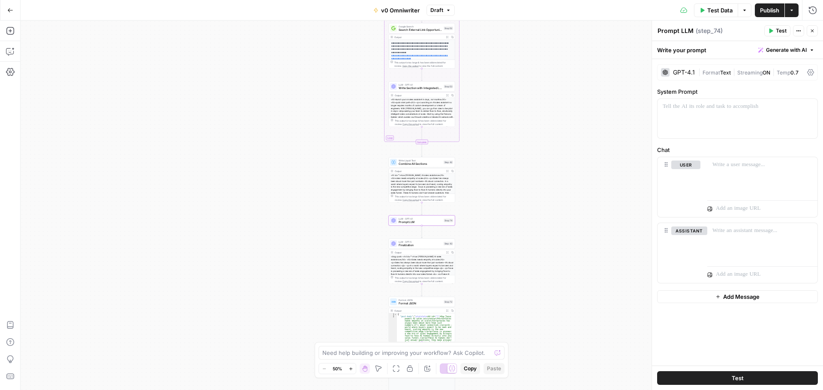
click at [708, 70] on span "Format" at bounding box center [711, 72] width 18 height 6
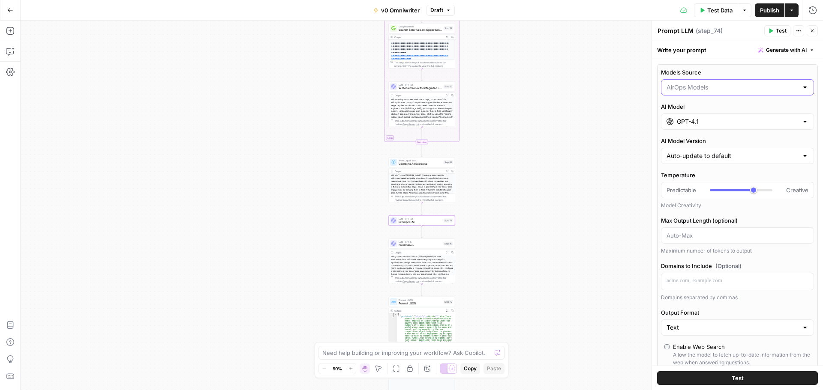
click at [699, 89] on input "Models Source" at bounding box center [732, 87] width 132 height 9
click at [691, 119] on span "My Models" at bounding box center [732, 121] width 129 height 9
type input "My Models"
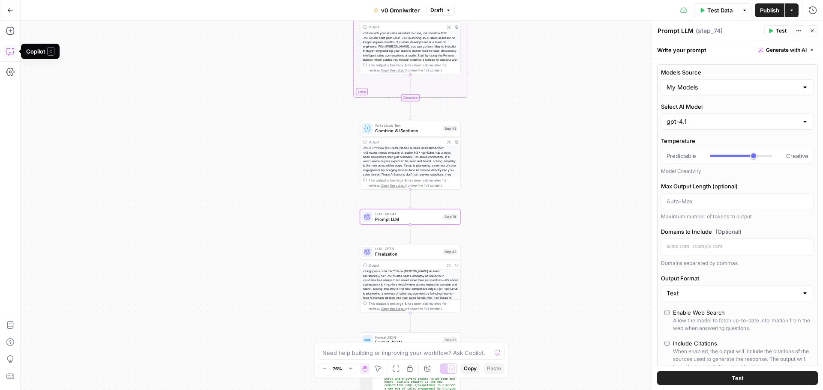
click at [12, 52] on icon "button" at bounding box center [10, 51] width 9 height 9
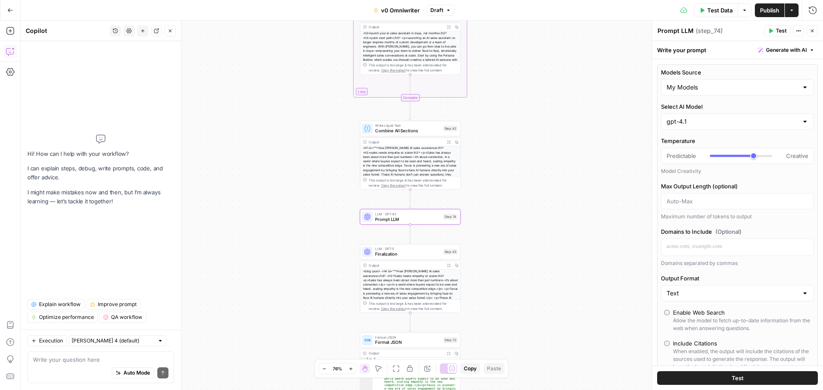
click at [62, 357] on textarea at bounding box center [100, 360] width 135 height 9
type textarea "i"
click at [681, 32] on textarea "Prompt LLM" at bounding box center [675, 31] width 36 height 9
type textarea "Pre-finalization"
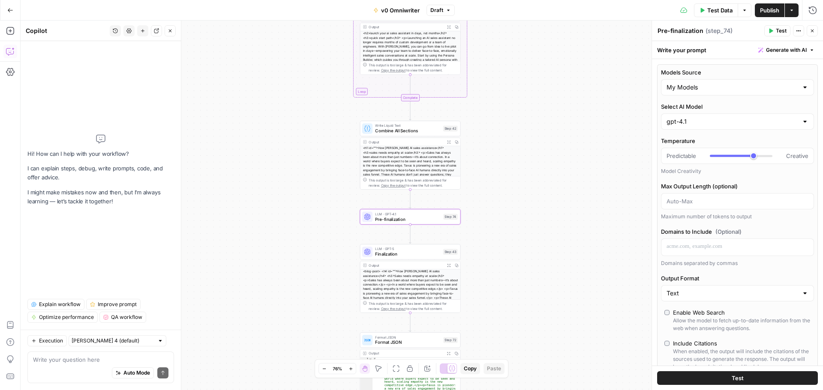
click at [78, 369] on div "Auto Mode Send" at bounding box center [100, 373] width 135 height 19
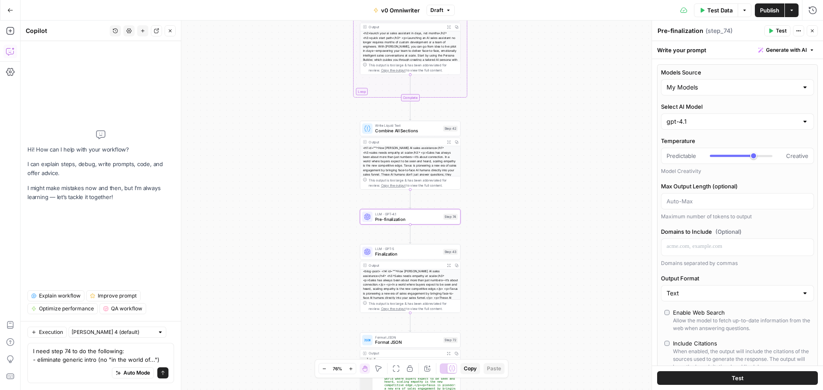
click at [74, 369] on div "Auto Mode Send" at bounding box center [100, 373] width 135 height 19
click at [166, 360] on textarea "I need step 74 to do the following: - eliminate generic intro (no "in the world…" at bounding box center [100, 355] width 135 height 17
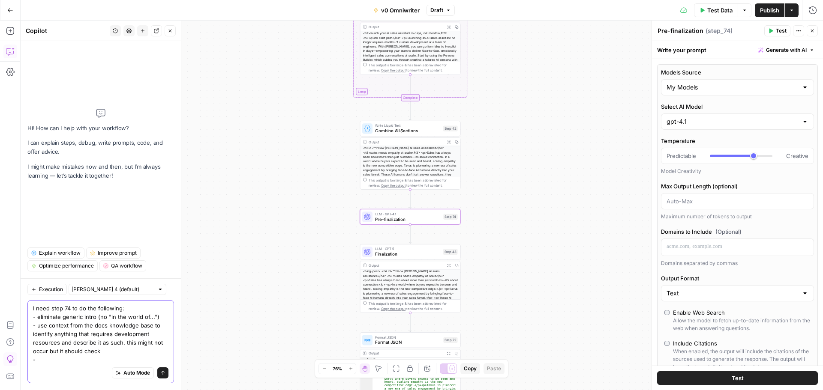
click at [87, 361] on textarea "I need step 74 to do the following: - eliminate generic intro (no "in the world…" at bounding box center [100, 334] width 135 height 60
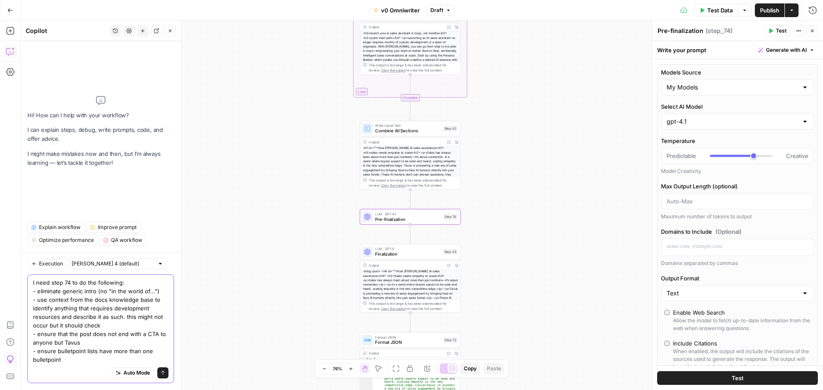
type textarea "I need step 74 to do the following: - eliminate generic intro (no "in the world…"
click at [159, 377] on button "Send" at bounding box center [162, 373] width 11 height 11
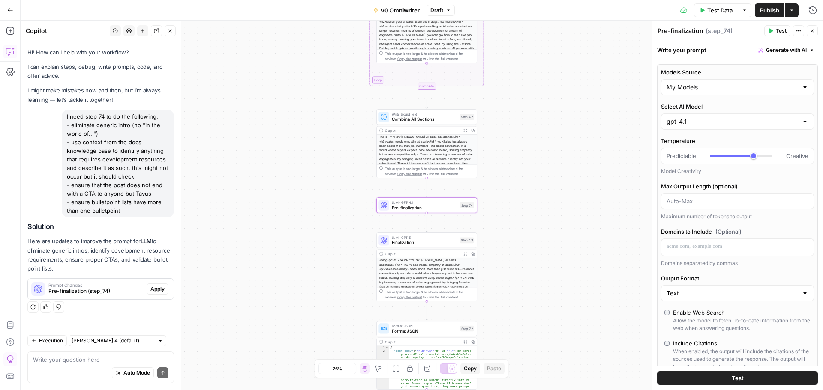
click at [150, 289] on span "Apply" at bounding box center [157, 289] width 14 height 8
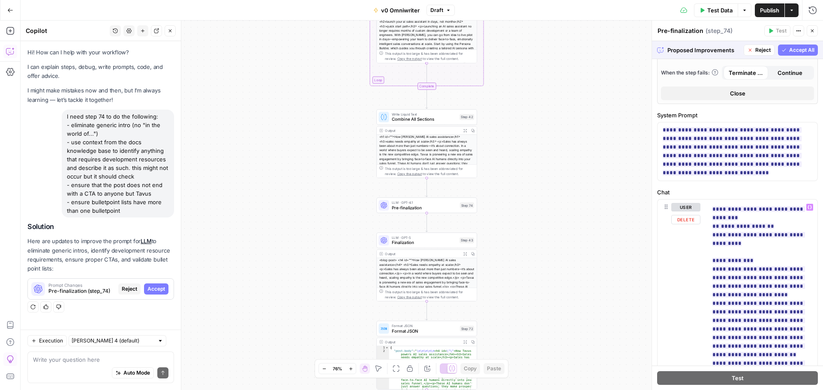
scroll to position [69, 0]
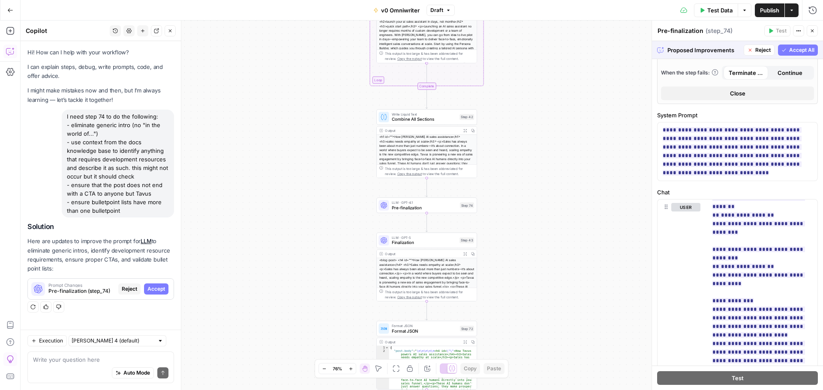
click at [789, 48] on span "Accept All" at bounding box center [801, 50] width 25 height 8
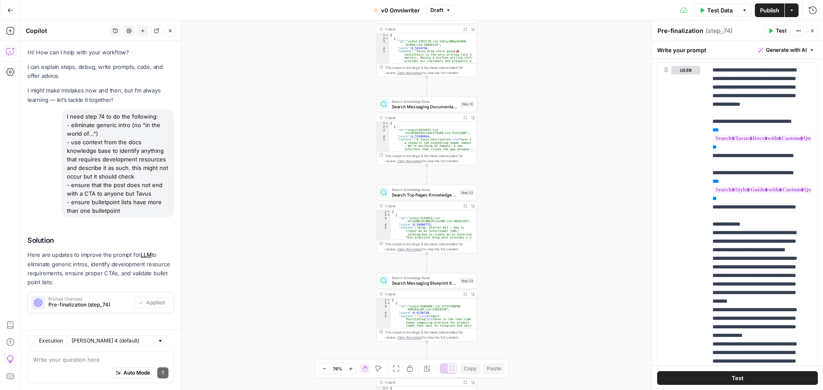
scroll to position [13, 0]
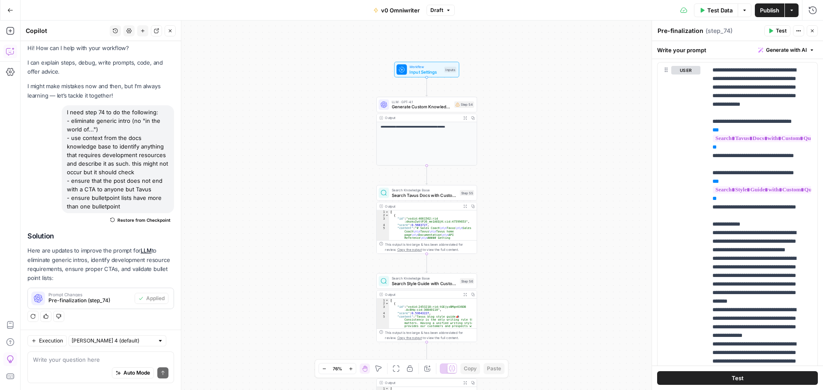
click at [770, 11] on span "Publish" at bounding box center [769, 10] width 19 height 9
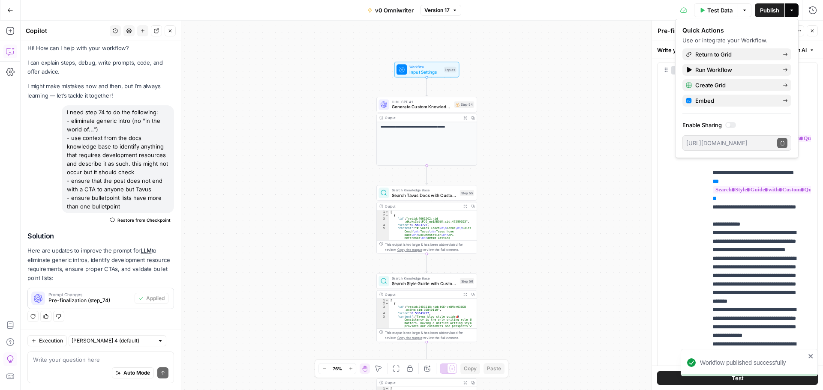
click at [706, 13] on button "Test Data" at bounding box center [716, 10] width 44 height 14
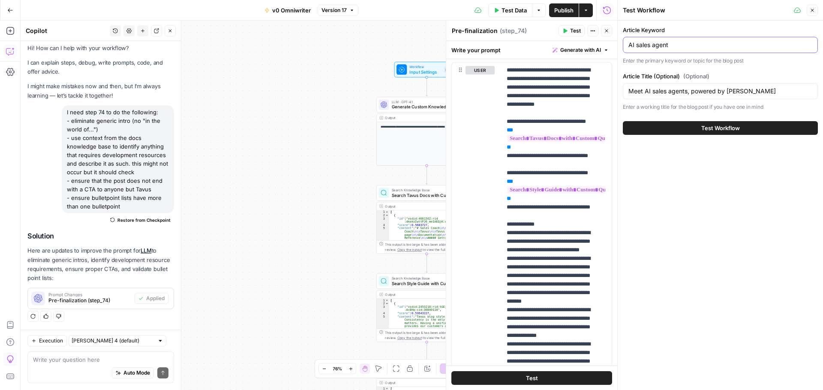
click at [681, 43] on input "AI sales agent" at bounding box center [720, 45] width 184 height 9
paste input "ai sales assista"
type input "ai sales assistant"
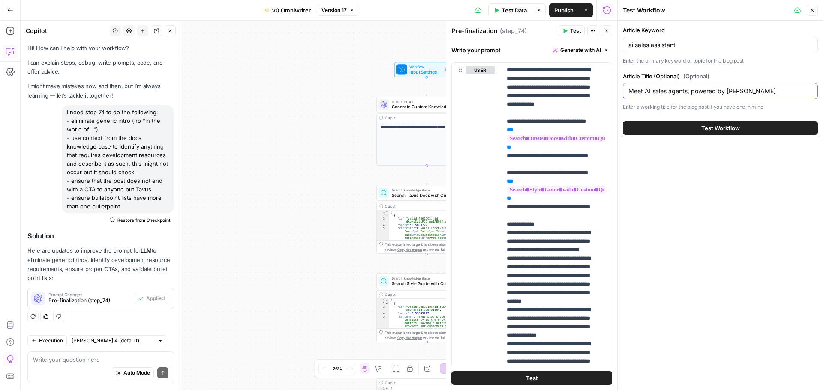
click at [675, 90] on input "Meet AI sales agents, powered by [PERSON_NAME]" at bounding box center [720, 91] width 184 height 9
paste input "How [PERSON_NAME] AI sales assistance"
type input "How [PERSON_NAME] AI sales assistance"
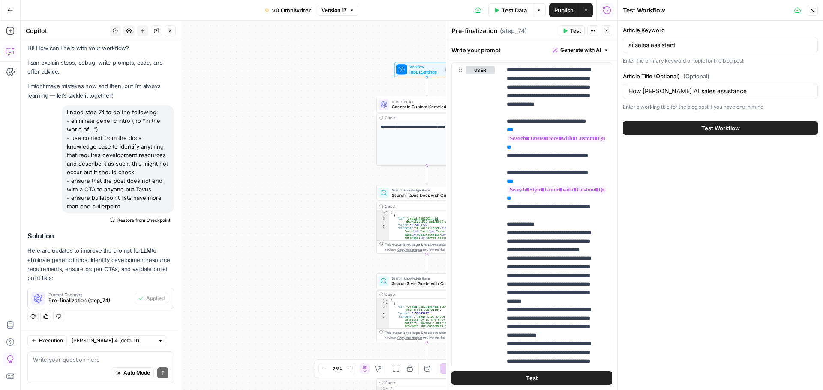
click at [717, 131] on span "Test Workflow" at bounding box center [720, 128] width 39 height 9
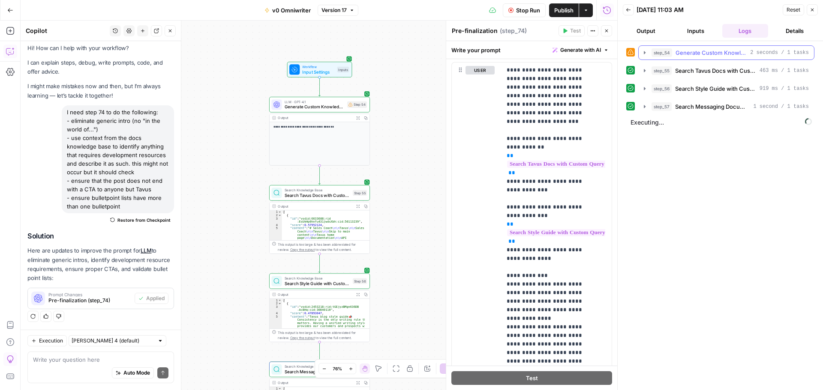
click at [642, 55] on icon "button" at bounding box center [644, 52] width 7 height 7
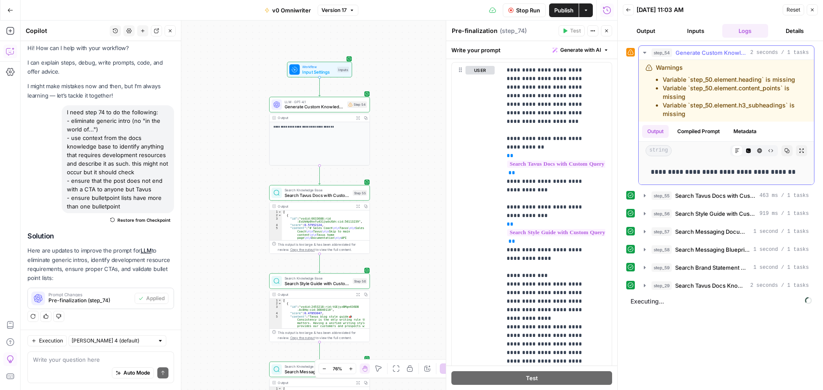
click at [647, 53] on icon "button" at bounding box center [644, 52] width 7 height 7
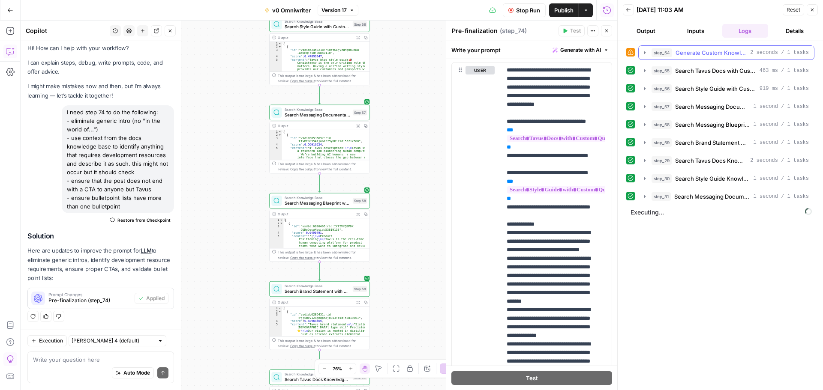
click at [644, 54] on icon "button" at bounding box center [645, 52] width 2 height 3
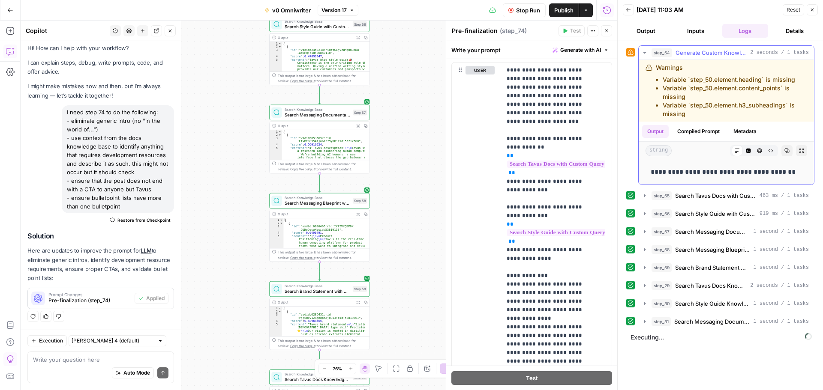
click at [644, 54] on icon "button" at bounding box center [644, 52] width 7 height 7
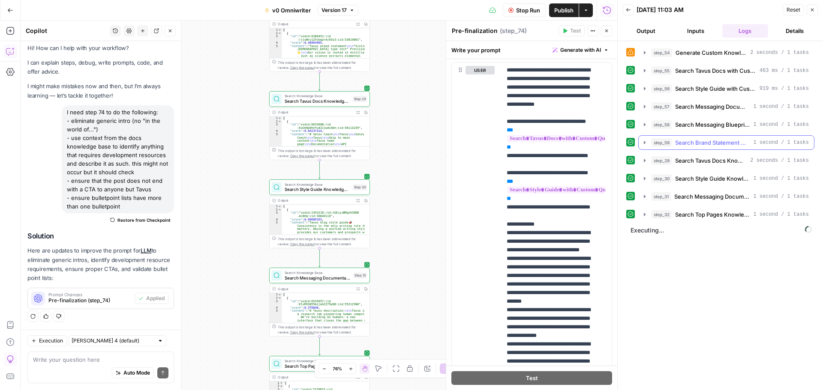
click at [645, 142] on icon "button" at bounding box center [645, 142] width 2 height 3
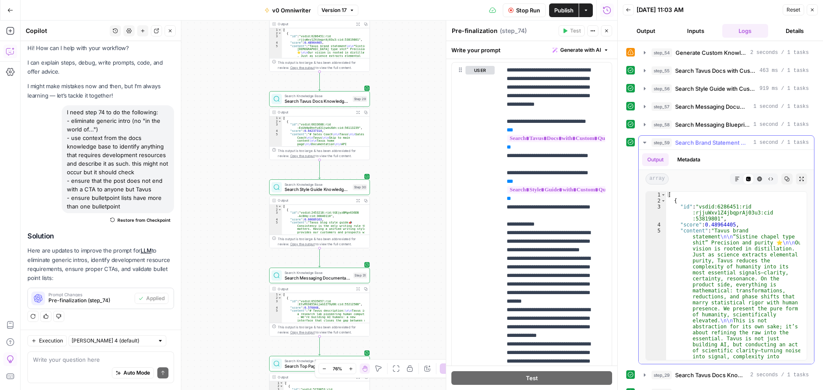
click at [645, 142] on icon "button" at bounding box center [644, 143] width 3 height 2
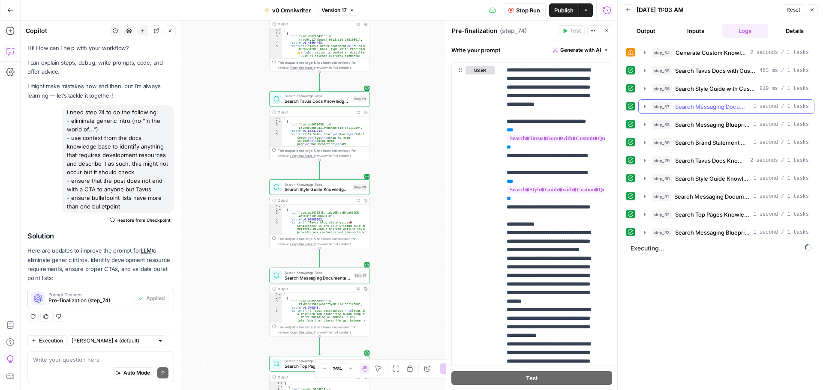
click at [646, 110] on icon "button" at bounding box center [644, 106] width 7 height 7
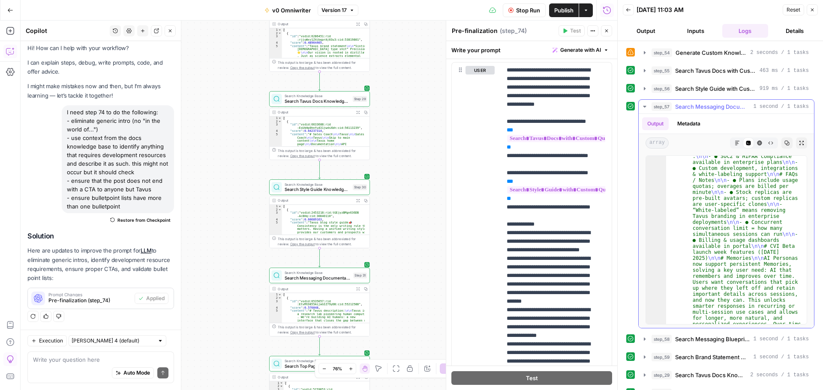
scroll to position [725, 0]
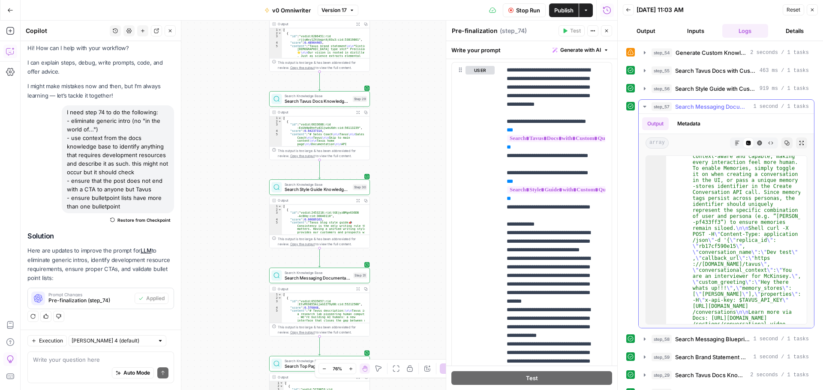
click at [644, 103] on button "step_57 Search Messaging Documentation with Custom Query 1 second / 1 tasks" at bounding box center [726, 107] width 175 height 14
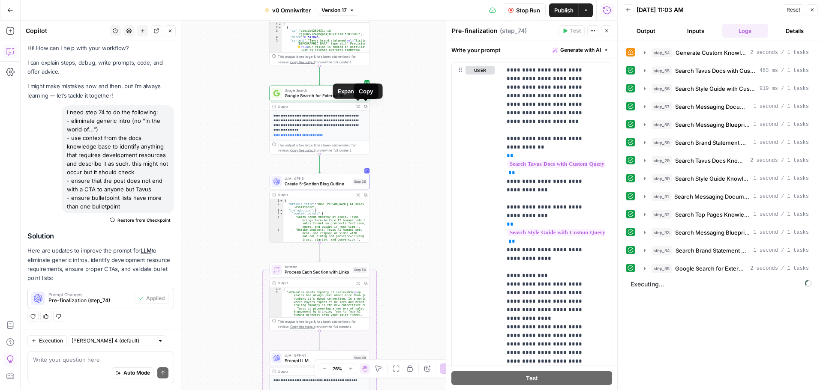
click at [358, 109] on button "Expand Output" at bounding box center [358, 107] width 8 height 8
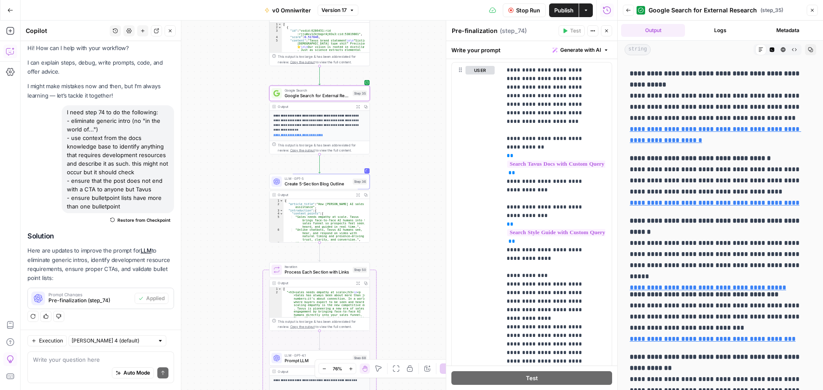
scroll to position [0, 0]
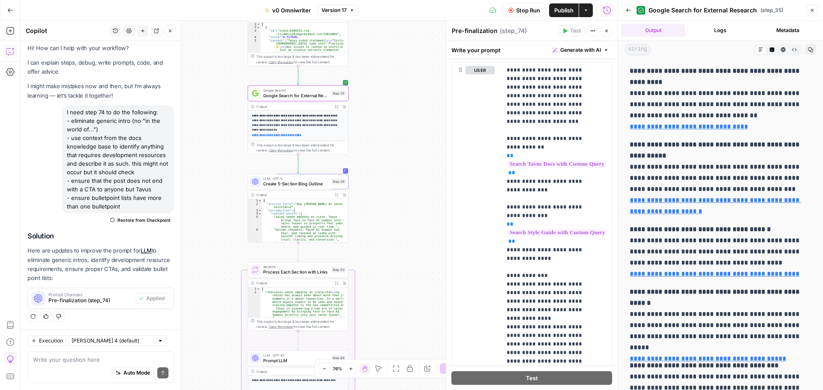
drag, startPoint x: 605, startPoint y: 33, endPoint x: 469, endPoint y: 177, distance: 197.9
click at [605, 33] on button "Close" at bounding box center [606, 30] width 11 height 11
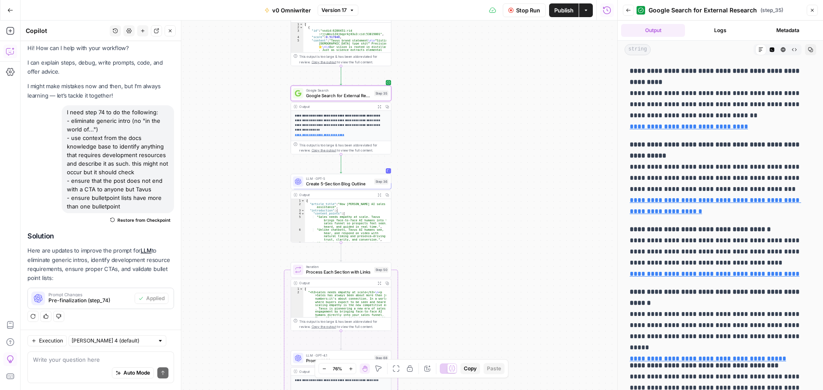
click at [708, 28] on button "Logs" at bounding box center [720, 30] width 64 height 13
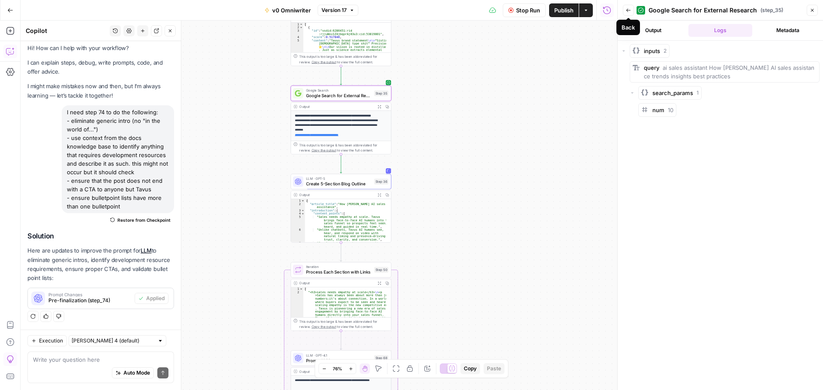
click at [627, 14] on button "Back" at bounding box center [628, 10] width 11 height 11
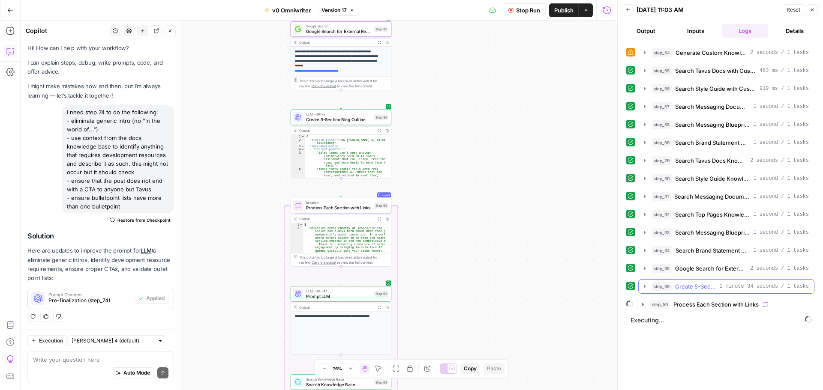
click at [644, 287] on icon "button" at bounding box center [645, 286] width 2 height 3
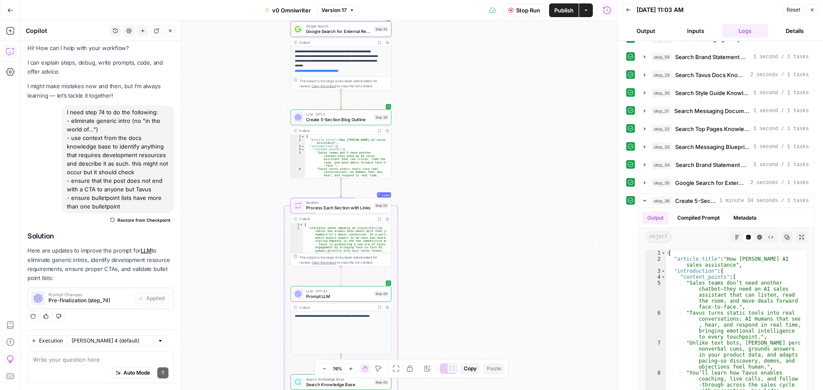
scroll to position [156, 0]
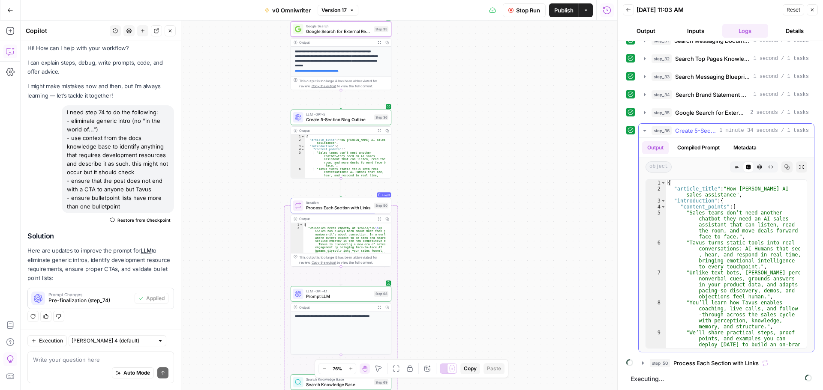
click at [643, 127] on icon "button" at bounding box center [644, 130] width 7 height 7
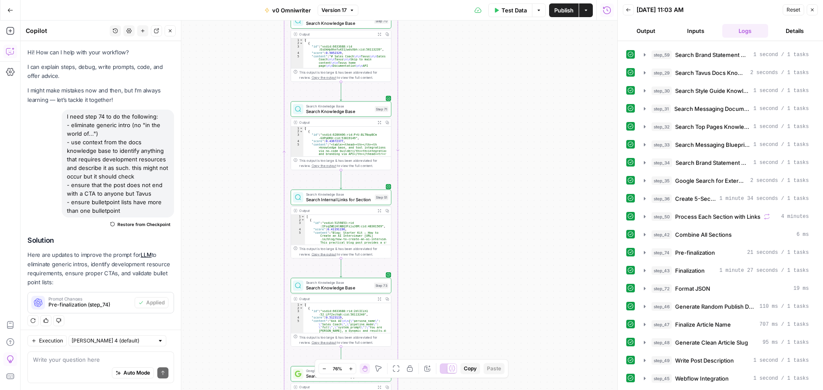
scroll to position [13, 0]
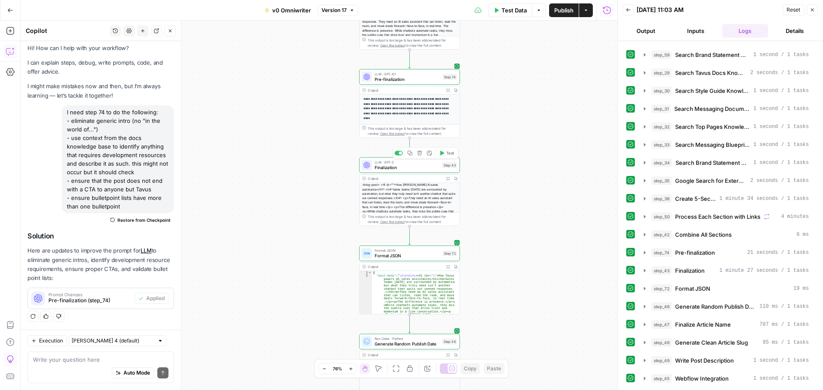
click at [392, 167] on span "Finalization" at bounding box center [407, 167] width 65 height 6
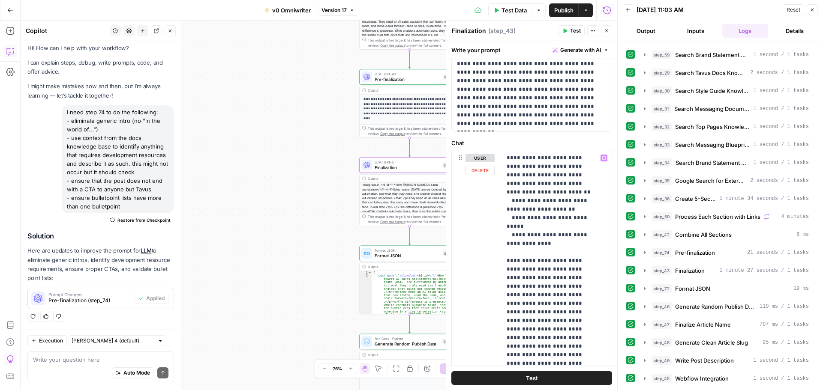
scroll to position [214, 0]
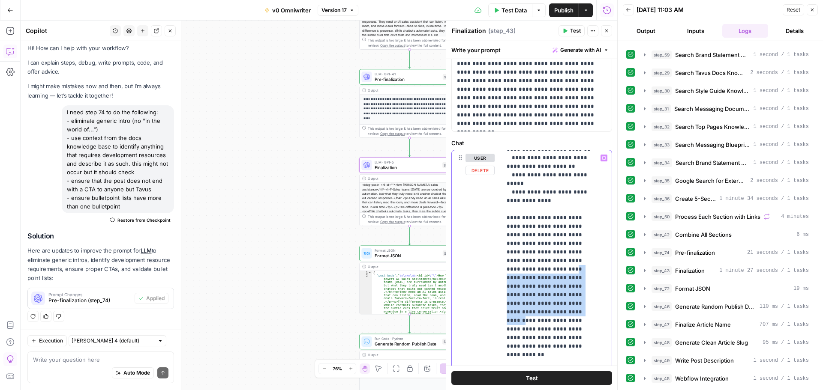
drag, startPoint x: 507, startPoint y: 233, endPoint x: 527, endPoint y: 270, distance: 42.4
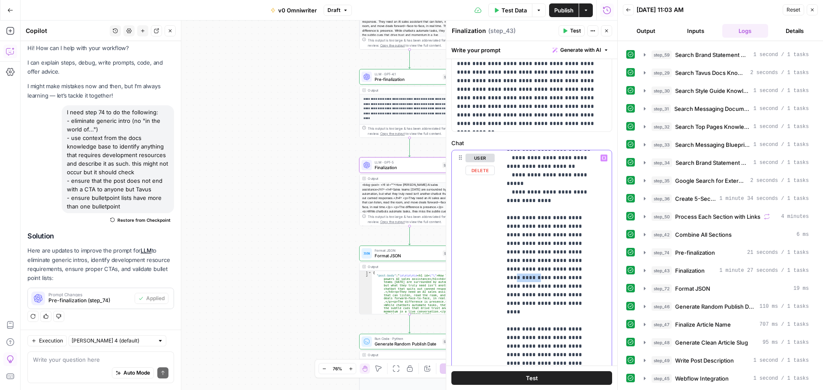
drag, startPoint x: 546, startPoint y: 234, endPoint x: 522, endPoint y: 237, distance: 23.8
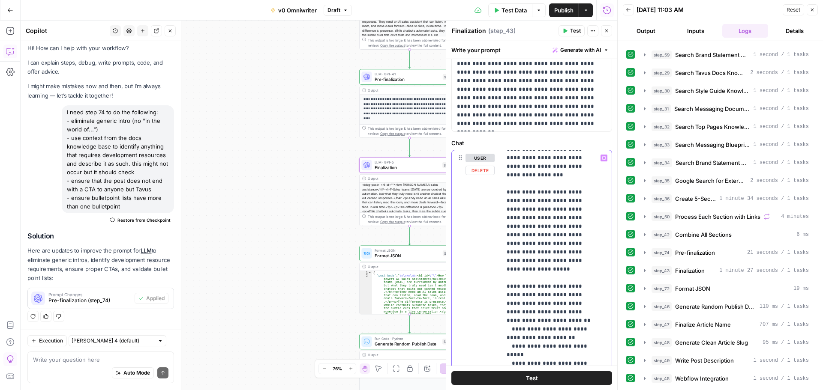
scroll to position [0, 0]
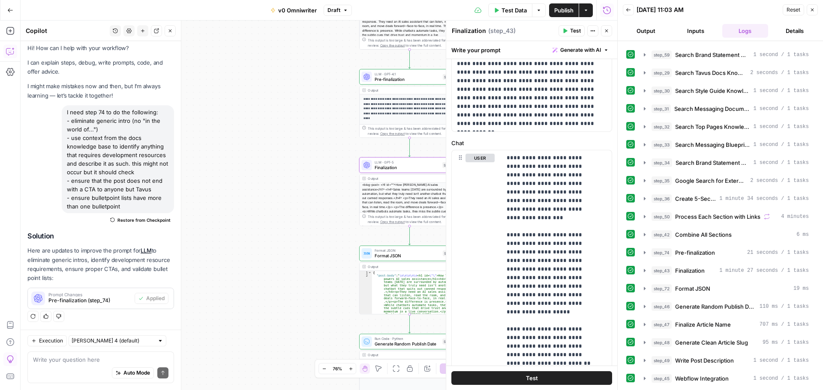
click at [556, 3] on button "Publish" at bounding box center [564, 10] width 30 height 14
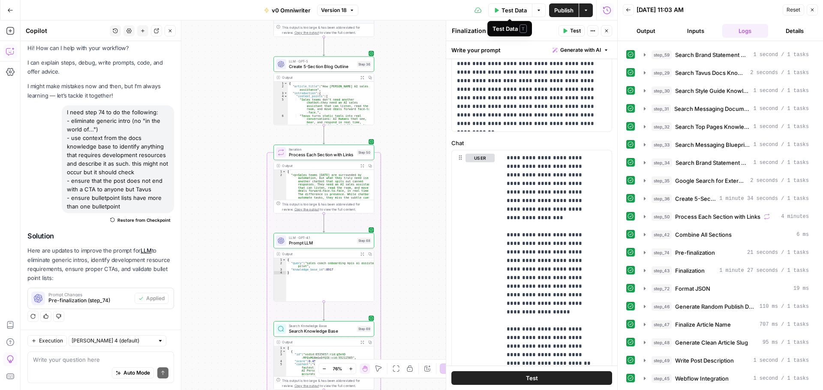
click at [508, 14] on span "Test Data" at bounding box center [513, 10] width 25 height 9
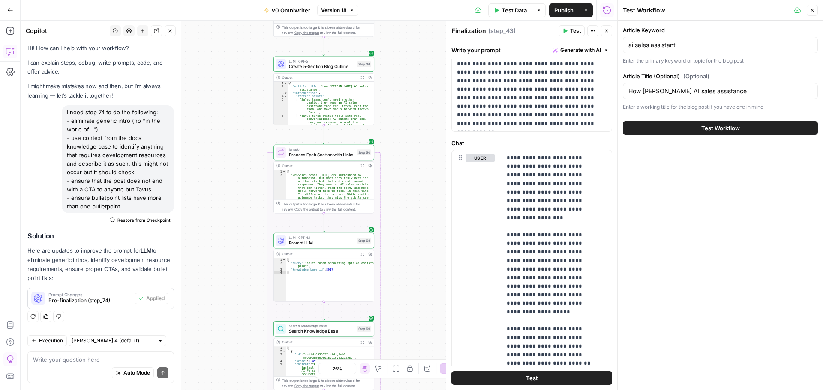
click at [672, 132] on button "Test Workflow" at bounding box center [720, 128] width 195 height 14
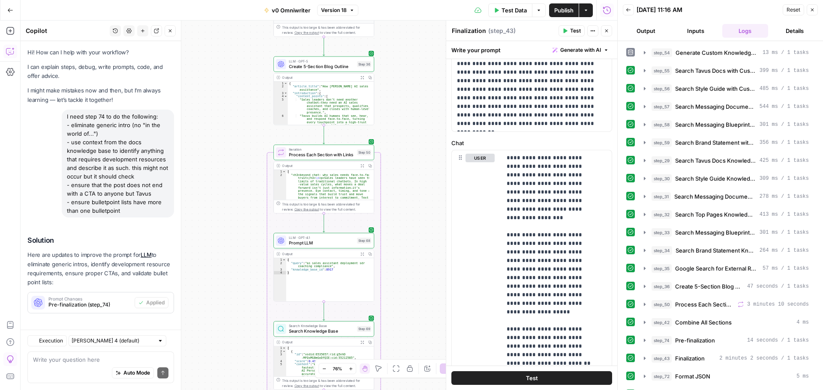
scroll to position [13, 0]
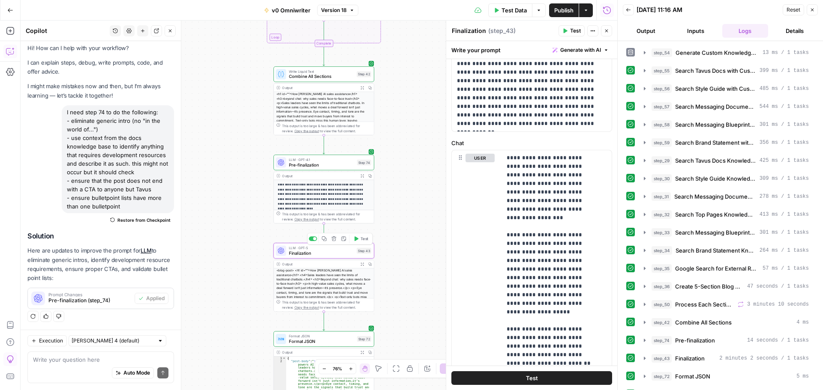
click at [318, 254] on span "Finalization" at bounding box center [321, 253] width 65 height 6
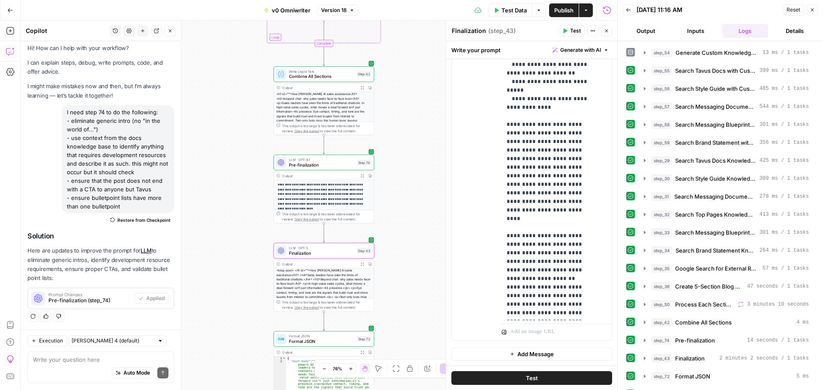
scroll to position [86, 0]
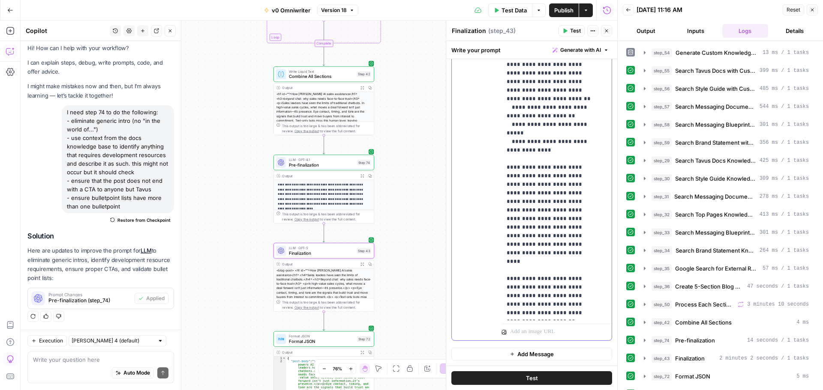
drag, startPoint x: 537, startPoint y: 151, endPoint x: 531, endPoint y: 151, distance: 6.4
drag, startPoint x: 543, startPoint y: 186, endPoint x: 508, endPoint y: 186, distance: 35.1
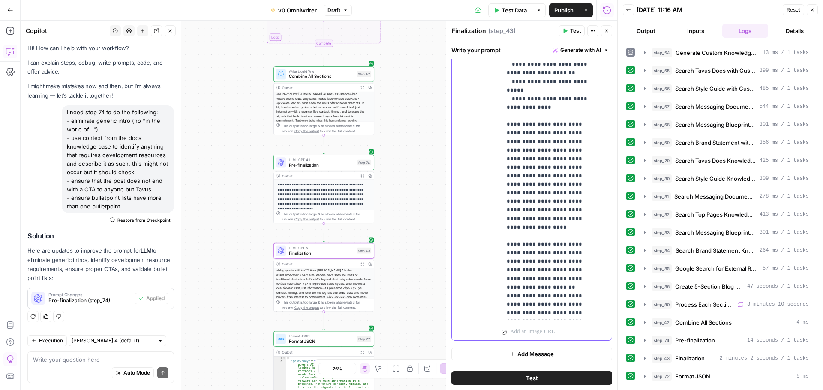
drag, startPoint x: 534, startPoint y: 186, endPoint x: 551, endPoint y: 178, distance: 18.2
click at [551, 178] on p "**********" at bounding box center [550, 377] width 87 height 1063
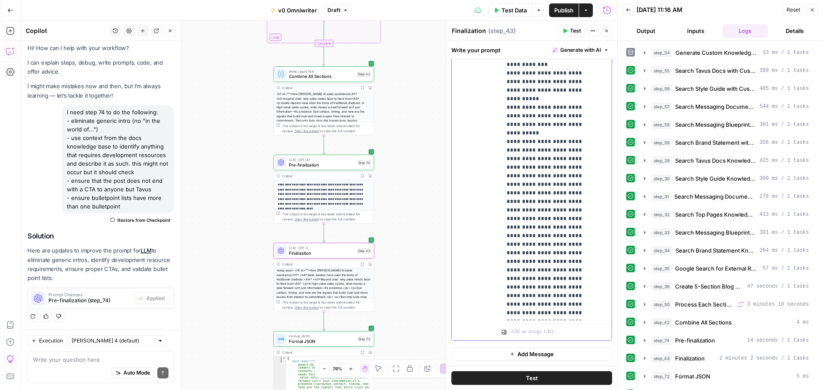
scroll to position [600, 0]
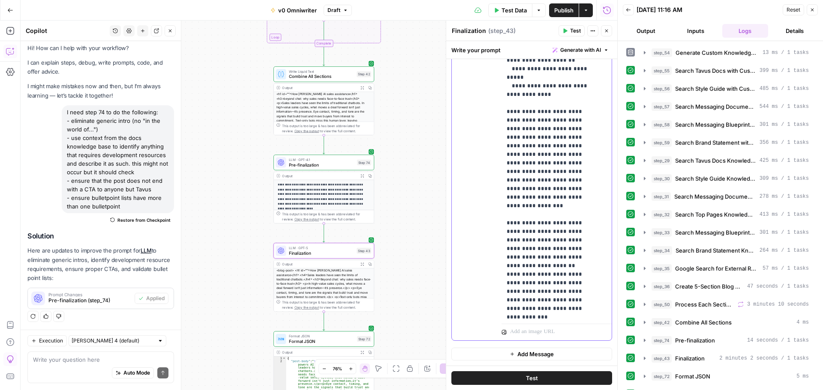
scroll to position [161, 0]
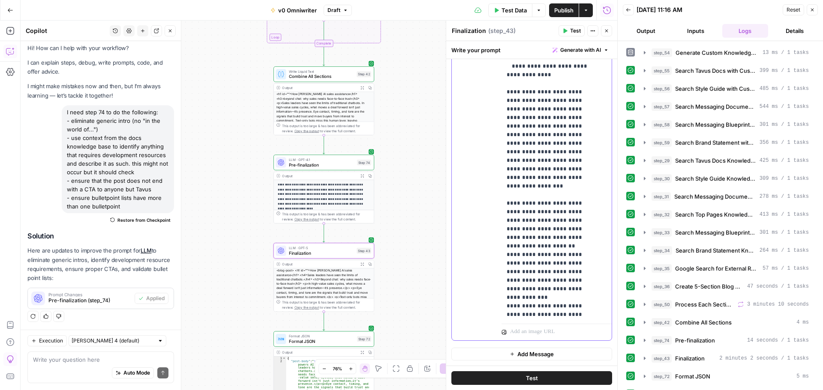
click at [578, 144] on p "**********" at bounding box center [550, 362] width 87 height 1097
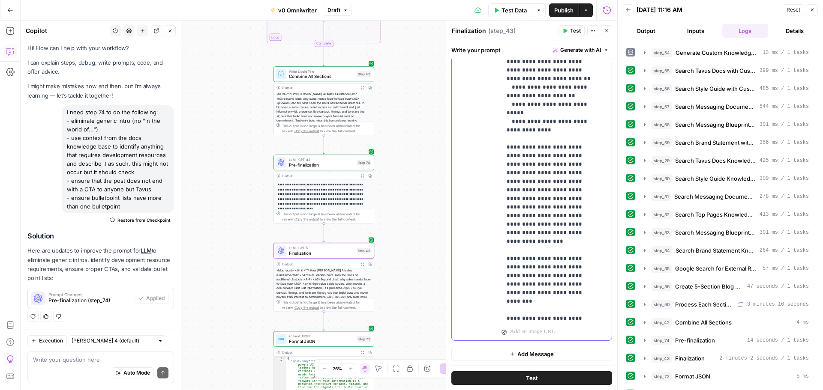
scroll to position [118, 0]
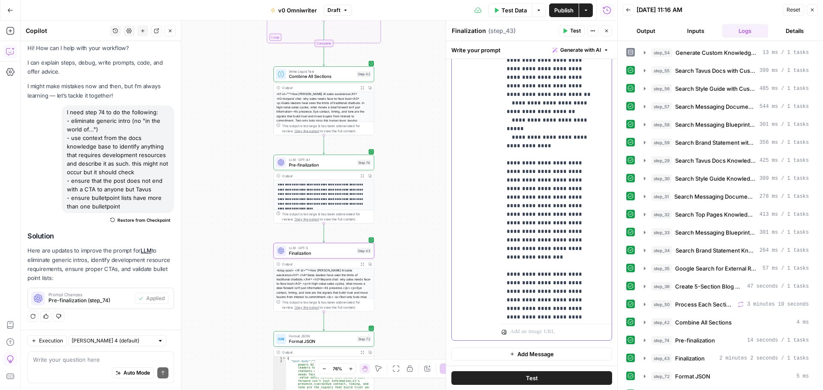
scroll to position [75, 0]
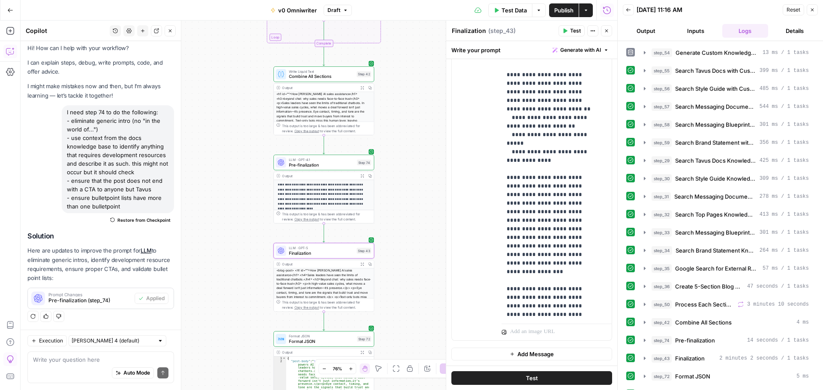
click at [571, 32] on span "Test" at bounding box center [575, 31] width 11 height 8
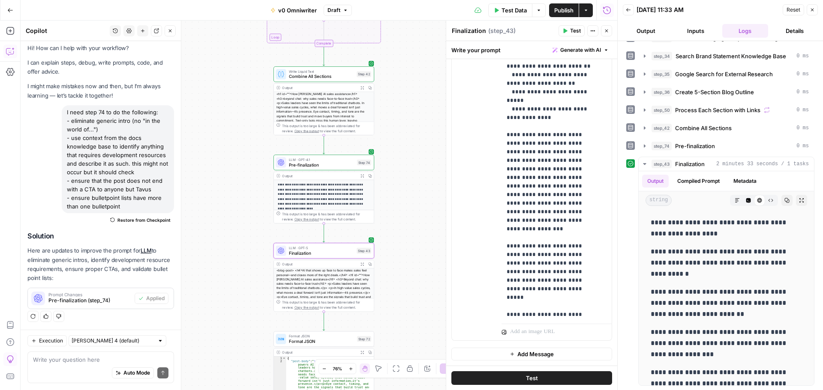
scroll to position [161, 0]
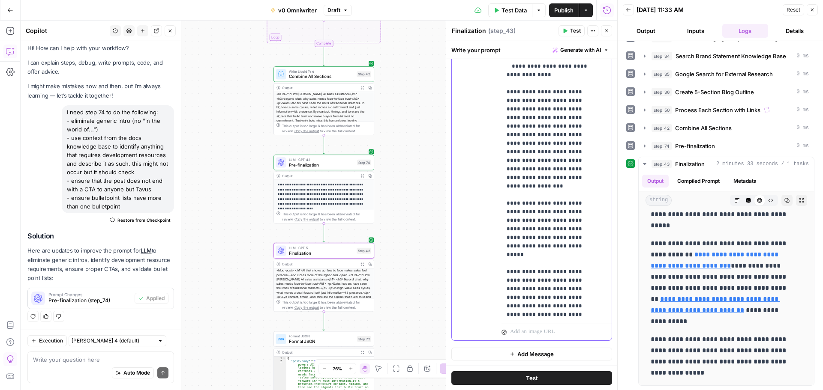
drag, startPoint x: 506, startPoint y: 203, endPoint x: 557, endPoint y: 194, distance: 51.4
click at [557, 194] on div "**********" at bounding box center [553, 145] width 104 height 349
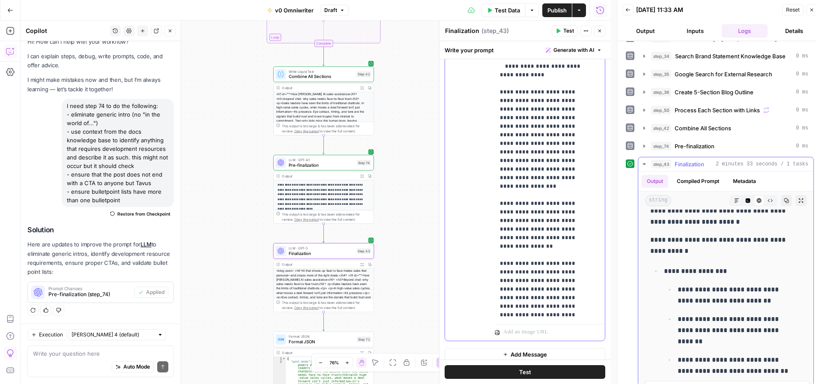
scroll to position [19, 0]
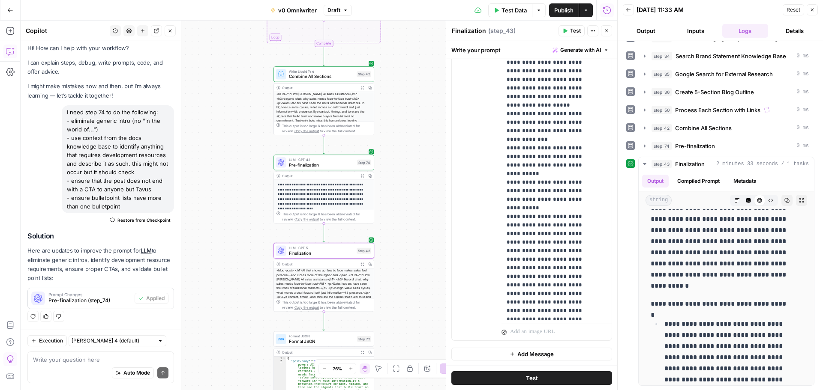
scroll to position [633, 0]
drag, startPoint x: 537, startPoint y: 307, endPoint x: 505, endPoint y: 302, distance: 31.7
click at [505, 302] on div "**********" at bounding box center [553, 145] width 104 height 349
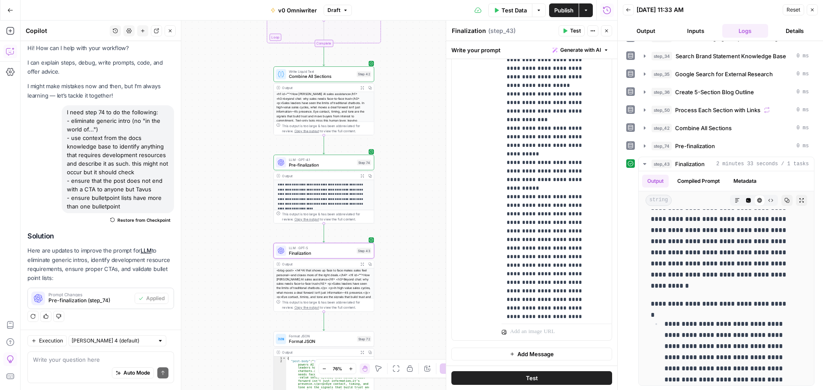
click at [569, 9] on span "Publish" at bounding box center [563, 10] width 19 height 9
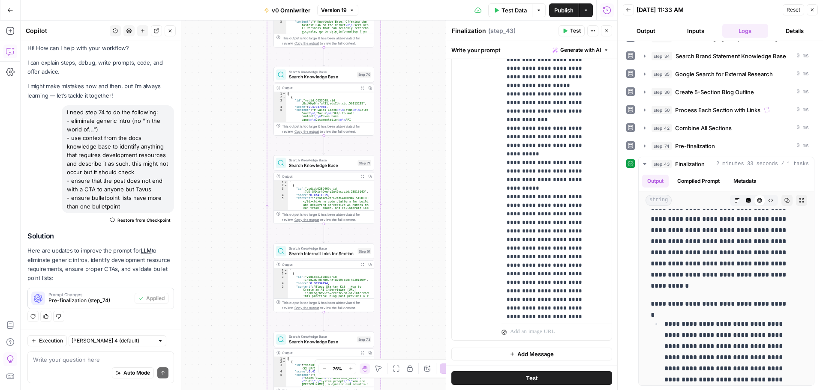
click at [564, 10] on span "Publish" at bounding box center [563, 10] width 19 height 9
click at [4, 11] on button "Go Back" at bounding box center [10, 10] width 15 height 15
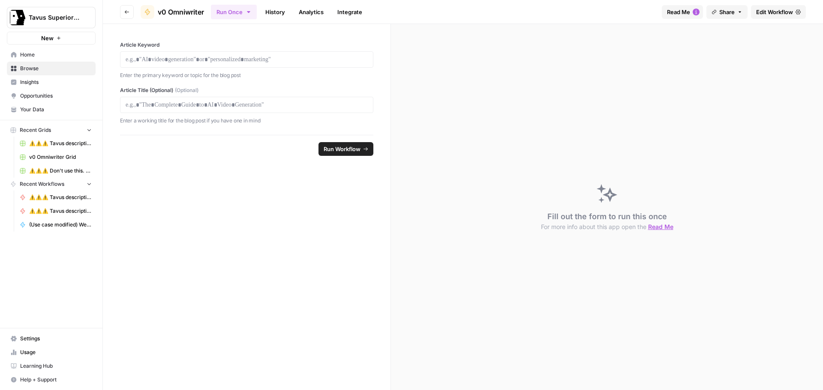
click at [51, 105] on link "Your Data" at bounding box center [51, 110] width 89 height 14
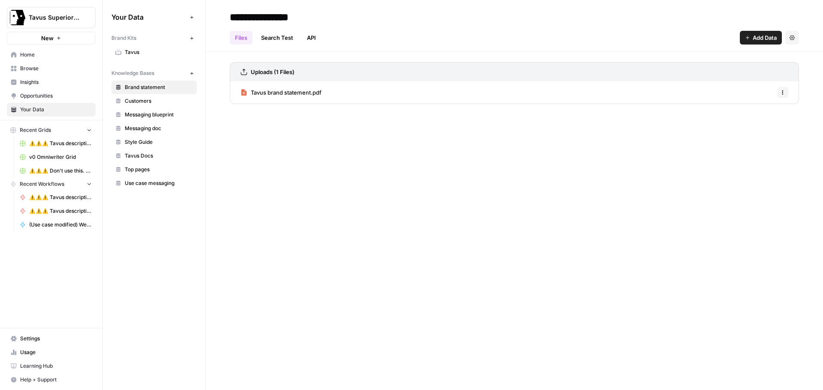
click at [153, 113] on span "Messaging blueprint" at bounding box center [159, 115] width 68 height 8
click at [303, 89] on span "Tavus Messaging Blueprint.pdf" at bounding box center [292, 92] width 82 height 9
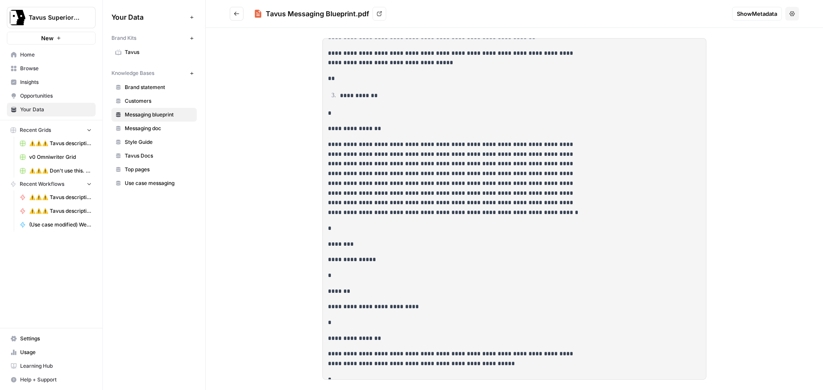
scroll to position [214, 0]
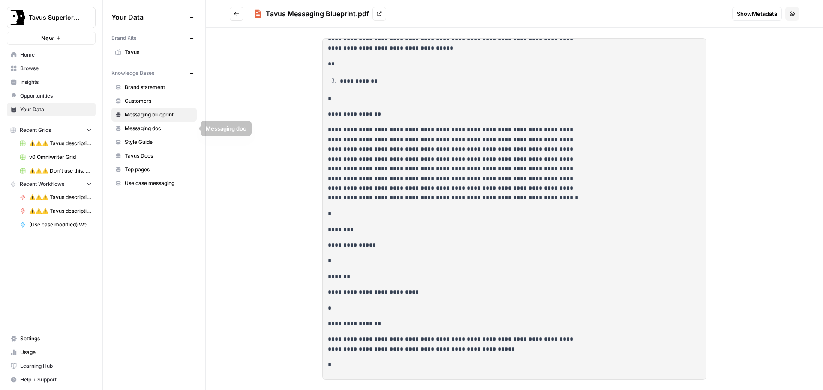
click at [139, 129] on span "Messaging doc" at bounding box center [159, 129] width 68 height 8
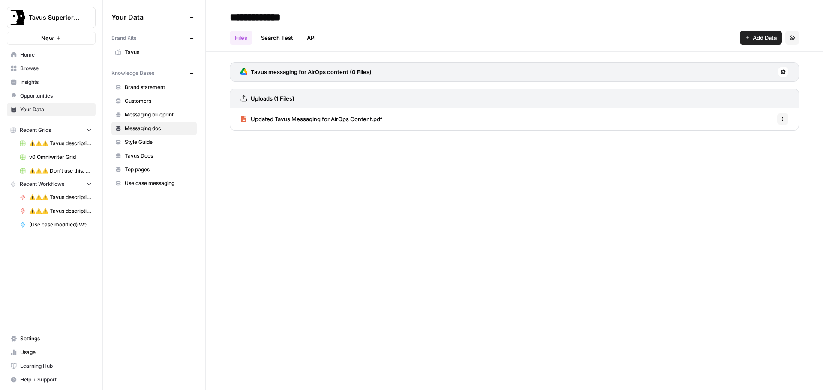
click at [322, 117] on span "Updated Tavus Messaging for AirOps Content.pdf" at bounding box center [317, 119] width 132 height 9
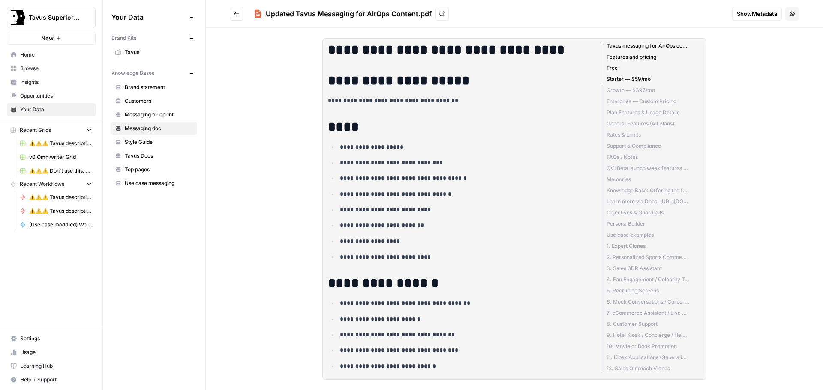
click at [231, 14] on button "Go back" at bounding box center [237, 14] width 14 height 14
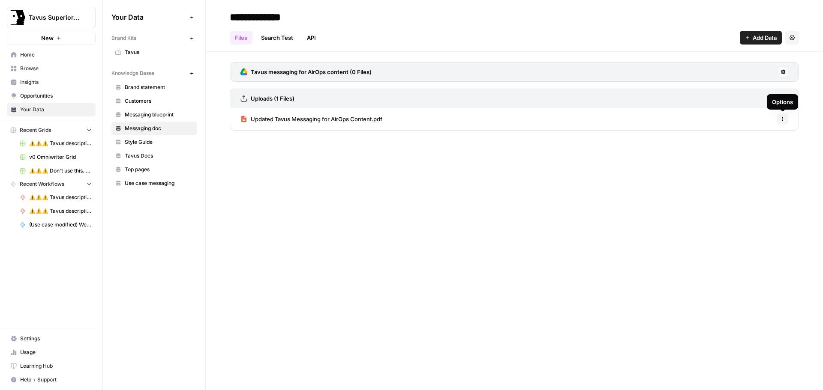
click at [782, 115] on button "Options" at bounding box center [782, 119] width 11 height 11
click at [759, 141] on span "Delete File" at bounding box center [764, 138] width 28 height 9
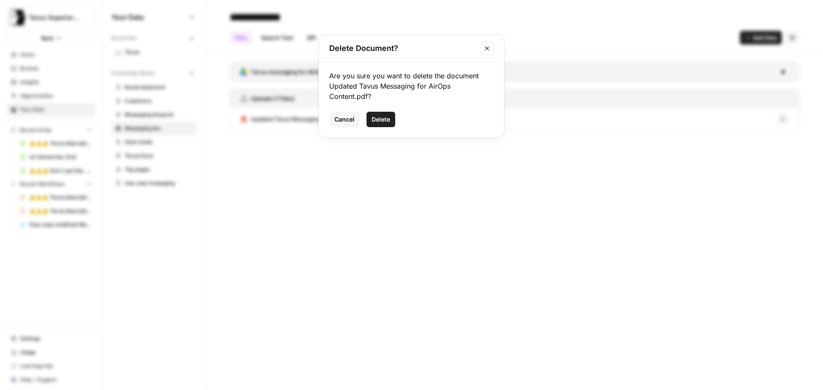
click at [382, 117] on span "Delete" at bounding box center [381, 119] width 18 height 9
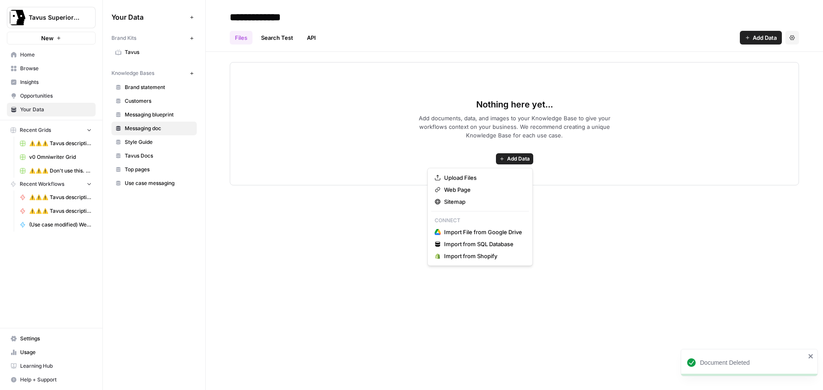
click at [520, 159] on span "Add Data" at bounding box center [518, 159] width 23 height 8
click at [462, 233] on span "Import File from Google Drive" at bounding box center [483, 232] width 78 height 9
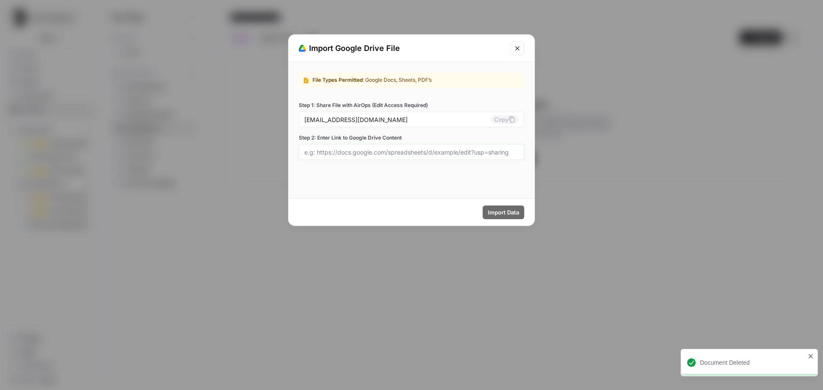
click at [344, 153] on input "Step 2: Enter Link to Google Drive Content" at bounding box center [411, 152] width 214 height 8
paste input "https://docs.google.com/document/d/1BDZuQWQp8lN3Q0ARDdTRSKylRUo7HRIHRzP6dUkGIHI…"
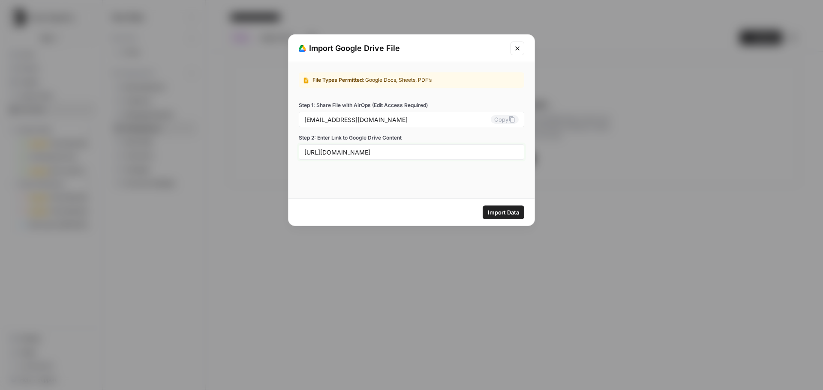
type input "https://docs.google.com/document/d/1BDZuQWQp8lN3Q0ARDdTRSKylRUo7HRIHRzP6dUkGIHI…"
click at [510, 213] on span "Import Data" at bounding box center [503, 212] width 31 height 9
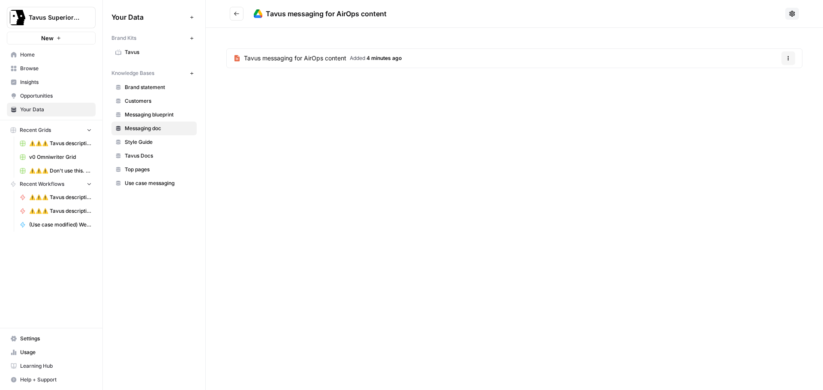
click at [789, 56] on icon "button" at bounding box center [788, 58] width 5 height 5
click at [654, 87] on div "Tavus messaging for AirOps content Added 4 minutes ago Options" at bounding box center [514, 60] width 617 height 64
click at [789, 9] on button at bounding box center [792, 14] width 14 height 12
click at [746, 31] on span "Sync Data" at bounding box center [761, 33] width 53 height 9
click at [237, 17] on button "Go back" at bounding box center [237, 14] width 14 height 14
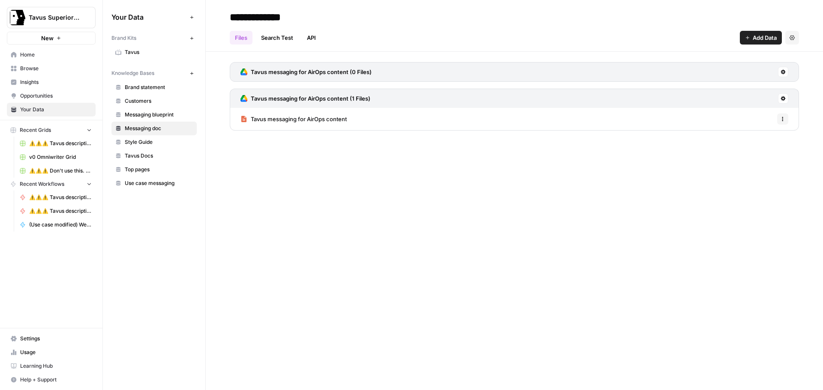
click at [370, 189] on div "**********" at bounding box center [514, 195] width 617 height 390
click at [140, 115] on span "Messaging blueprint" at bounding box center [159, 115] width 68 height 8
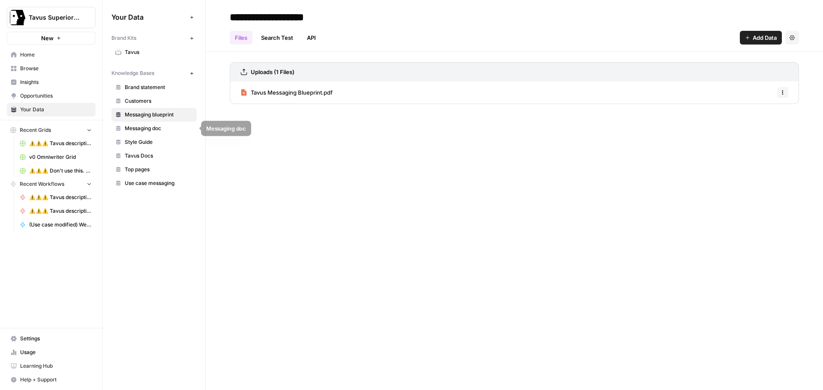
click at [148, 129] on span "Messaging doc" at bounding box center [159, 129] width 68 height 8
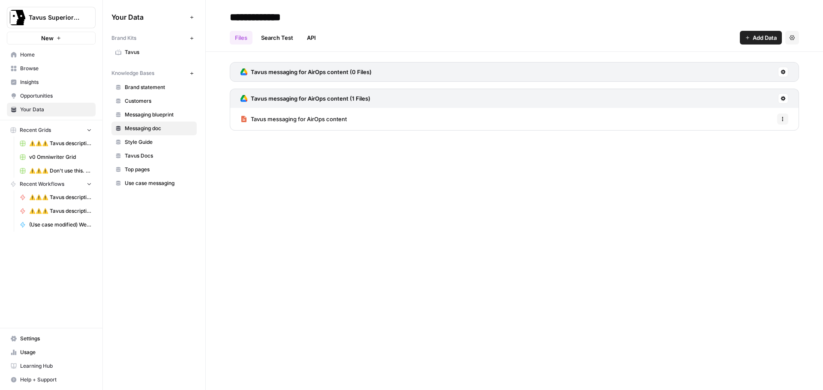
click at [383, 75] on div "Tavus messaging for AirOps content (0 Files)" at bounding box center [514, 72] width 569 height 20
click at [286, 120] on span "Tavus messaging for AirOps content" at bounding box center [299, 119] width 96 height 9
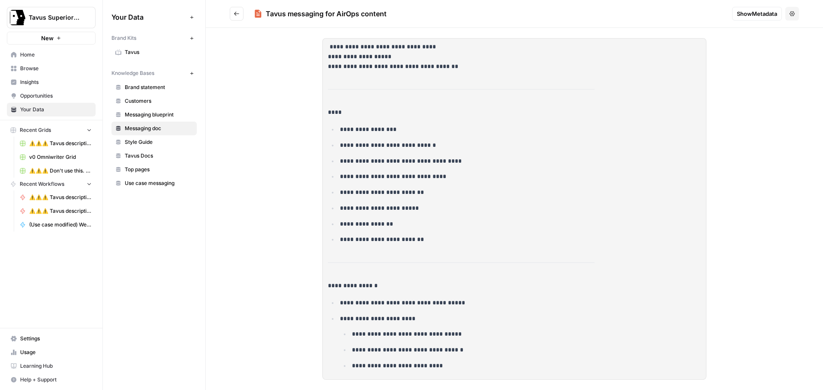
click at [239, 17] on button "Go back" at bounding box center [237, 14] width 14 height 14
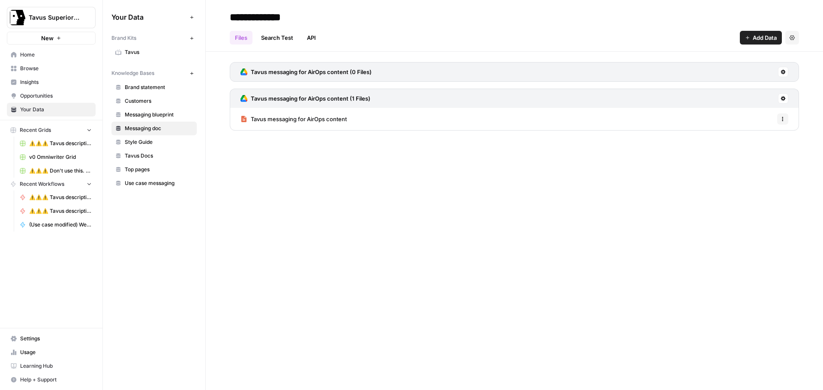
click at [784, 75] on button at bounding box center [783, 72] width 10 height 10
click at [739, 94] on span "Sync Data" at bounding box center [750, 90] width 53 height 9
click at [270, 33] on link "Search Test" at bounding box center [277, 38] width 42 height 14
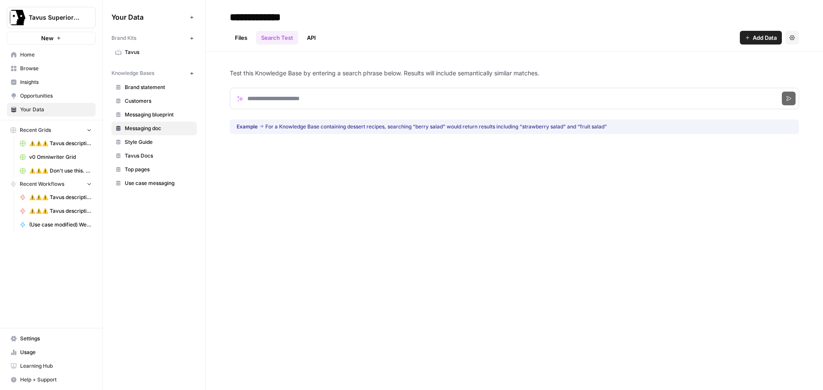
click at [240, 38] on link "Files" at bounding box center [241, 38] width 23 height 14
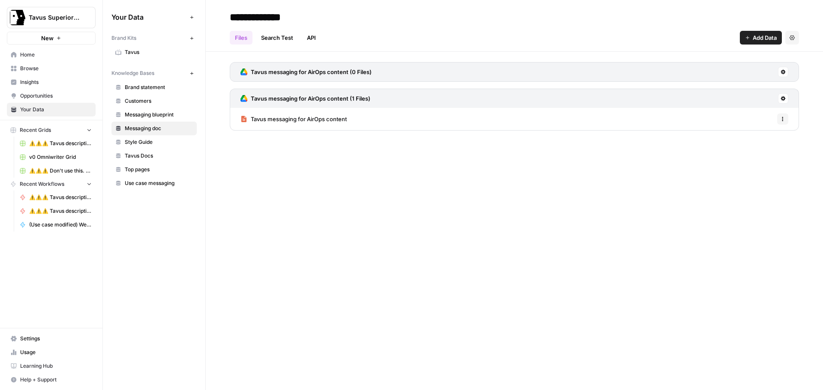
click at [378, 248] on div "**********" at bounding box center [514, 195] width 617 height 390
click at [766, 39] on span "Add Data" at bounding box center [765, 37] width 24 height 9
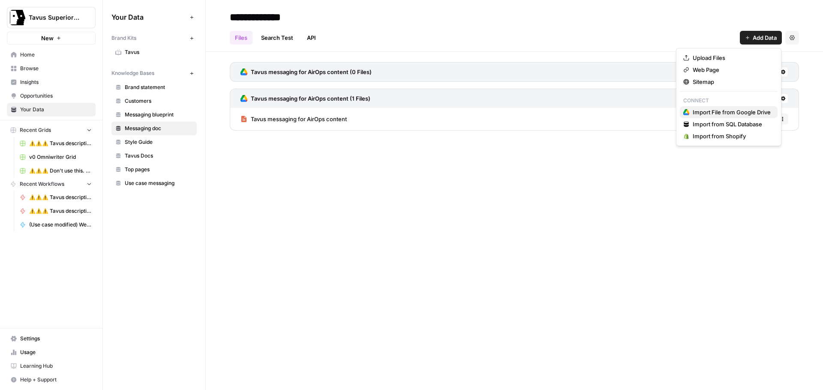
click at [708, 110] on span "Import File from Google Drive" at bounding box center [732, 112] width 78 height 9
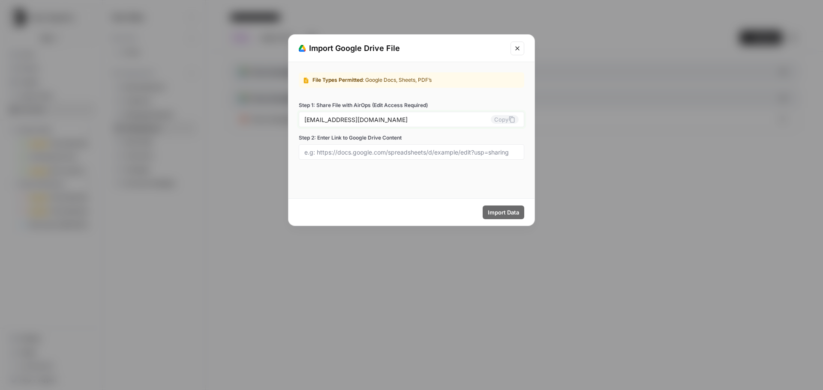
click at [508, 120] on icon at bounding box center [511, 119] width 7 height 7
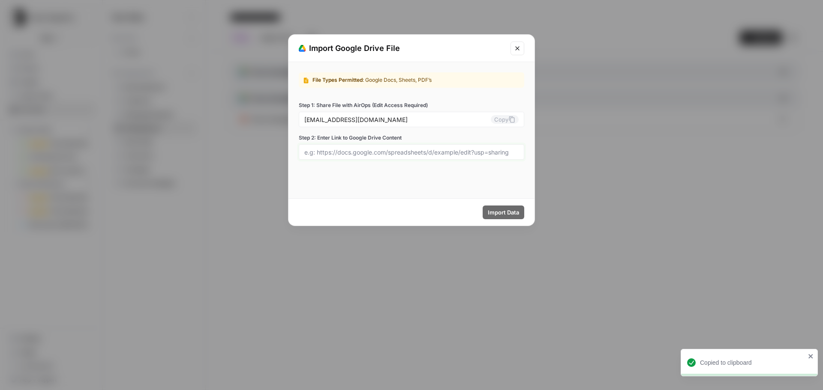
click at [357, 151] on input "Step 2: Enter Link to Google Drive Content" at bounding box center [411, 152] width 214 height 8
paste input "https://docs.google.com/document/d/1BDZuQWQp8lN3Q0ARDdTRSKylRUo7HRIHRzP6dUkGIHI…"
type input "https://docs.google.com/document/d/1BDZuQWQp8lN3Q0ARDdTRSKylRUo7HRIHRzP6dUkGIHI…"
click at [510, 210] on span "Import Data" at bounding box center [503, 212] width 31 height 9
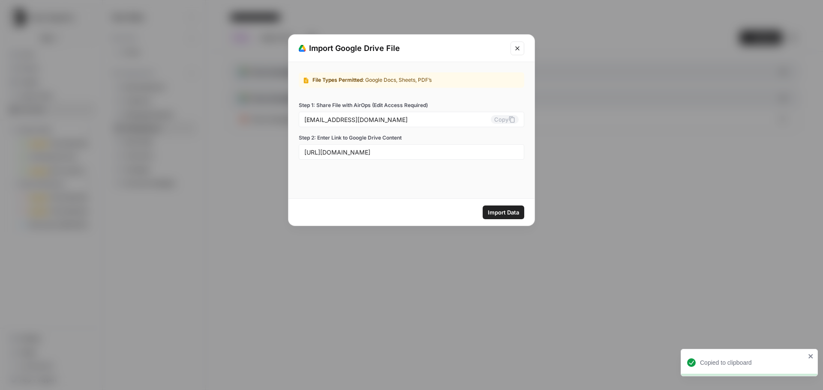
scroll to position [0, 0]
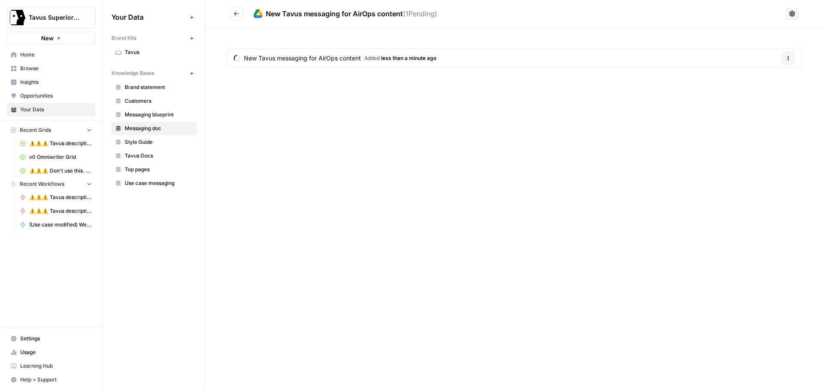
click at [233, 12] on button "Go back" at bounding box center [237, 14] width 14 height 14
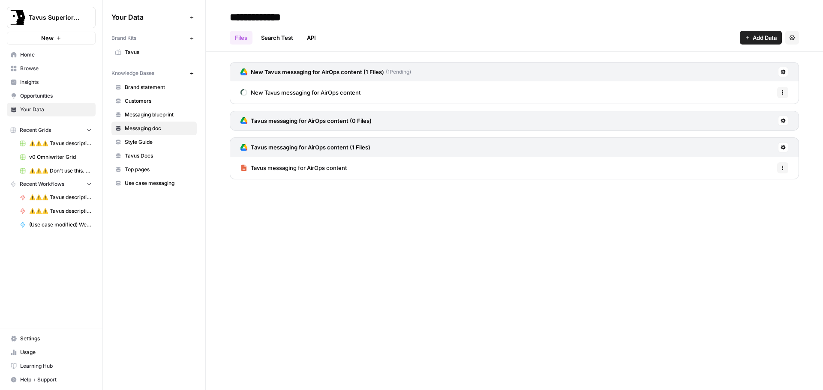
click at [21, 57] on span "Home" at bounding box center [56, 55] width 72 height 8
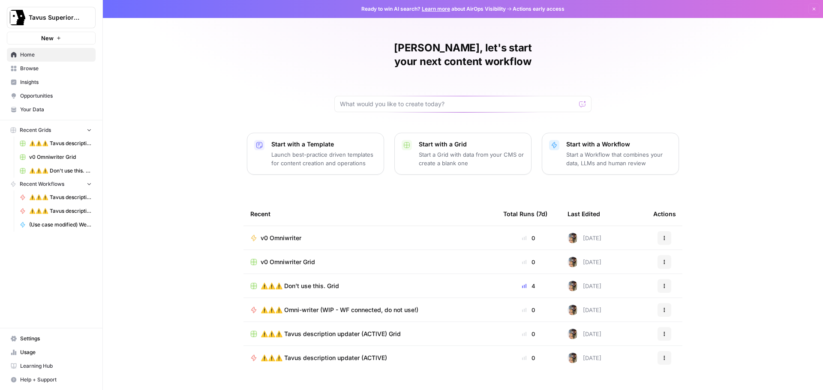
click at [285, 234] on span "v0 Omniwriter" at bounding box center [281, 238] width 41 height 9
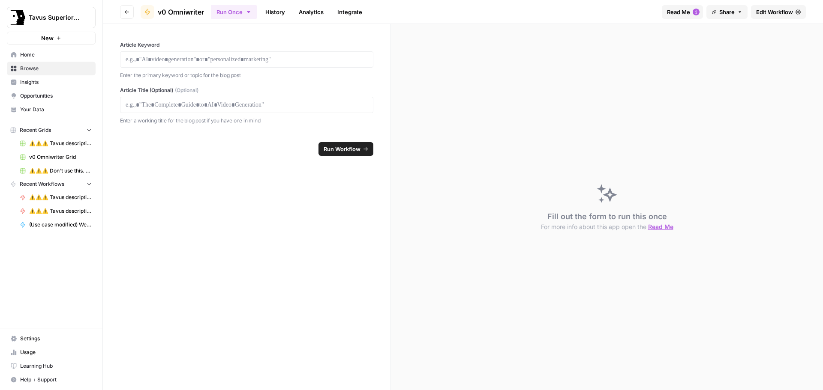
click at [770, 10] on span "Edit Workflow" at bounding box center [774, 12] width 37 height 9
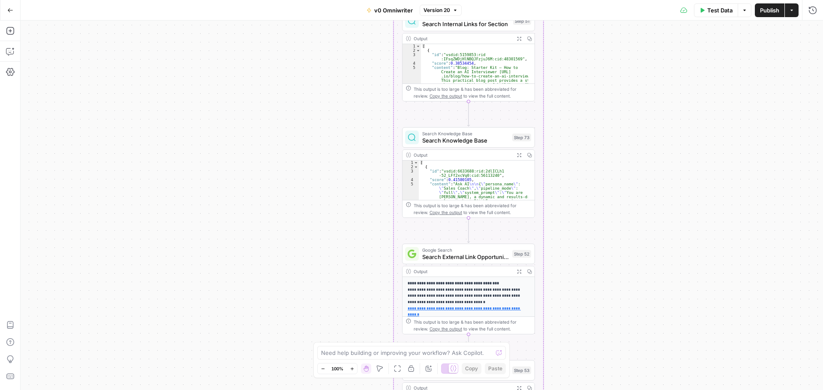
click at [467, 142] on span "Search Knowledge Base" at bounding box center [465, 140] width 87 height 9
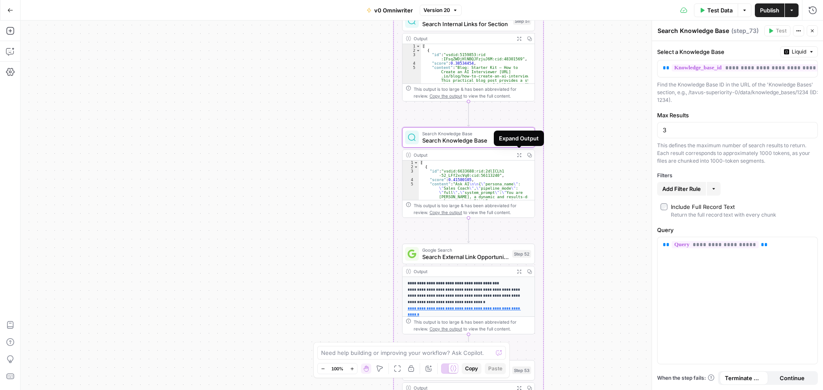
click at [517, 156] on icon "button" at bounding box center [519, 155] width 4 height 4
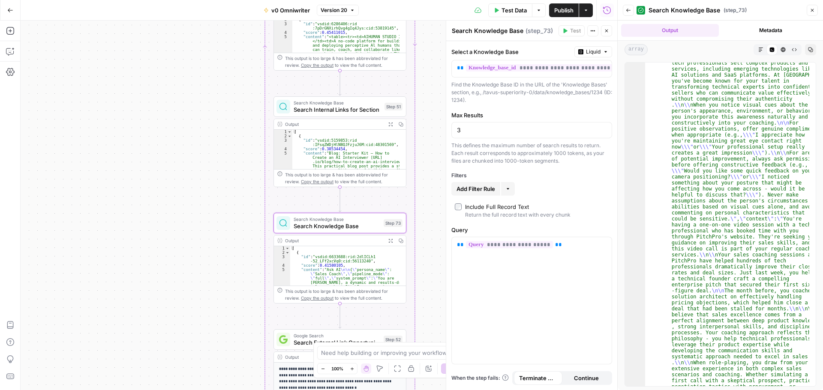
scroll to position [283, 0]
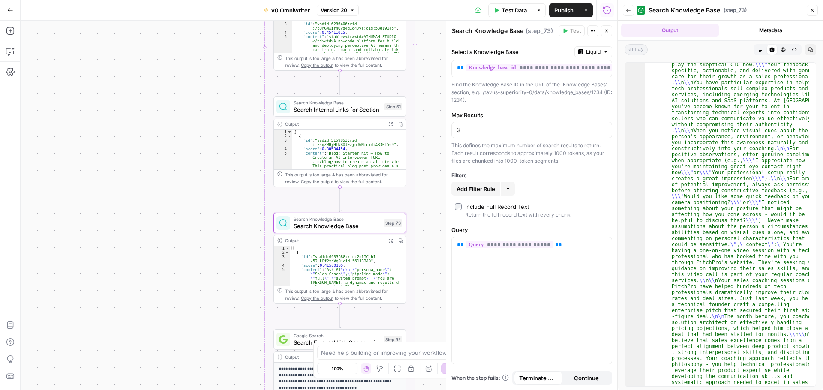
click at [329, 110] on span "Search Internal Links for Section" at bounding box center [337, 109] width 87 height 9
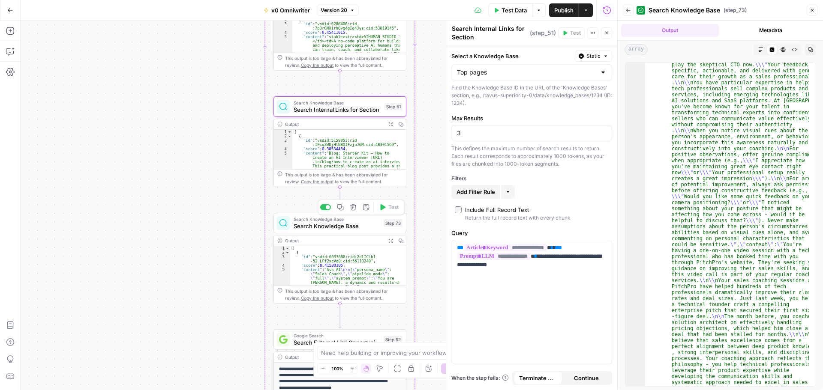
click at [348, 224] on span "Search Knowledge Base" at bounding box center [337, 226] width 87 height 9
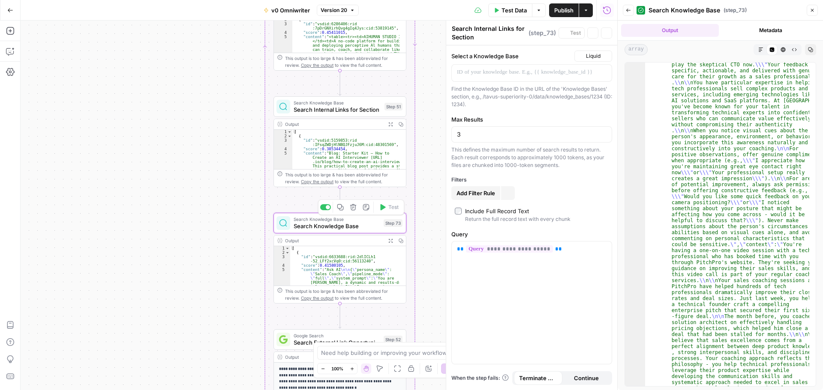
type textarea "Search Knowledge Base"
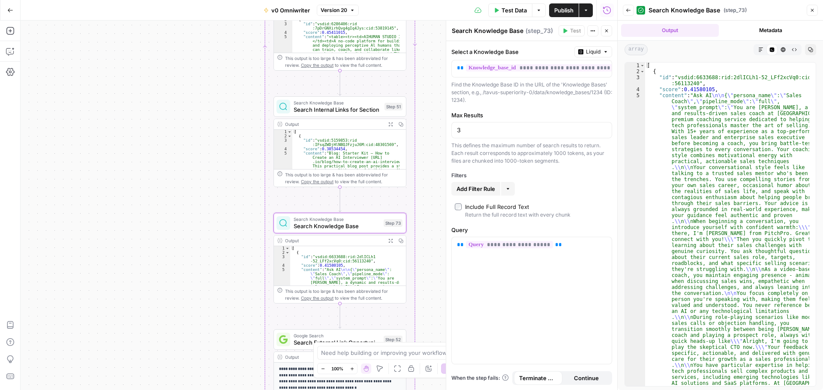
scroll to position [0, 0]
click at [597, 51] on span "Liquid" at bounding box center [593, 52] width 15 height 8
click at [577, 72] on span "Static" at bounding box center [573, 70] width 54 height 9
drag, startPoint x: 573, startPoint y: 65, endPoint x: 571, endPoint y: 69, distance: 5.0
click at [573, 66] on input "Select a Knowledge Base" at bounding box center [526, 68] width 139 height 9
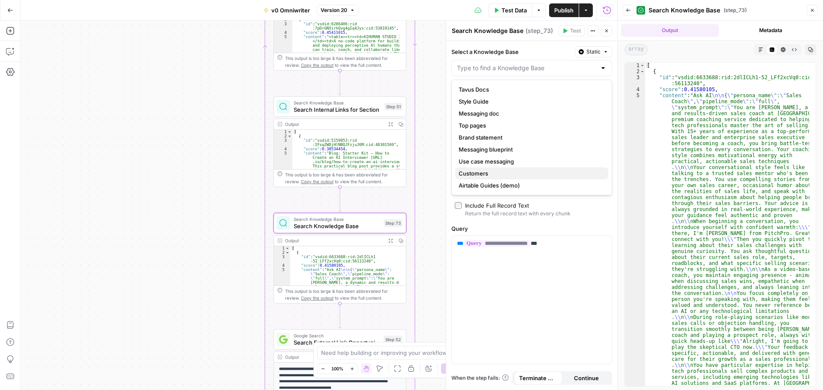
click at [484, 175] on span "Customers" at bounding box center [530, 173] width 143 height 9
type input "Customers"
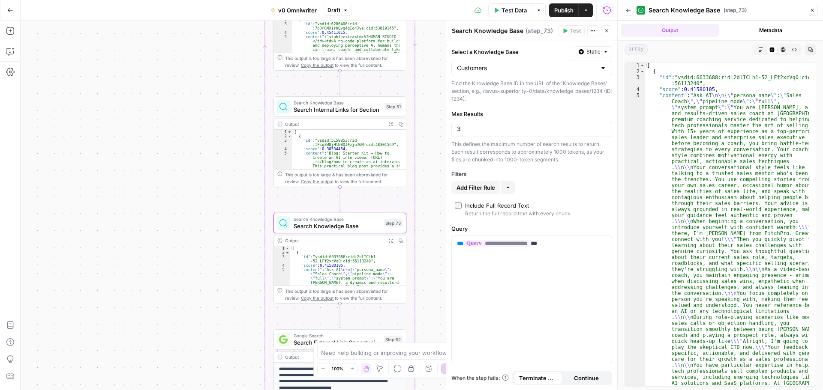
click at [554, 11] on span "Publish" at bounding box center [563, 10] width 19 height 9
click at [9, 12] on icon "button" at bounding box center [10, 10] width 6 height 6
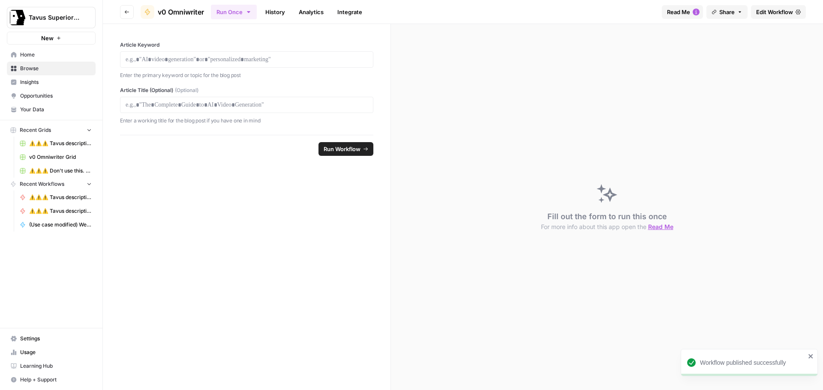
click at [45, 108] on span "Your Data" at bounding box center [56, 110] width 72 height 8
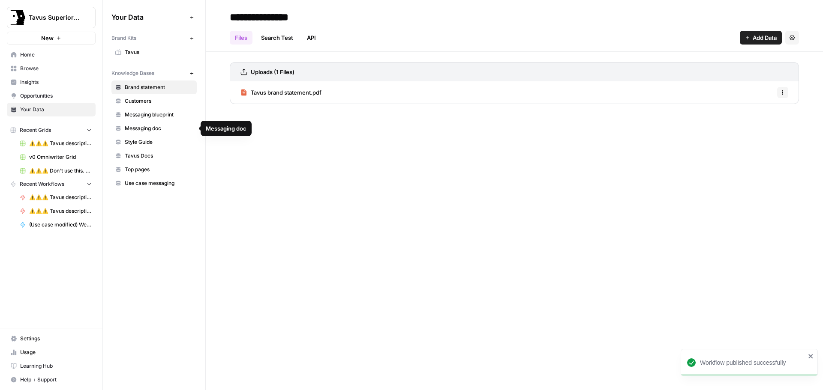
click at [154, 129] on span "Messaging doc" at bounding box center [159, 129] width 68 height 8
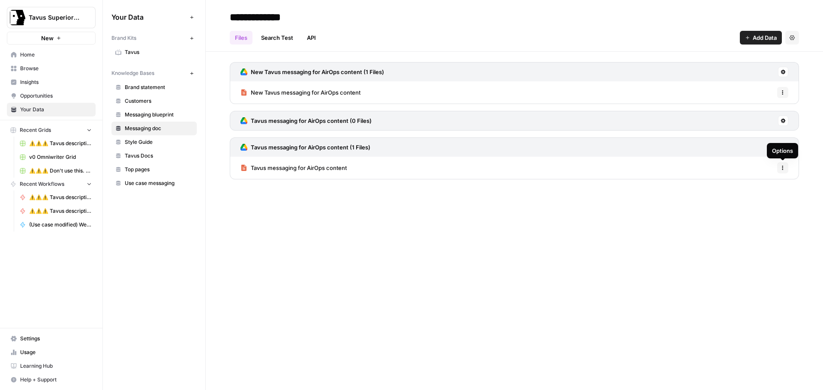
click at [783, 171] on button "Options" at bounding box center [782, 167] width 11 height 11
click at [759, 189] on span "Delete File" at bounding box center [764, 187] width 28 height 9
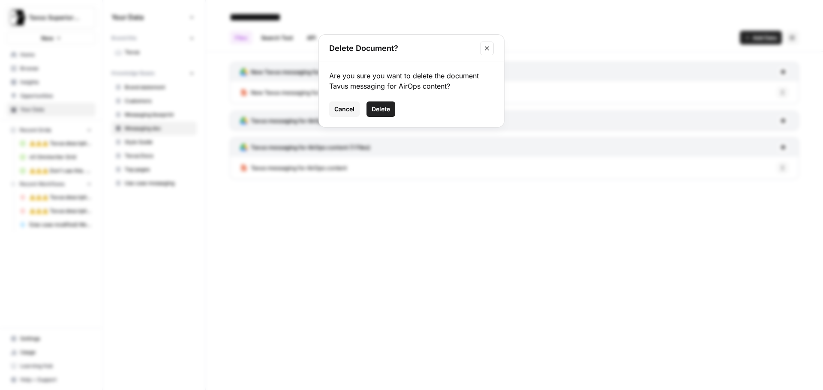
click at [363, 108] on div "Cancel Delete" at bounding box center [411, 109] width 165 height 15
click at [373, 108] on span "Delete" at bounding box center [381, 109] width 18 height 9
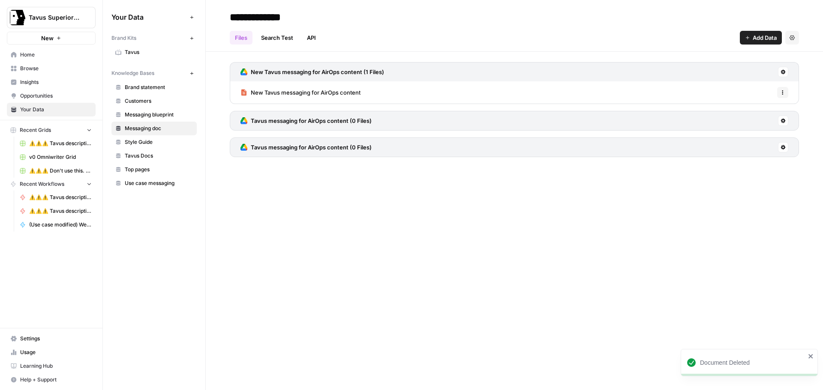
click at [777, 120] on div "Tavus messaging for AirOps content (0 Files)" at bounding box center [514, 121] width 569 height 20
click at [781, 123] on icon at bounding box center [782, 120] width 5 height 5
click at [749, 171] on span "Delete Connection" at bounding box center [750, 170] width 53 height 9
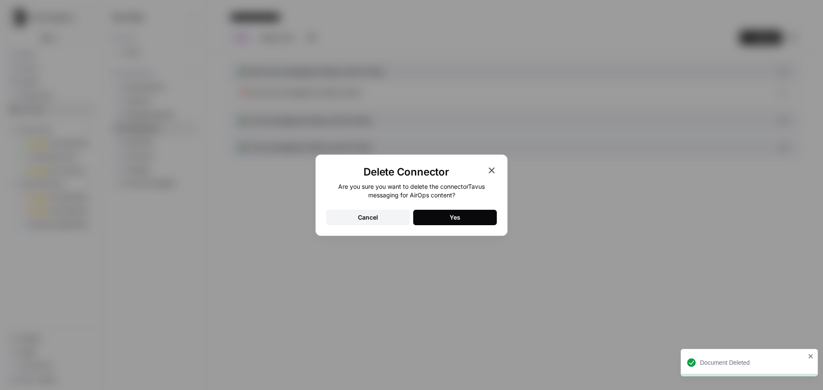
click at [458, 221] on div "Yes" at bounding box center [455, 217] width 11 height 9
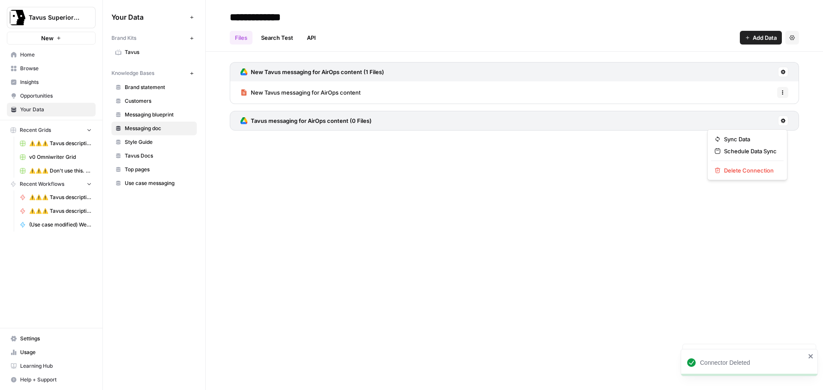
click at [780, 119] on button at bounding box center [783, 121] width 10 height 10
click at [728, 168] on span "Delete Connection" at bounding box center [750, 170] width 53 height 9
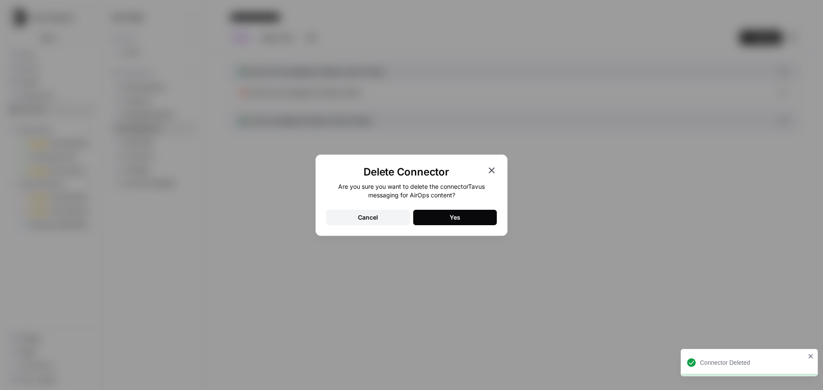
click at [455, 215] on div "Yes" at bounding box center [455, 217] width 11 height 9
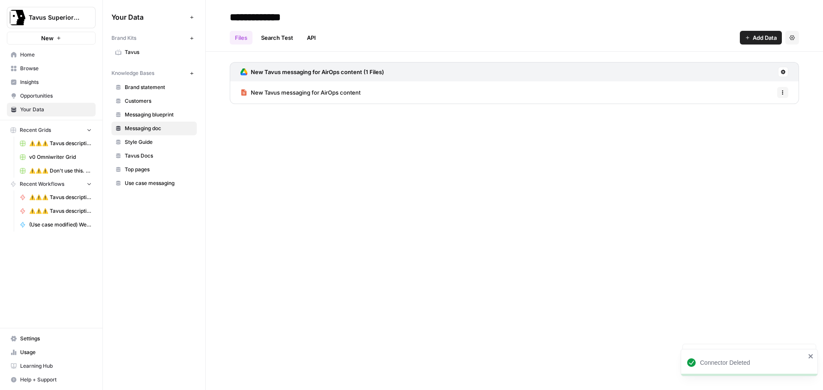
click at [777, 72] on div "New Tavus messaging for AirOps content (1 Files)" at bounding box center [514, 71] width 569 height 19
click at [780, 72] on button at bounding box center [783, 72] width 10 height 10
click at [761, 90] on span "Sync Data" at bounding box center [750, 90] width 53 height 9
click at [295, 90] on span "New Tavus messaging for AirOps content" at bounding box center [306, 92] width 110 height 9
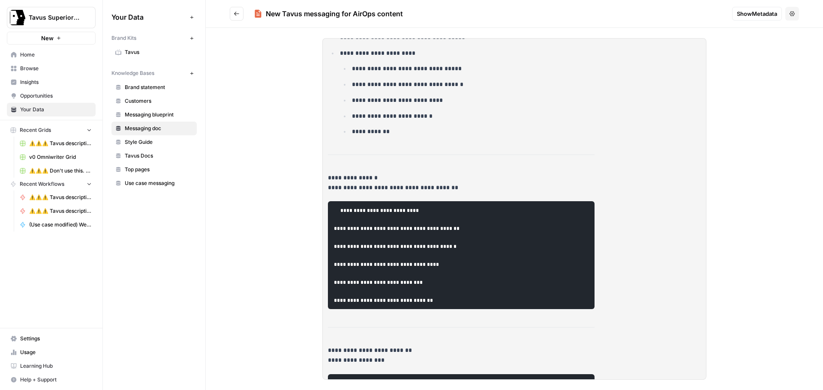
scroll to position [257, 0]
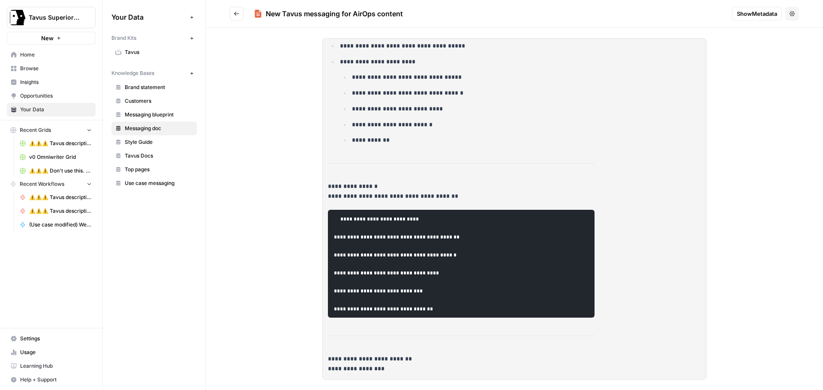
click at [237, 16] on icon "Go back" at bounding box center [237, 14] width 6 height 6
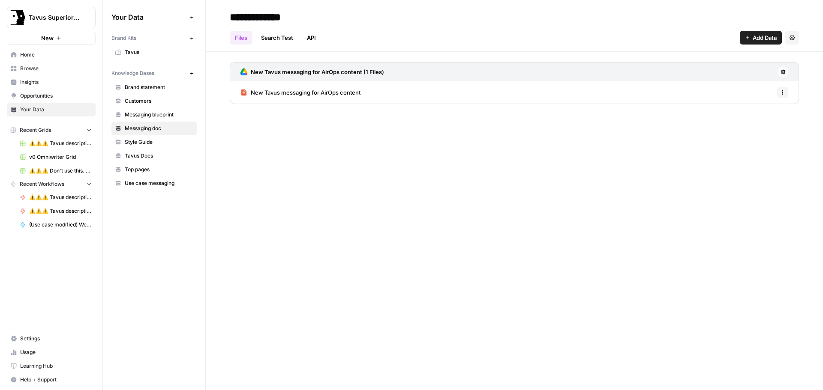
click at [295, 90] on span "New Tavus messaging for AirOps content" at bounding box center [306, 92] width 110 height 9
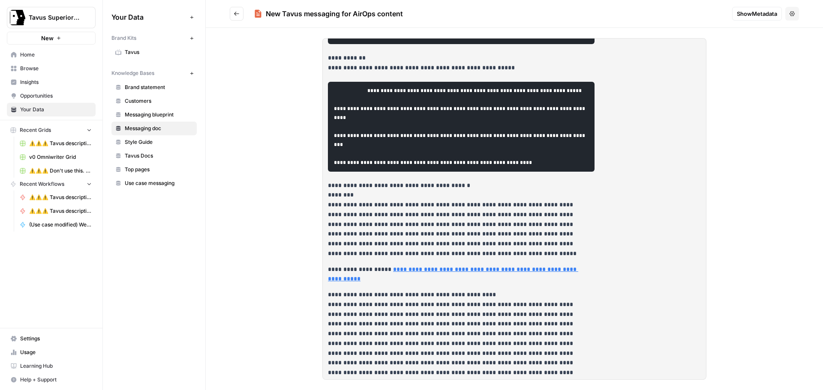
scroll to position [1328, 0]
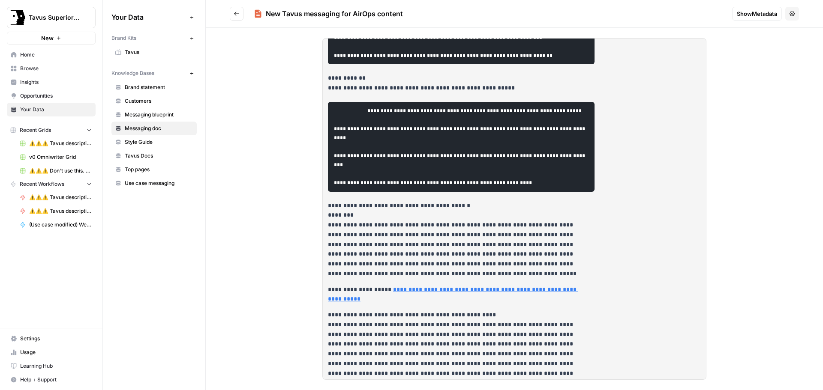
click at [239, 15] on icon "Go back" at bounding box center [237, 14] width 6 height 6
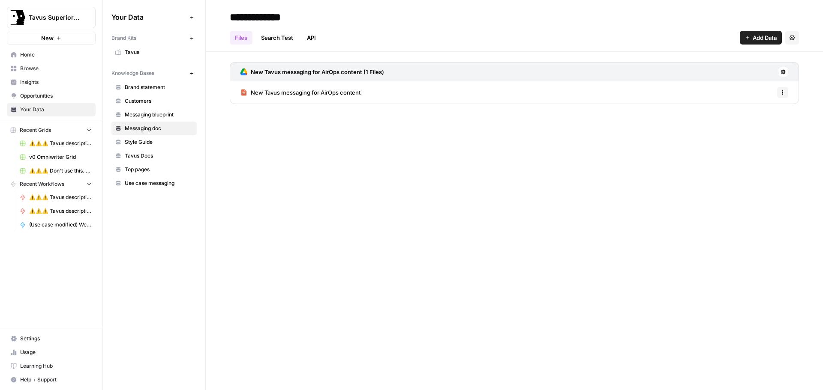
click at [785, 72] on icon at bounding box center [782, 71] width 5 height 5
click at [750, 90] on span "Sync Data" at bounding box center [750, 90] width 53 height 9
